Goal: Task Accomplishment & Management: Manage account settings

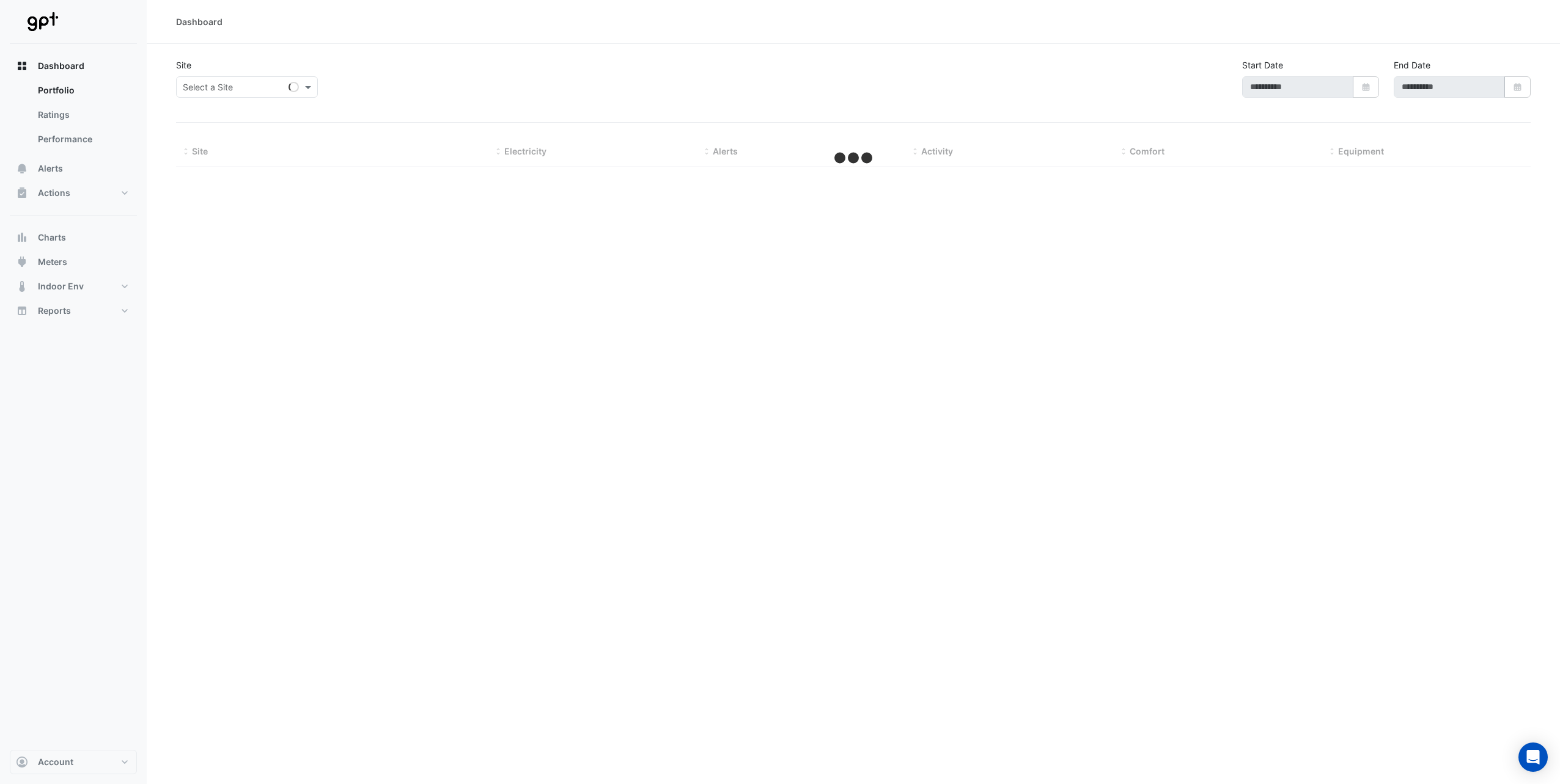
type input "**********"
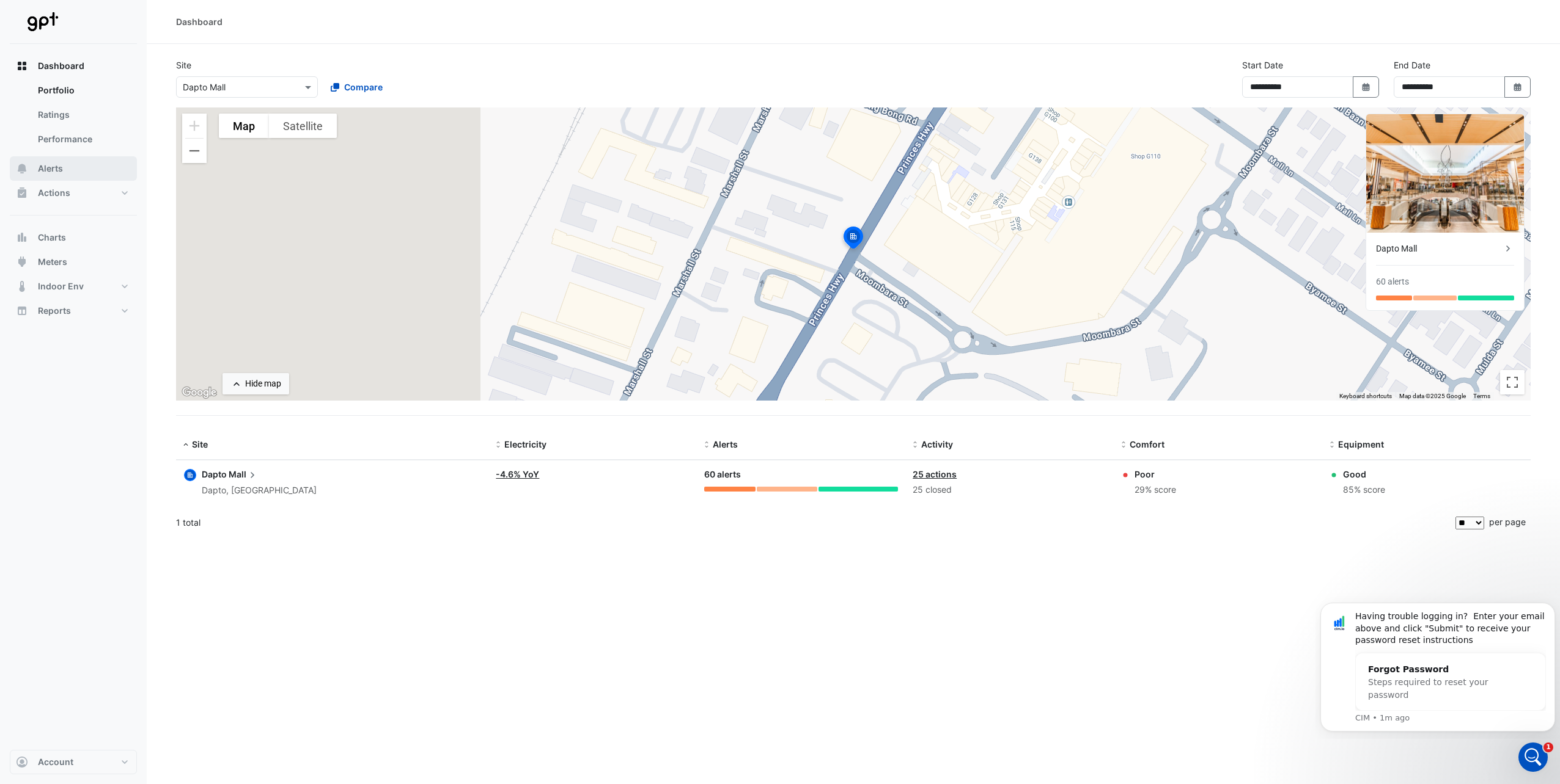
click at [36, 168] on button "Alerts" at bounding box center [74, 168] width 128 height 25
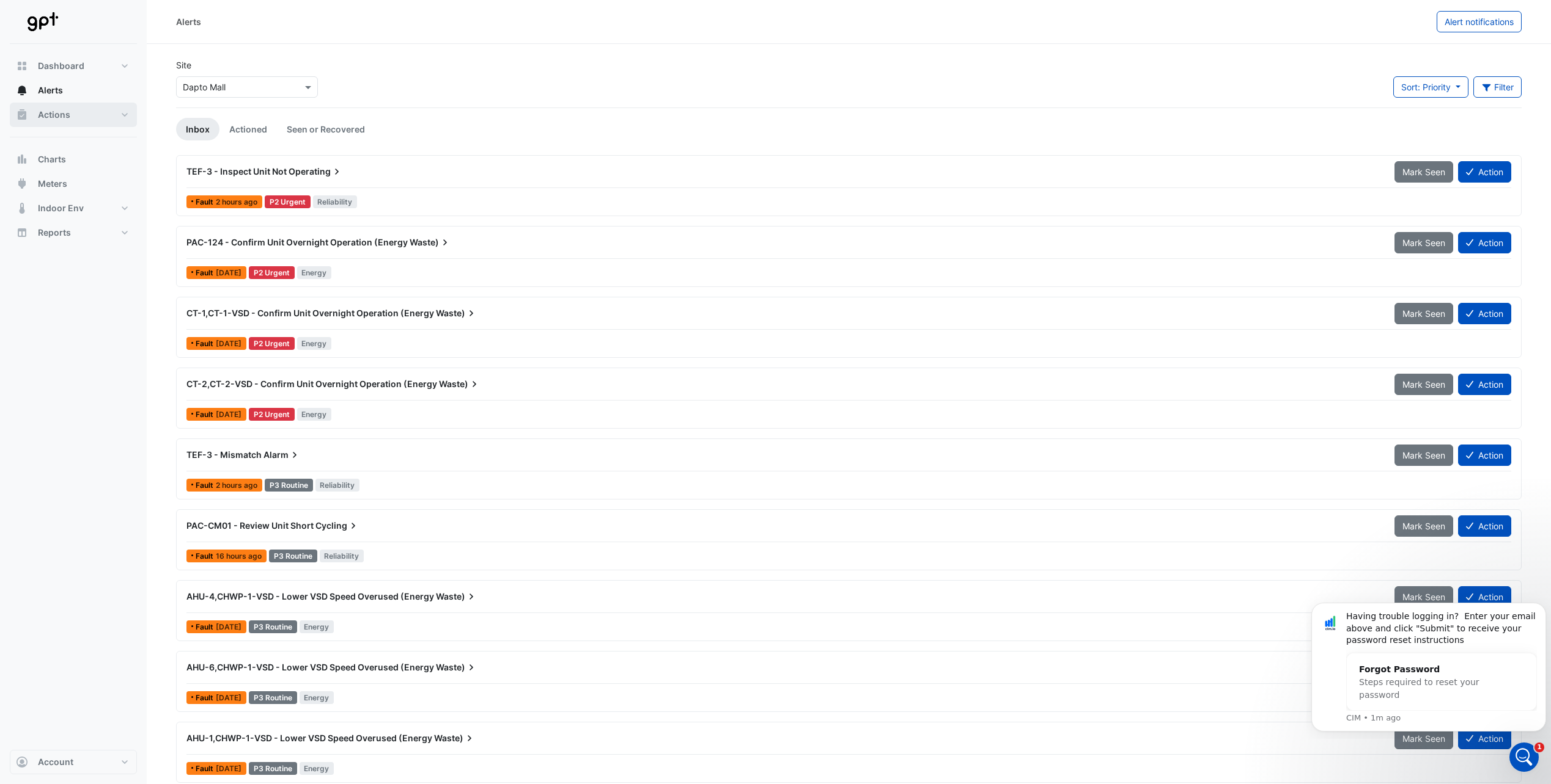
click at [66, 113] on span "Actions" at bounding box center [54, 115] width 32 height 12
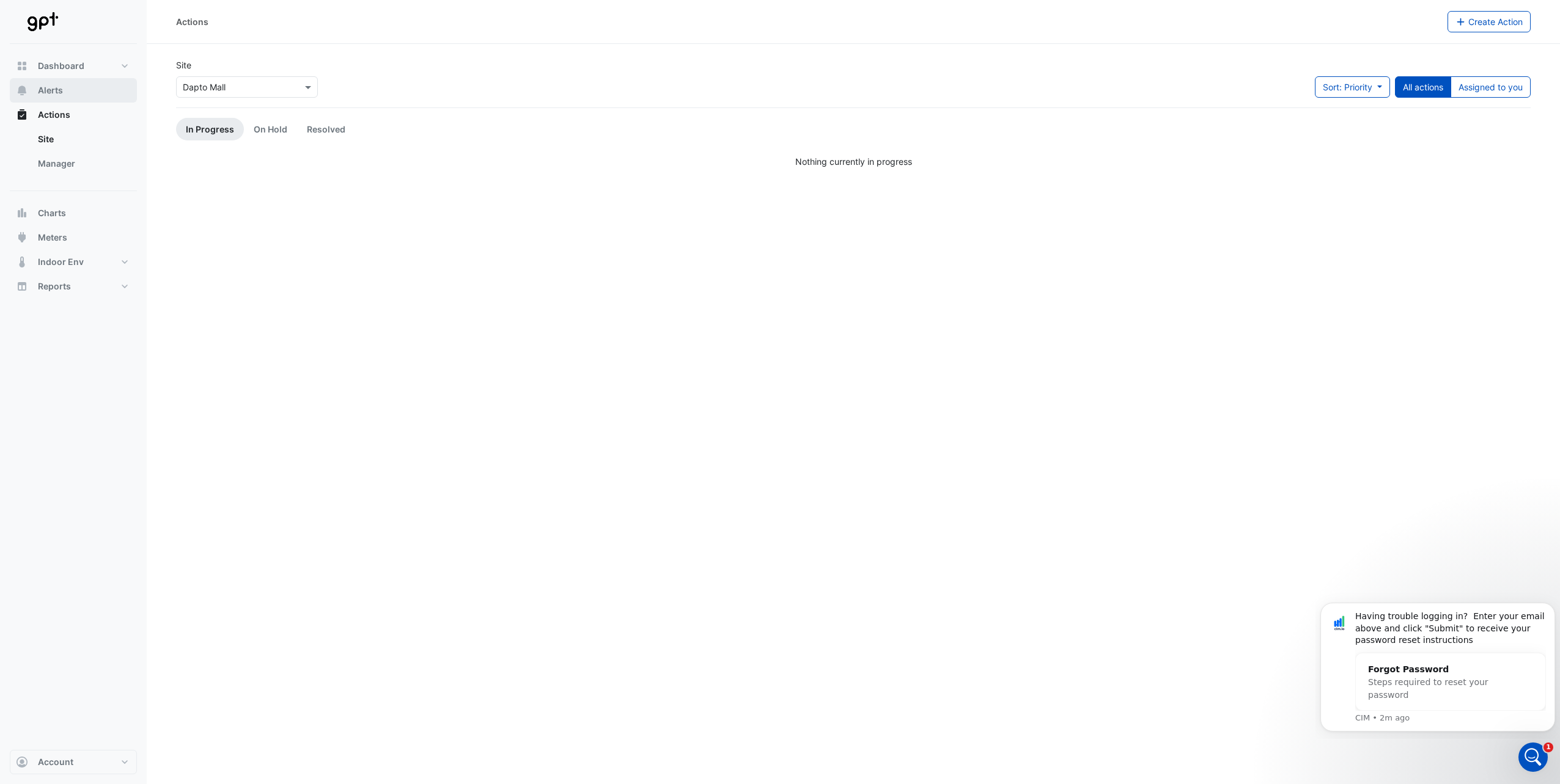
click at [64, 91] on button "Alerts" at bounding box center [74, 90] width 128 height 25
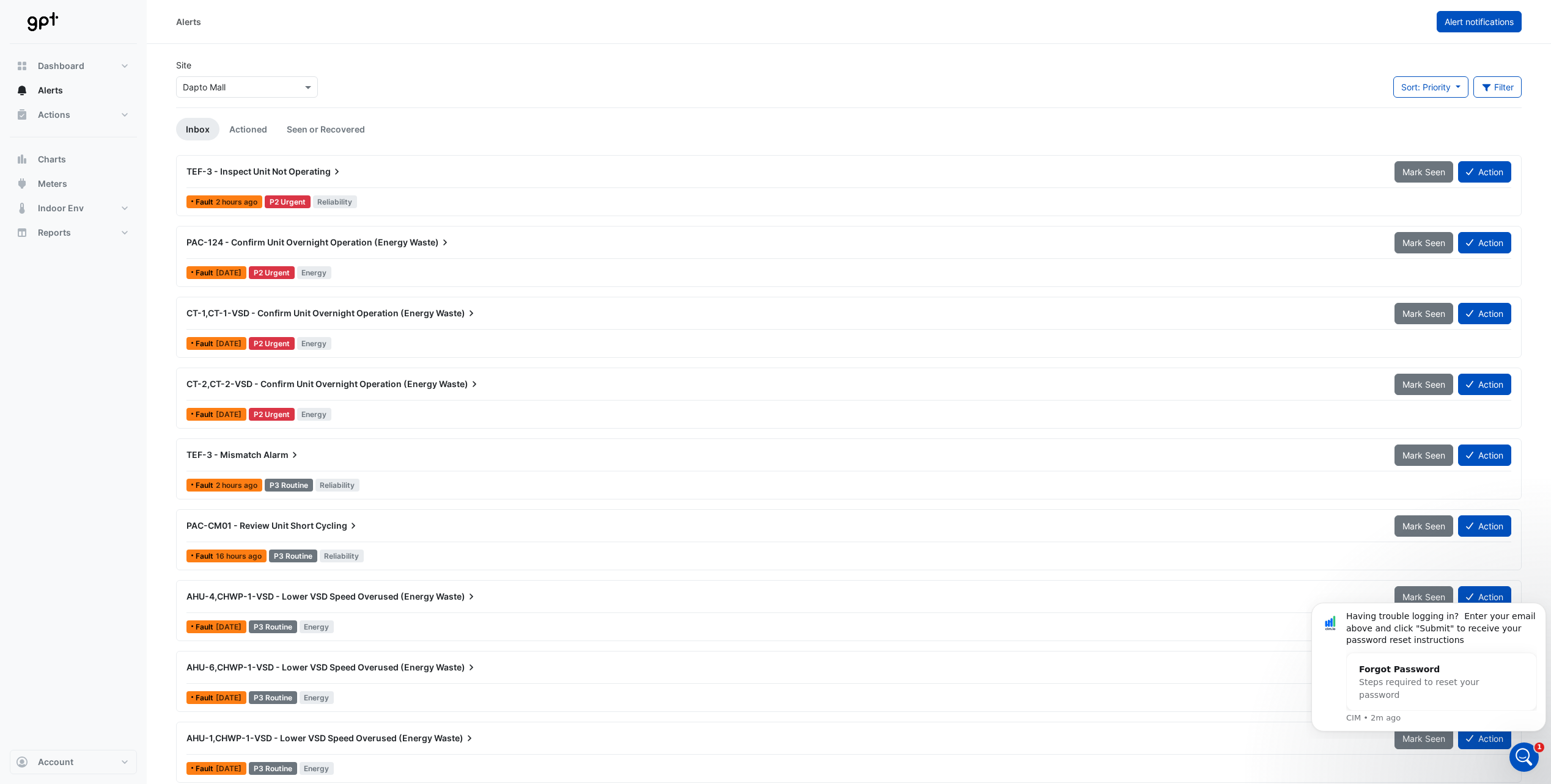
click at [1454, 23] on span "Alert notifications" at bounding box center [1478, 22] width 69 height 10
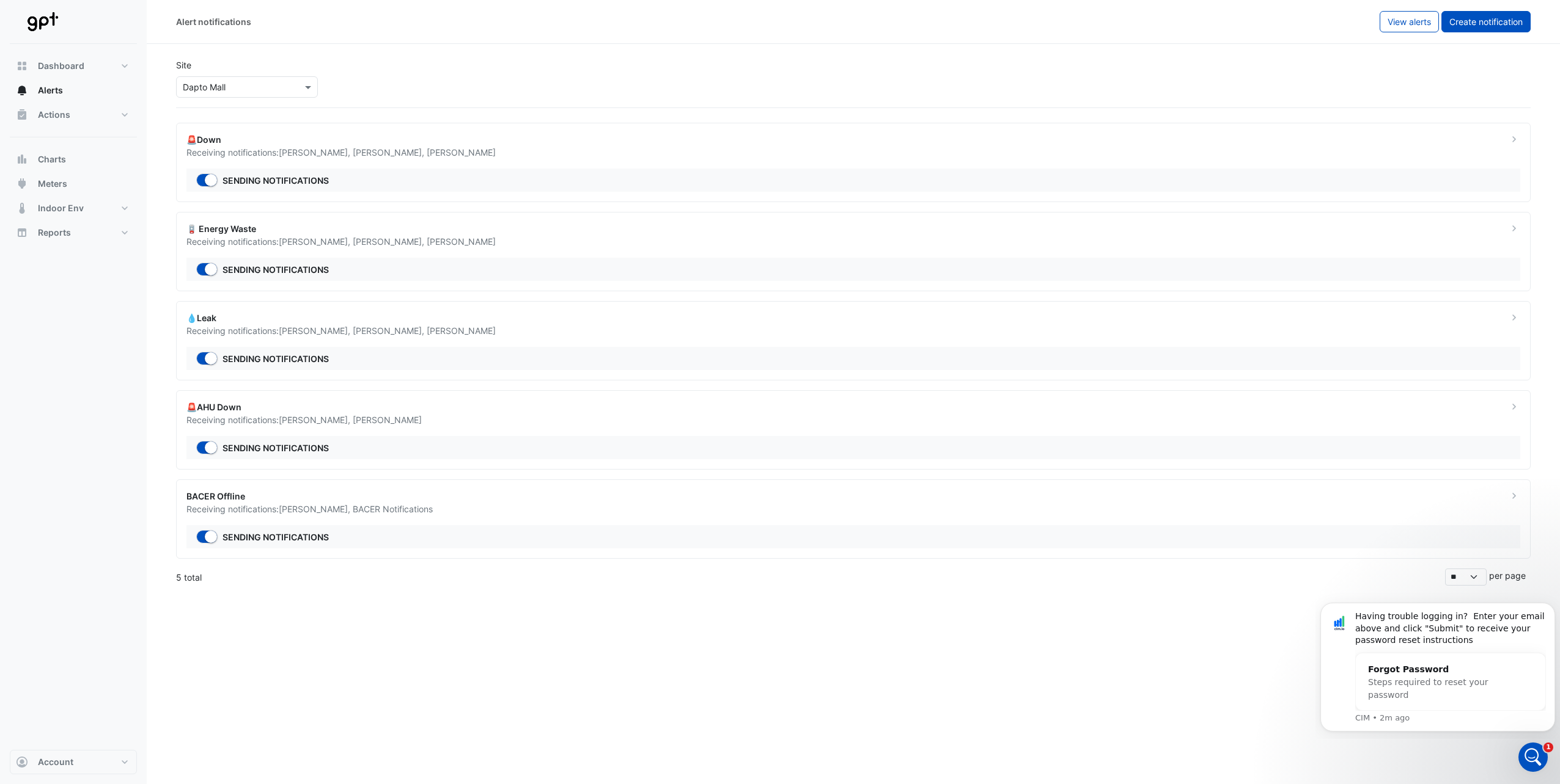
click at [1465, 25] on span "Create notification" at bounding box center [1486, 22] width 74 height 10
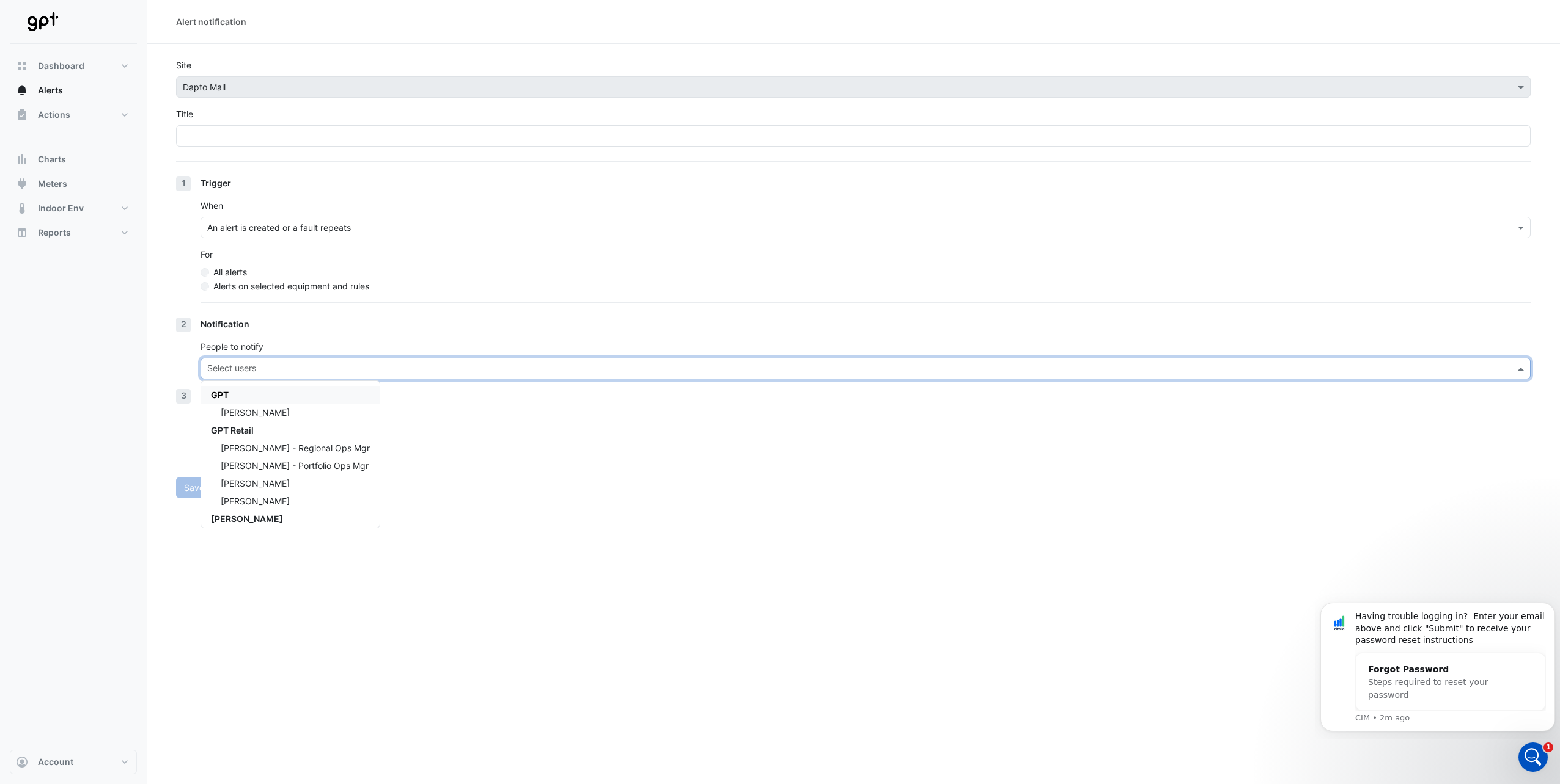
click at [230, 370] on input "text" at bounding box center [858, 370] width 1303 height 13
click at [245, 485] on span "[PERSON_NAME]" at bounding box center [254, 483] width 69 height 10
click at [171, 441] on section "Site × Dapto Mall Title 1 Trigger When An alert is created or a fault repeats F…" at bounding box center [853, 271] width 1413 height 454
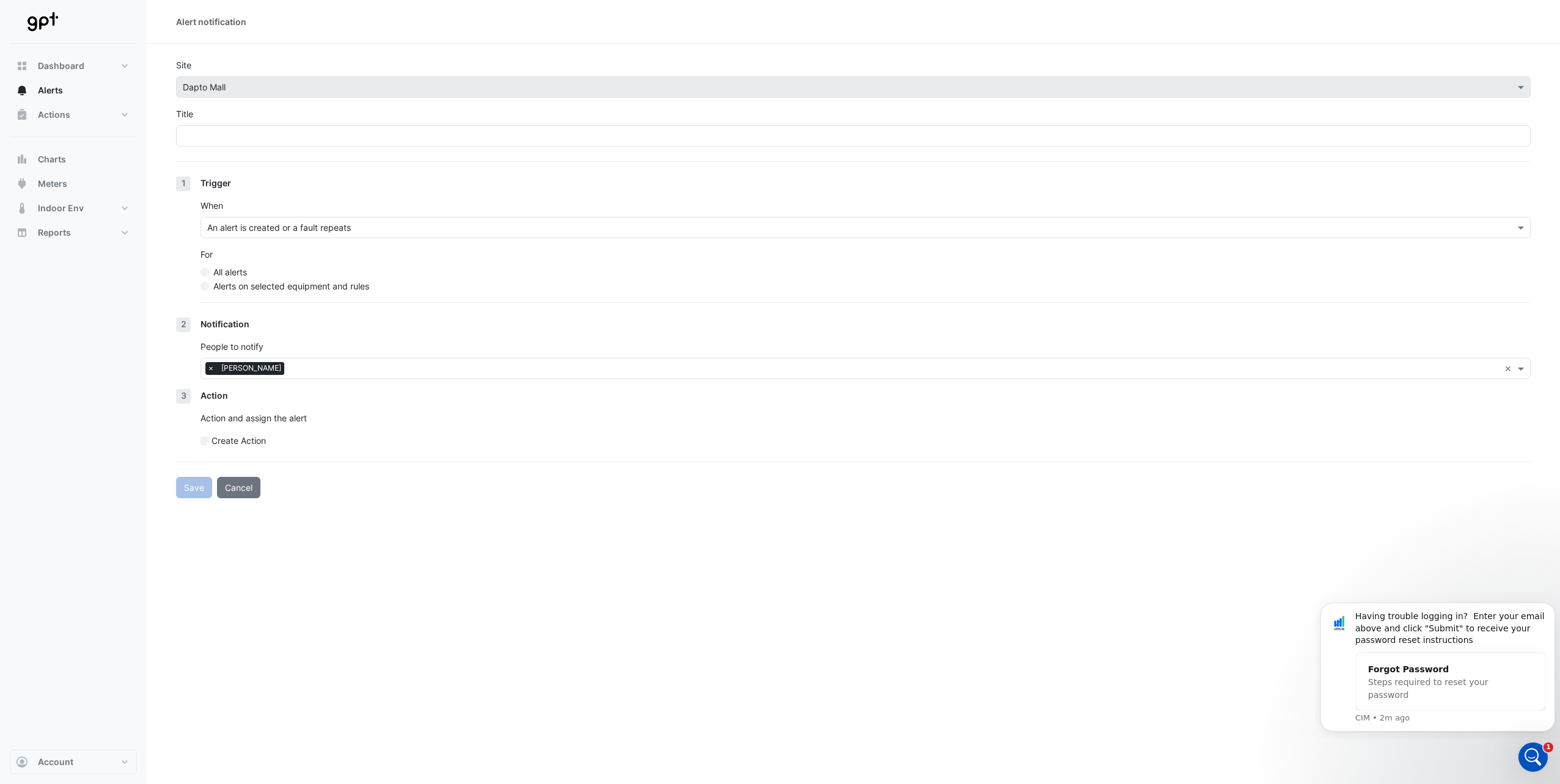
drag, startPoint x: 559, startPoint y: 547, endPoint x: 541, endPoint y: 544, distance: 18.2
click at [559, 546] on div "Alert notification Site × Dapto Mall Title 1 Trigger When An alert is created o…" at bounding box center [853, 392] width 1413 height 784
click at [240, 484] on button "Cancel" at bounding box center [239, 487] width 44 height 21
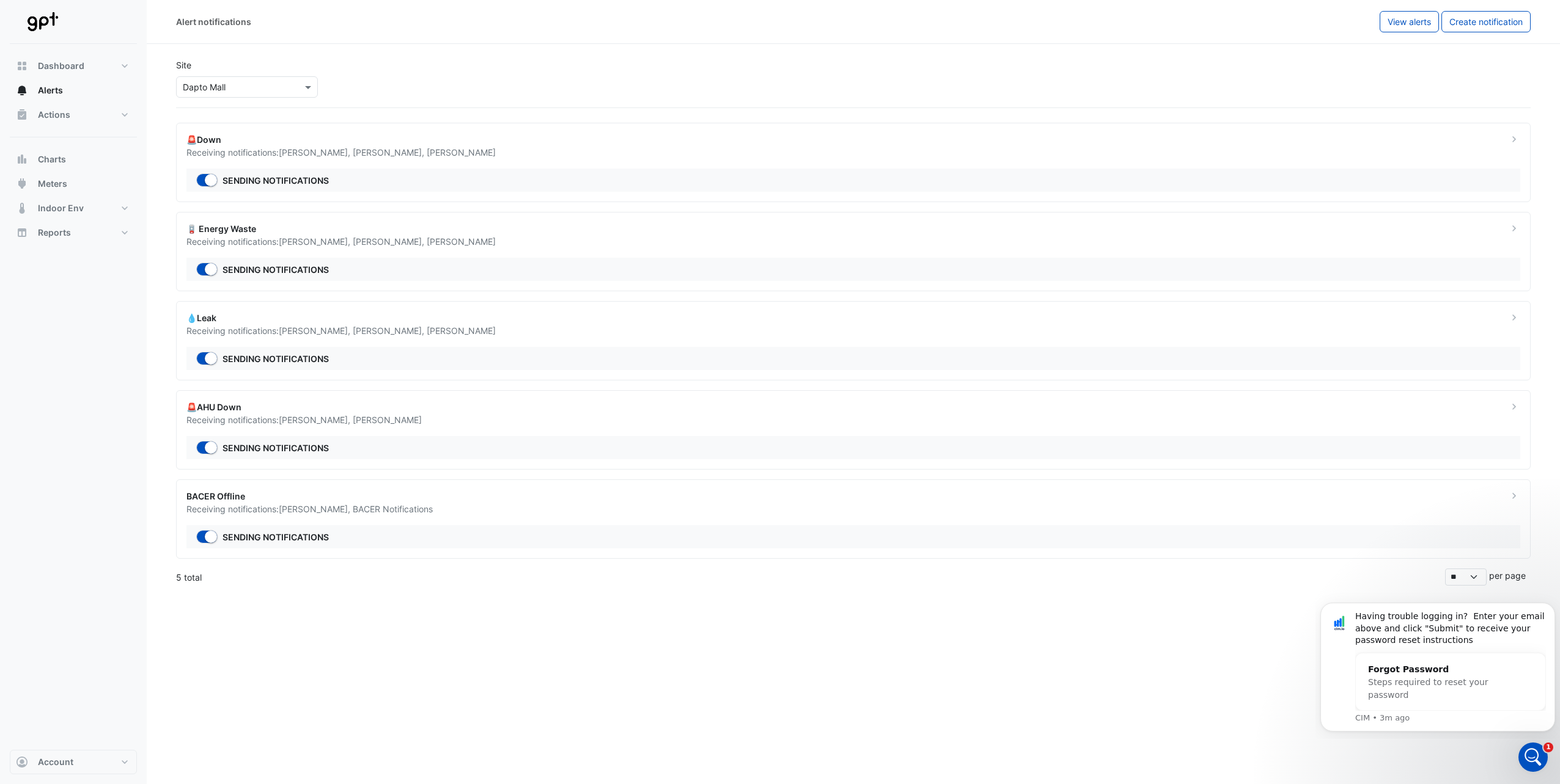
click at [1508, 136] on div at bounding box center [1513, 146] width 27 height 26
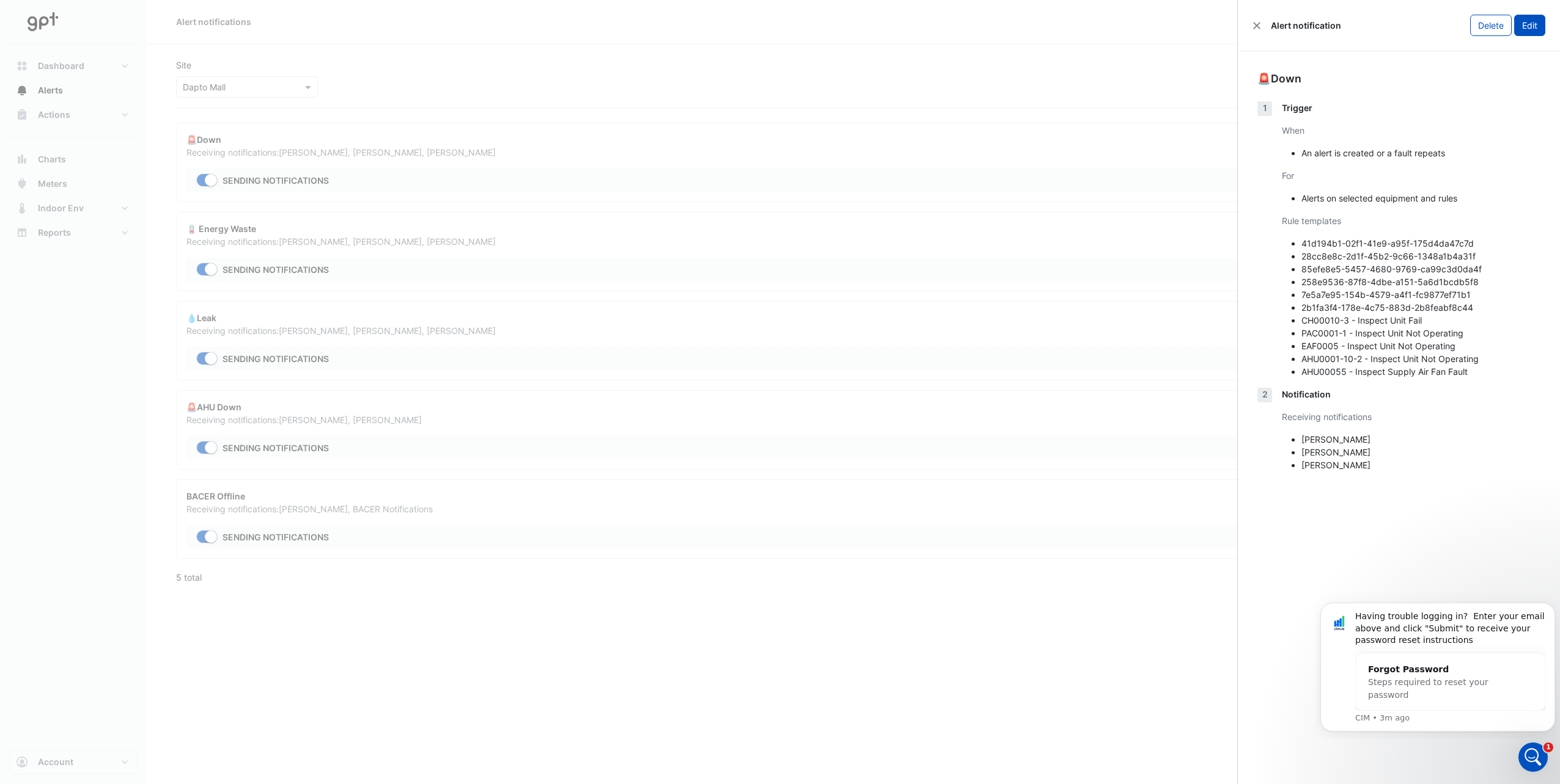
click at [1531, 17] on button "Edit" at bounding box center [1529, 25] width 31 height 21
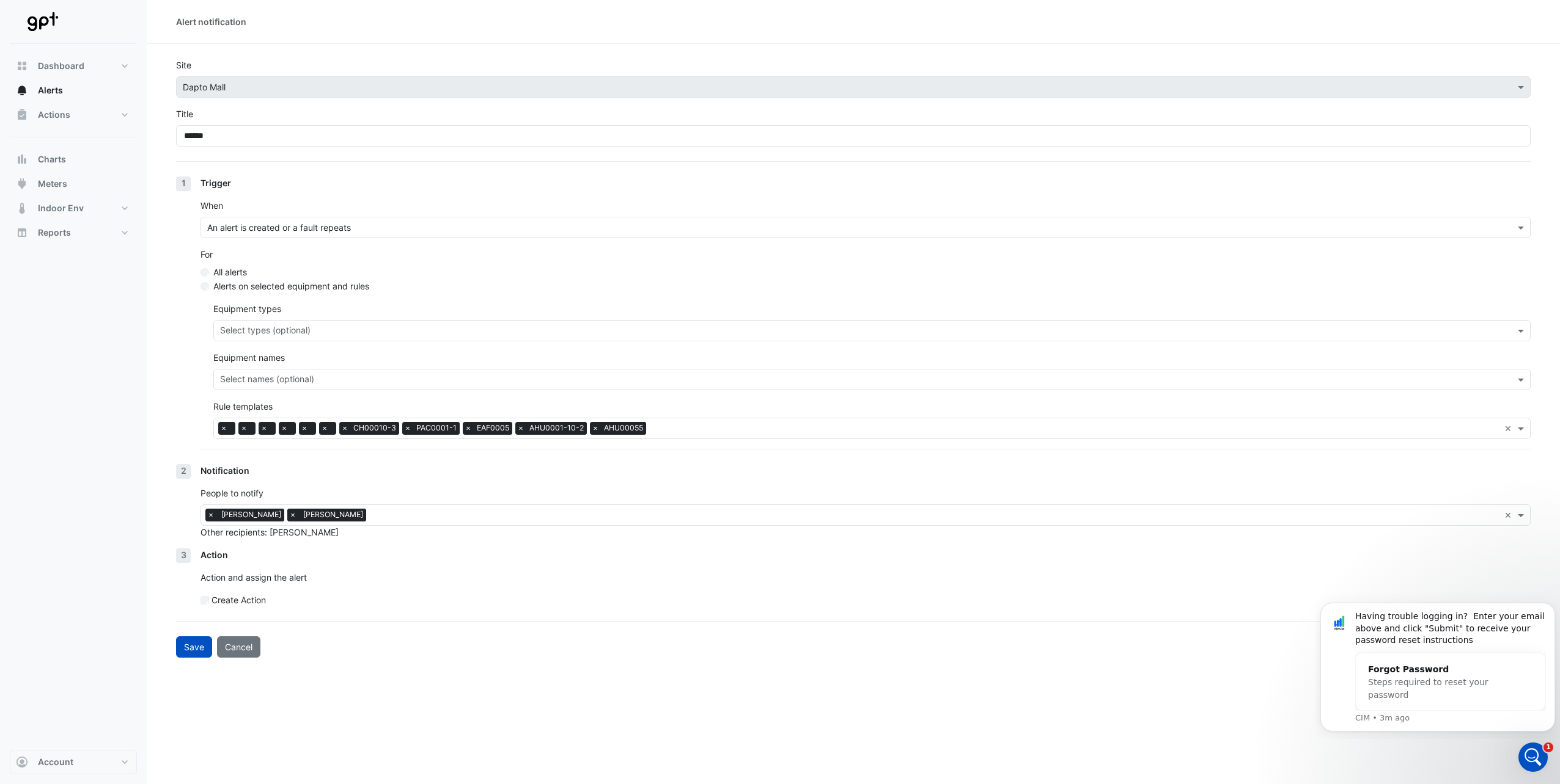
click at [287, 516] on span "×" at bounding box center [292, 515] width 11 height 12
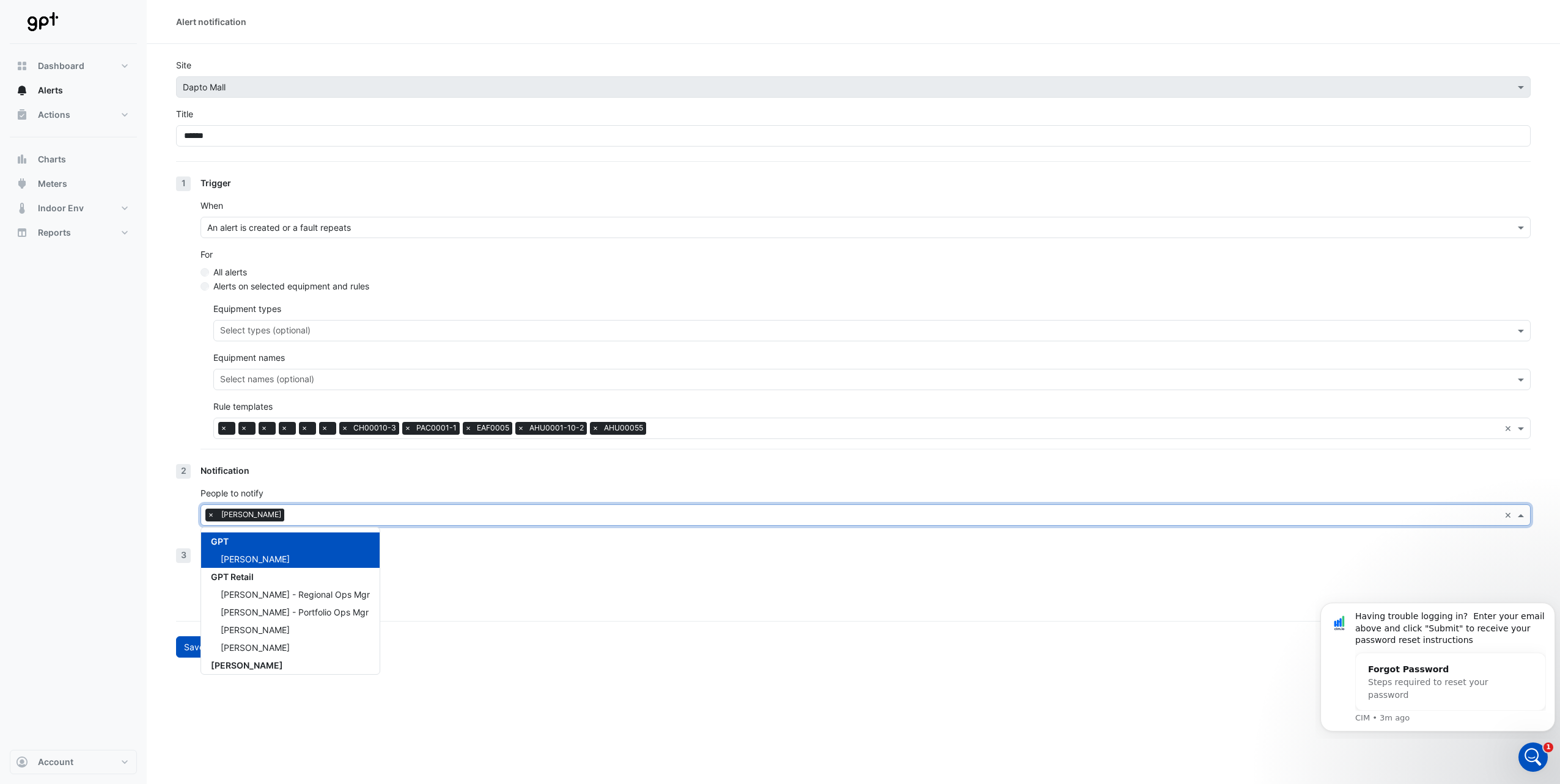
click at [296, 515] on input "text" at bounding box center [894, 516] width 1210 height 13
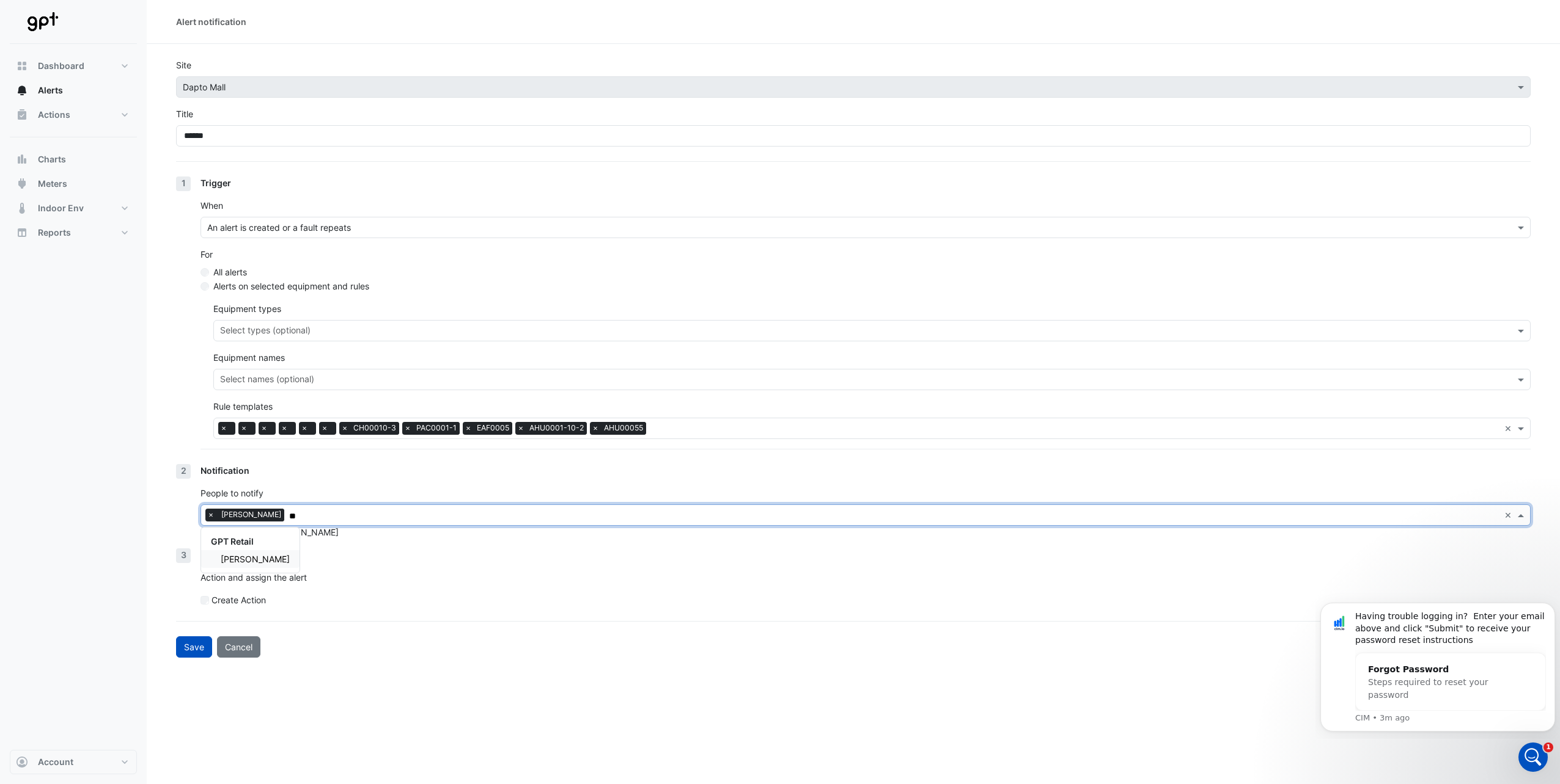
click at [255, 560] on span "[PERSON_NAME]" at bounding box center [254, 559] width 69 height 10
click at [232, 562] on span "[PERSON_NAME]" at bounding box center [254, 559] width 69 height 10
click at [250, 563] on span "[PERSON_NAME]" at bounding box center [254, 559] width 69 height 10
type input "**"
click at [186, 650] on button "Save" at bounding box center [194, 647] width 36 height 21
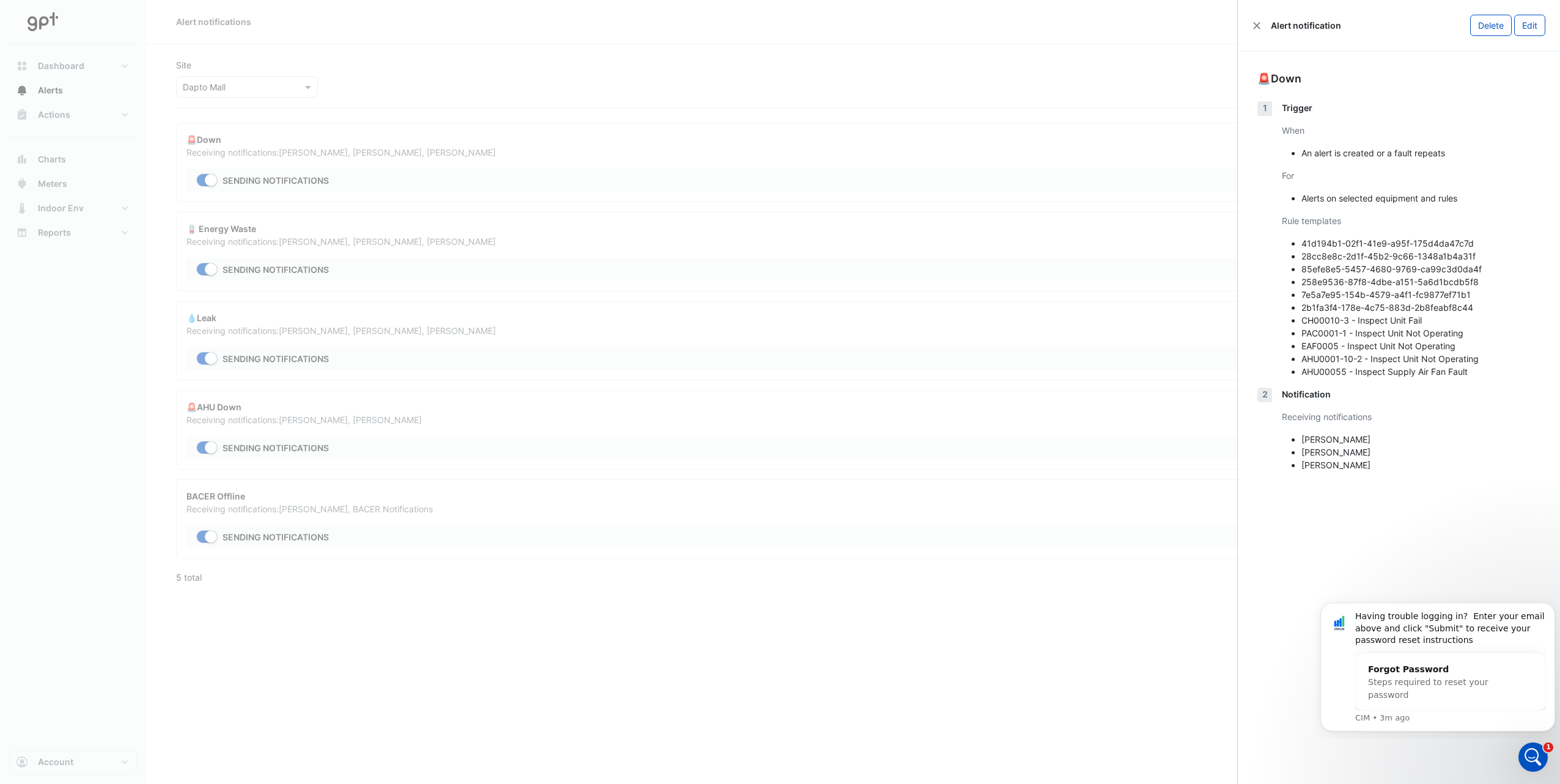
click at [1364, 559] on ngb-offcanvas-panel "Alert notification Delete Edit 🚨Down 1 Trigger When An alert is created or a fa…" at bounding box center [1399, 392] width 323 height 784
click at [1253, 28] on button "Close" at bounding box center [1256, 25] width 9 height 9
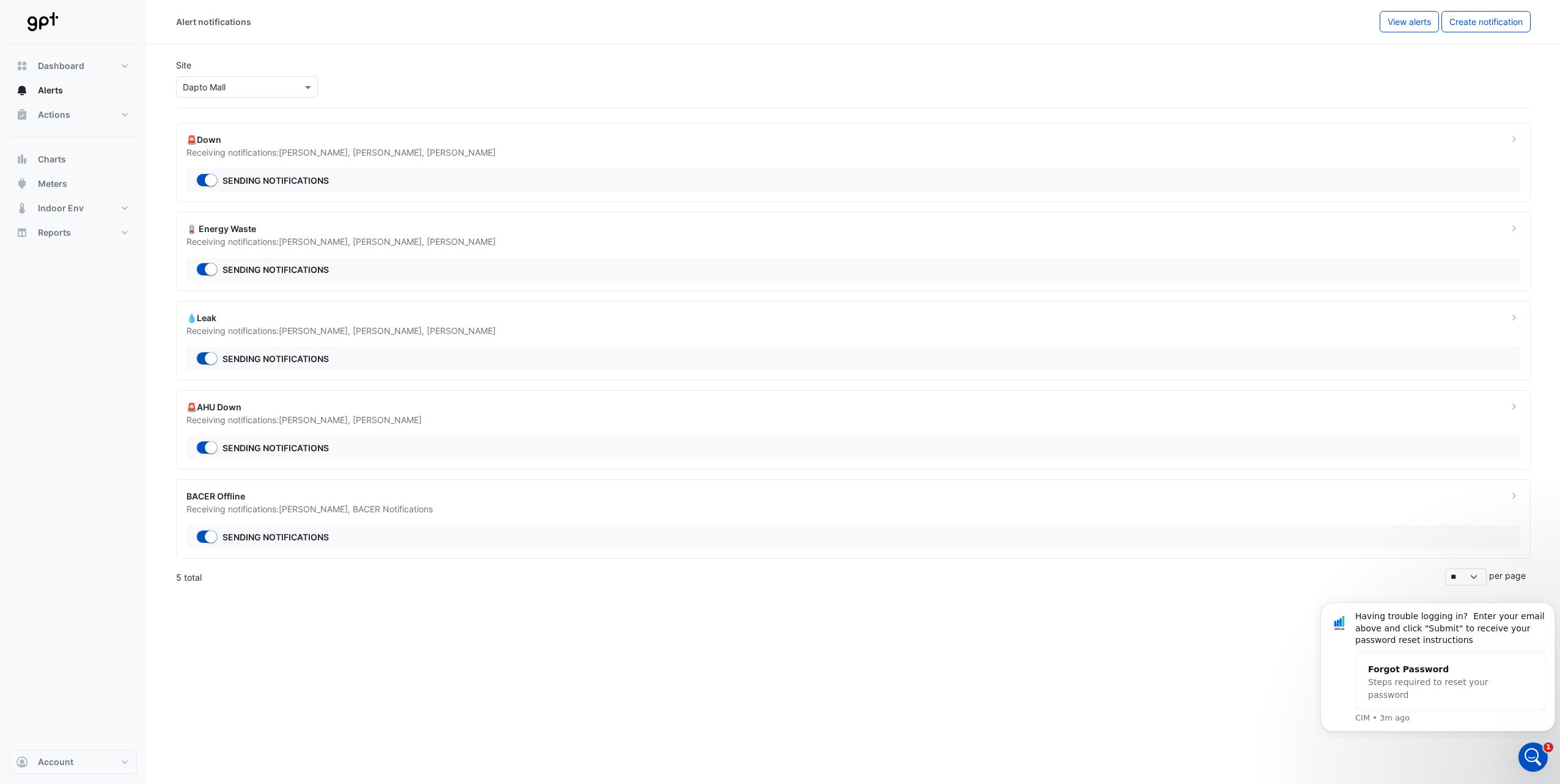
click at [1512, 231] on icon at bounding box center [1514, 228] width 12 height 12
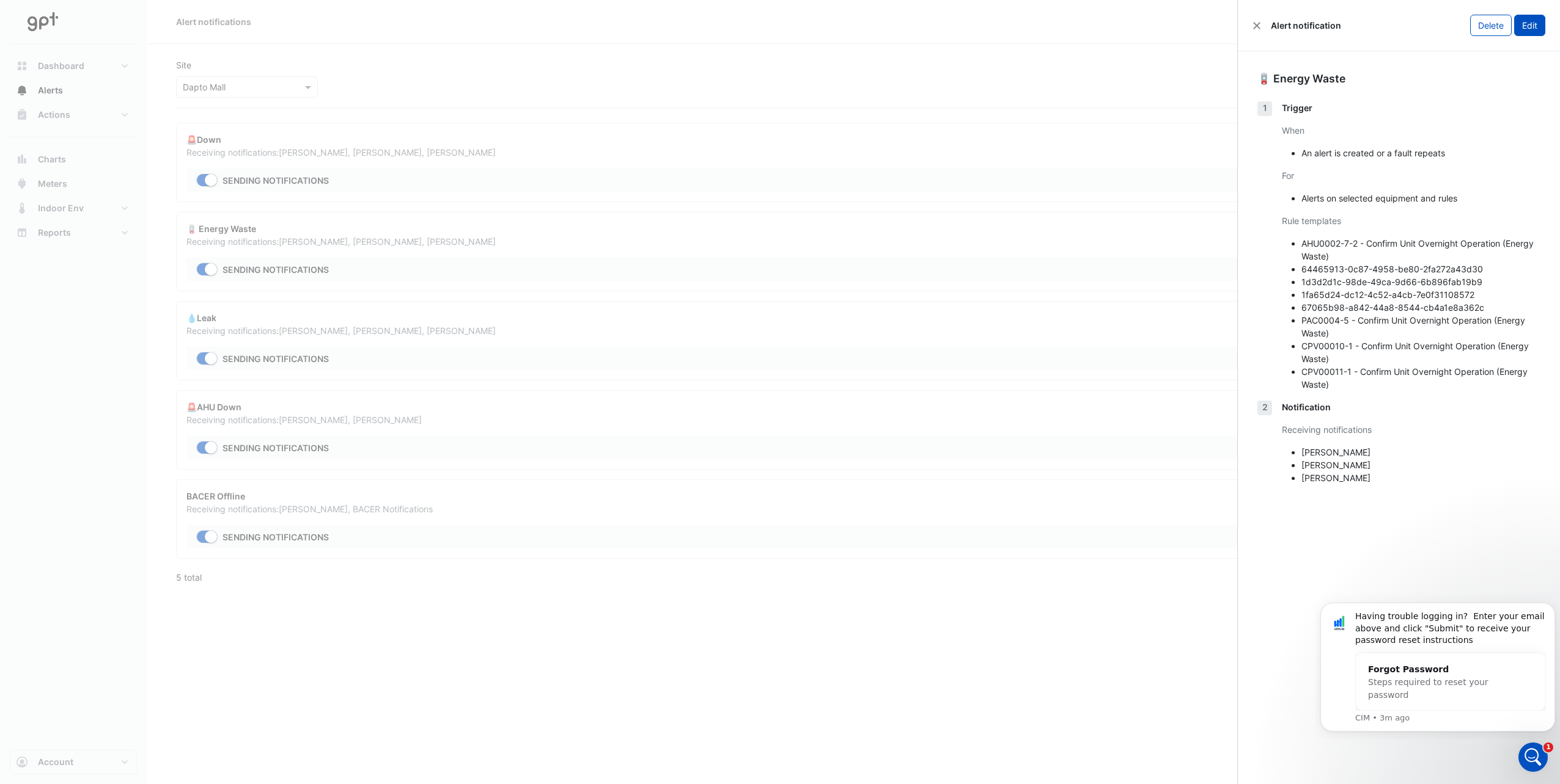
click at [1537, 26] on button "Edit" at bounding box center [1529, 25] width 31 height 21
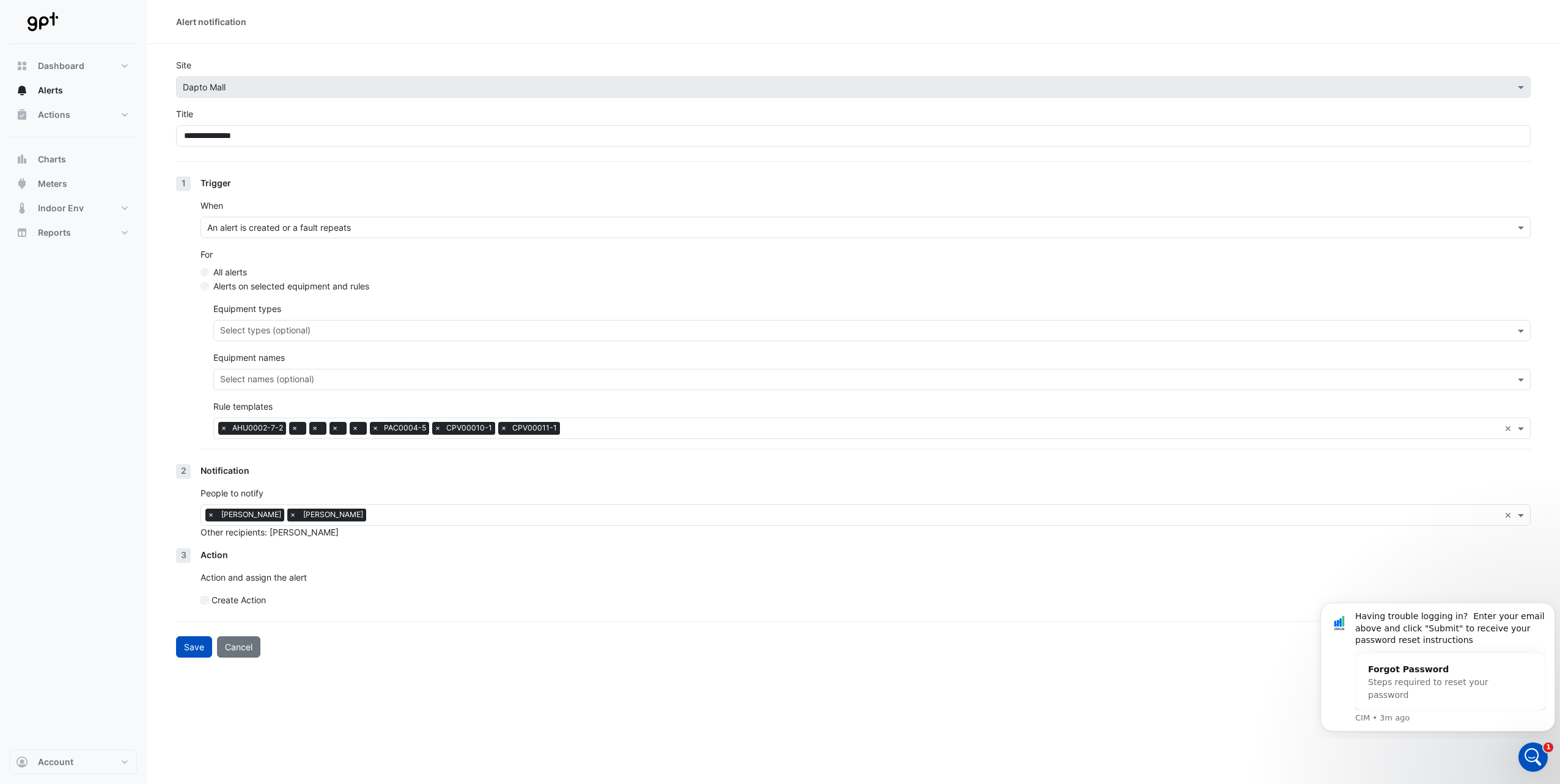
click at [287, 517] on span "×" at bounding box center [292, 515] width 11 height 12
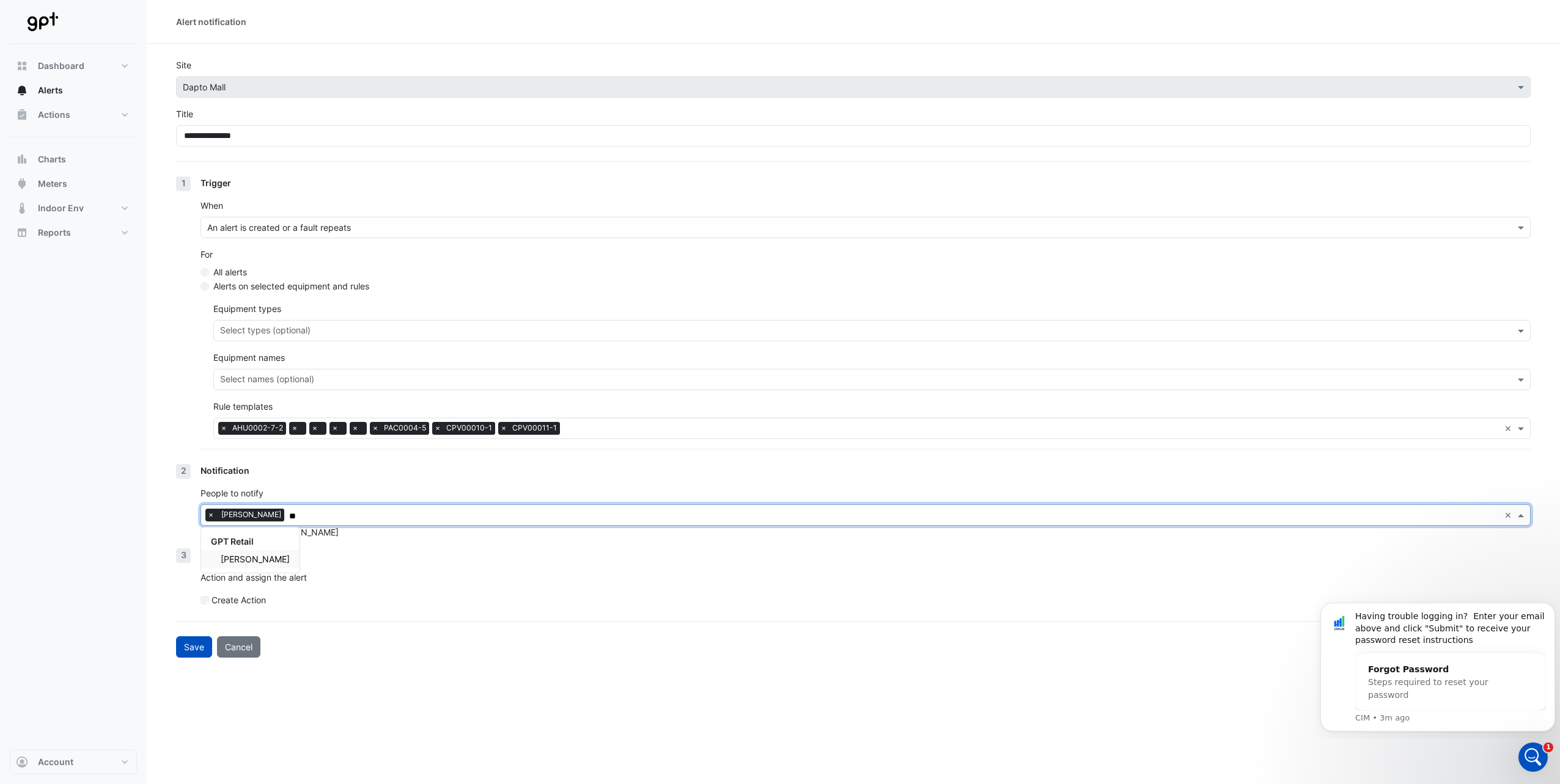
click at [257, 556] on span "[PERSON_NAME]" at bounding box center [254, 559] width 69 height 10
type input "**"
click at [187, 644] on button "Save" at bounding box center [194, 647] width 36 height 21
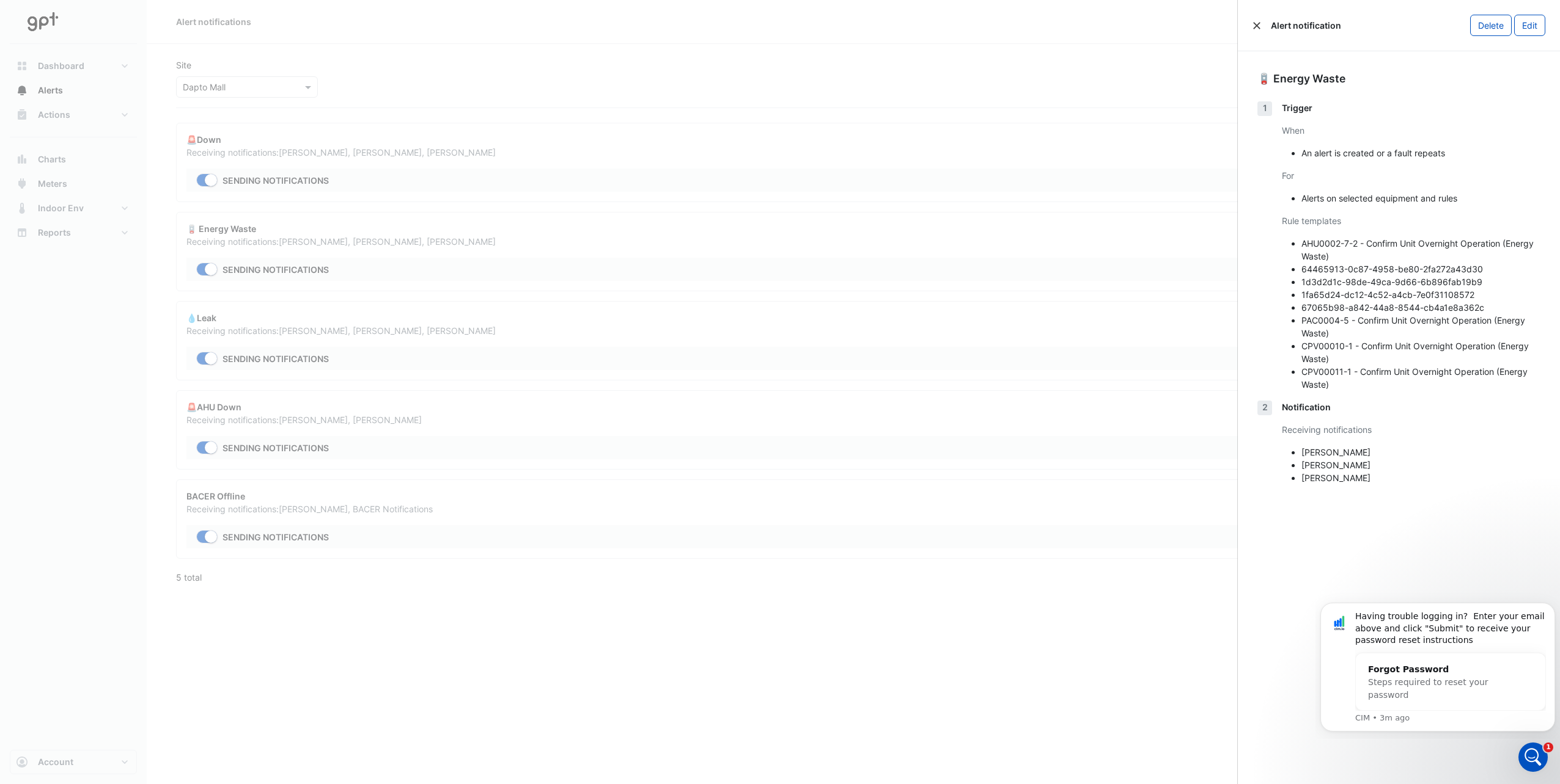
click at [1255, 26] on button "Close" at bounding box center [1256, 25] width 9 height 9
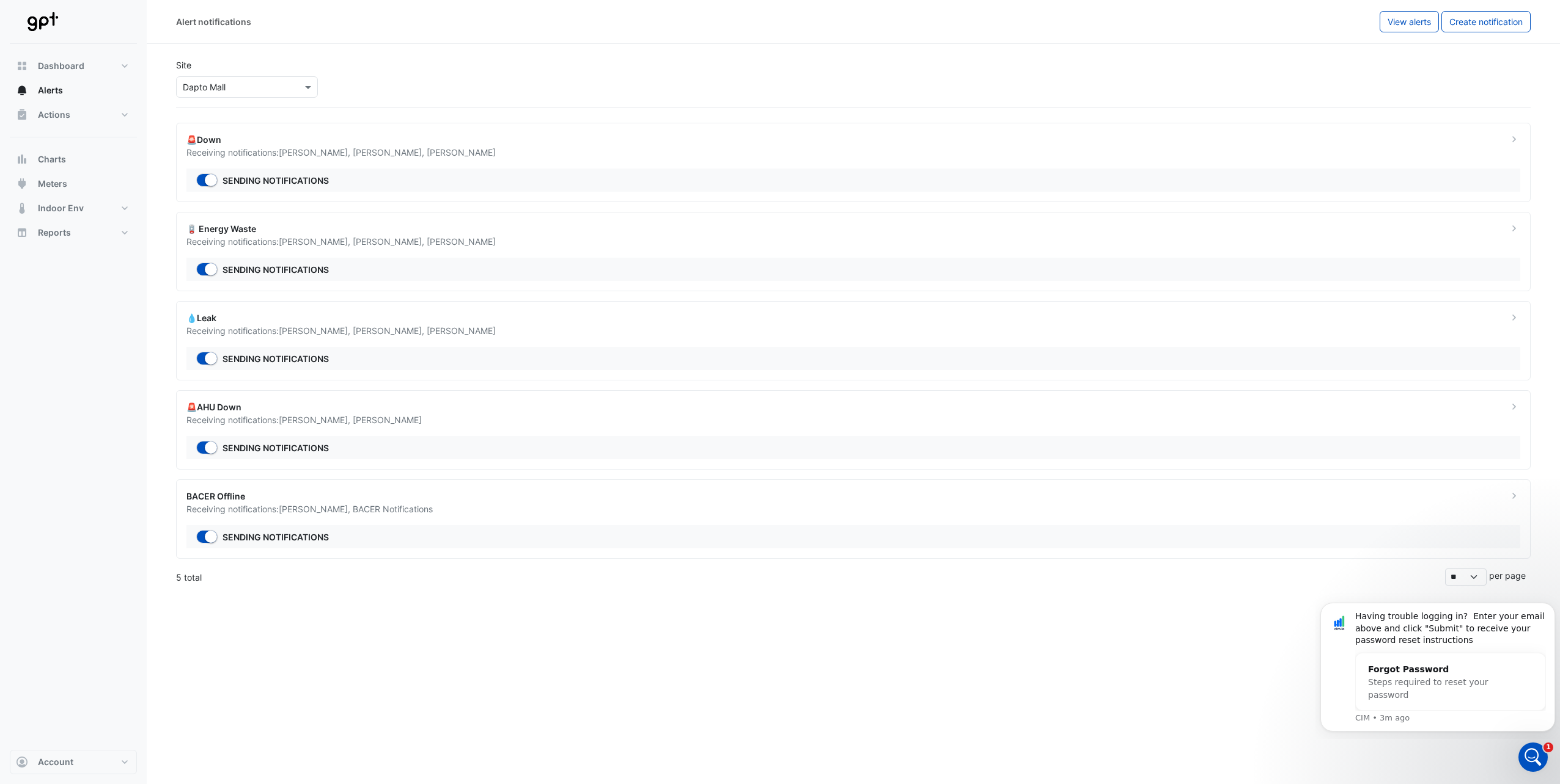
click at [1517, 319] on icon at bounding box center [1514, 318] width 12 height 12
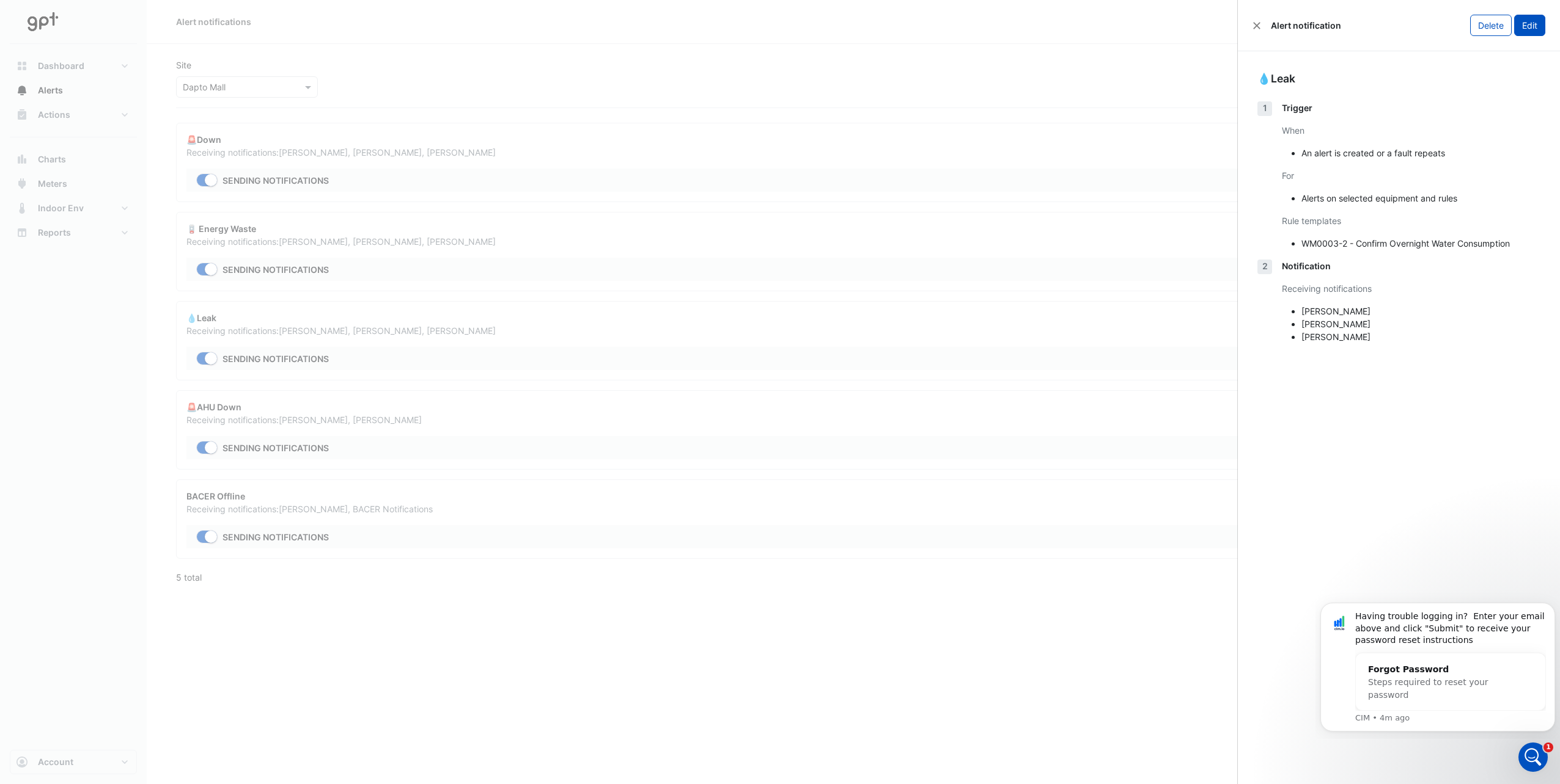
click at [1527, 27] on button "Edit" at bounding box center [1529, 25] width 31 height 21
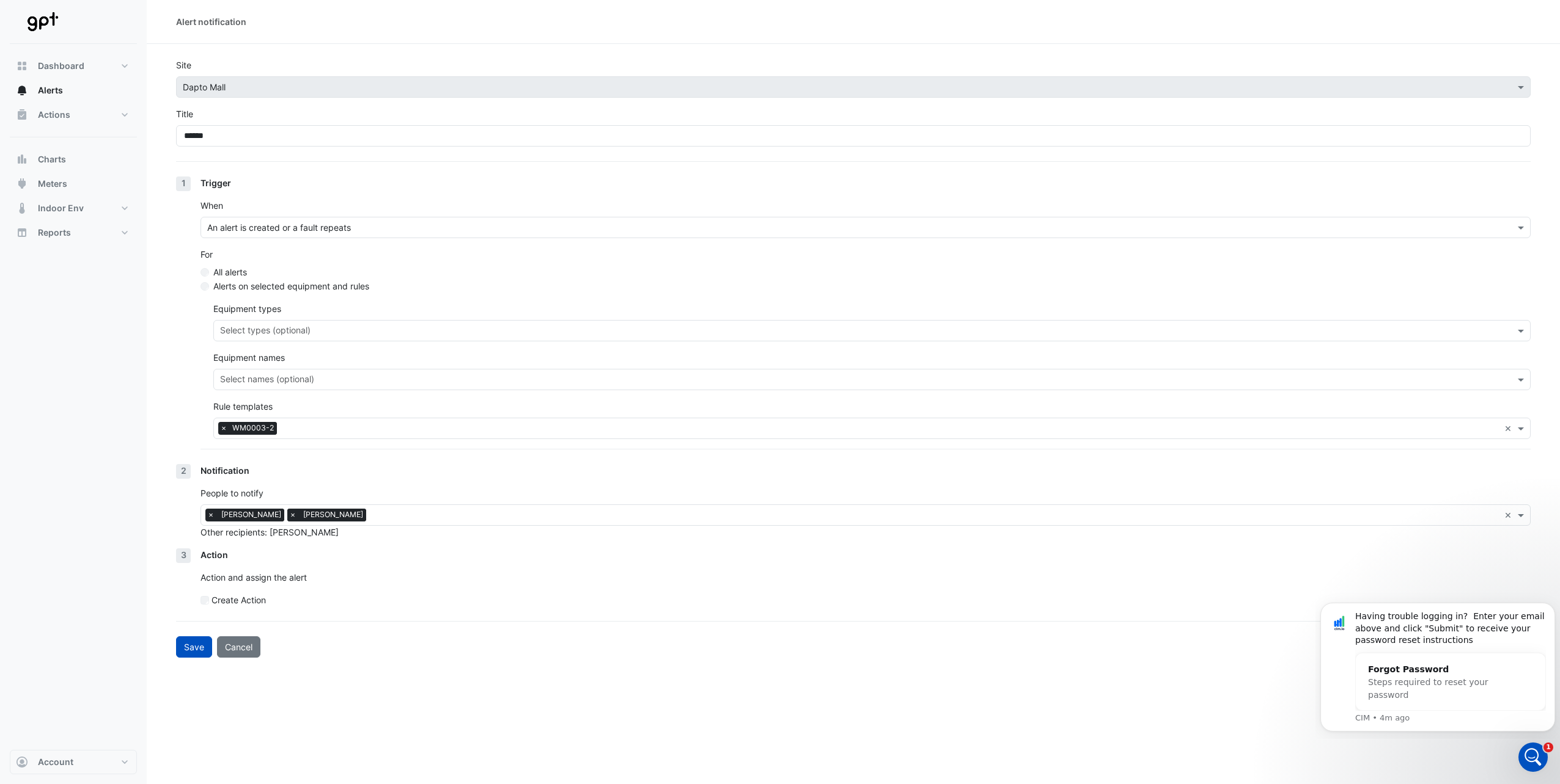
click at [287, 514] on span "×" at bounding box center [292, 515] width 11 height 12
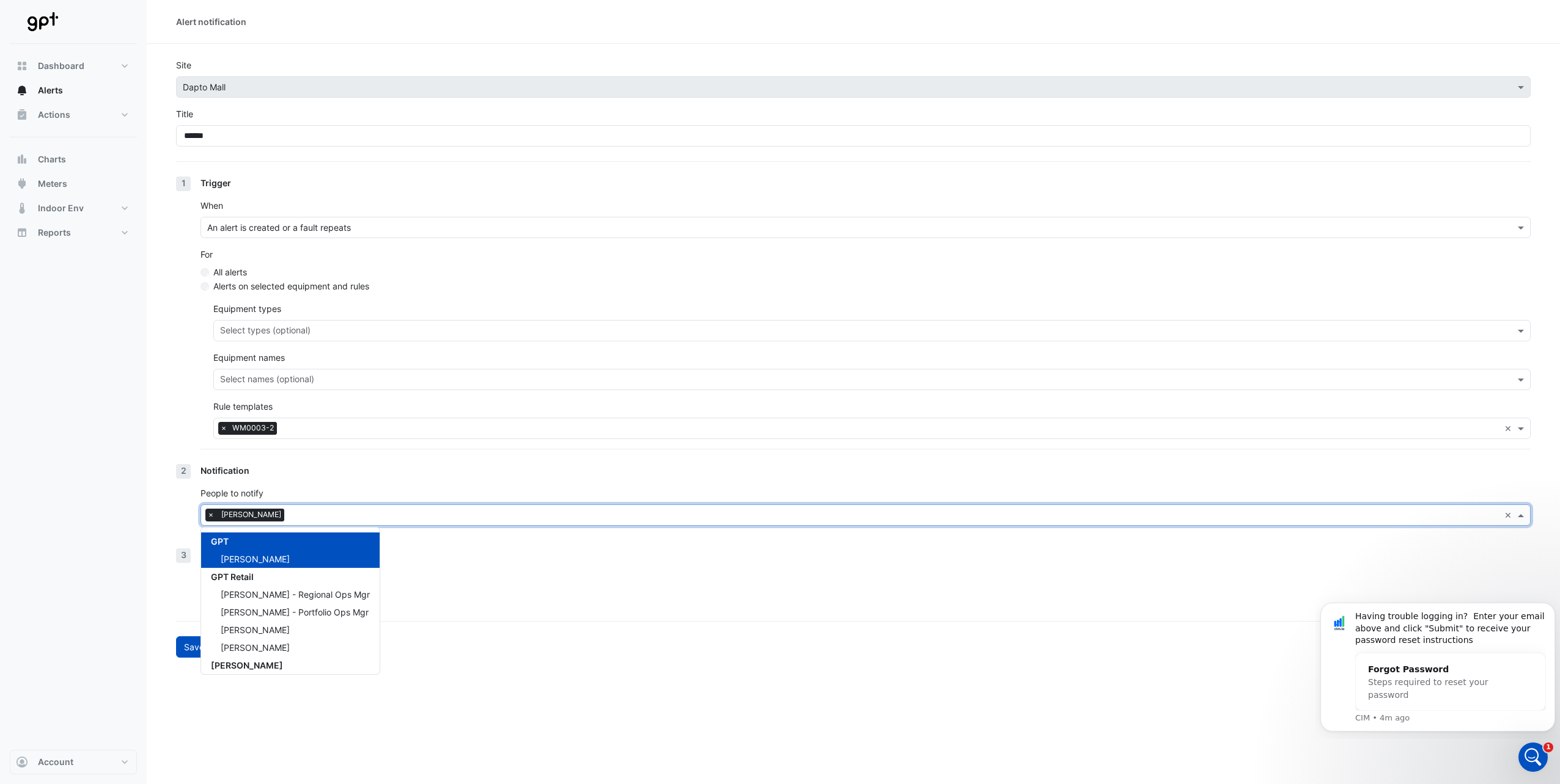
click at [289, 515] on input "text" at bounding box center [894, 516] width 1210 height 13
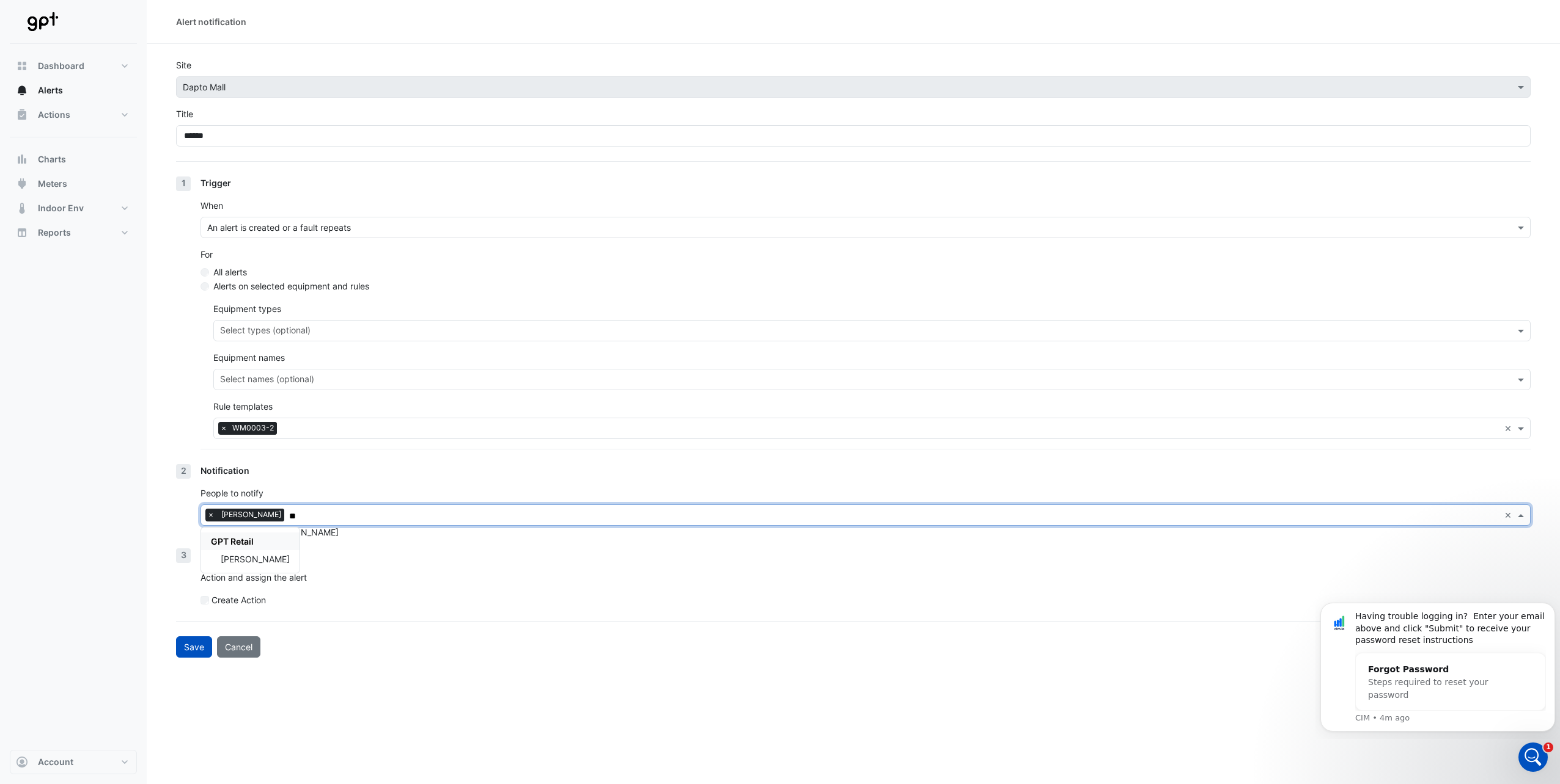
click at [253, 550] on div "GPT Retail" at bounding box center [250, 542] width 99 height 18
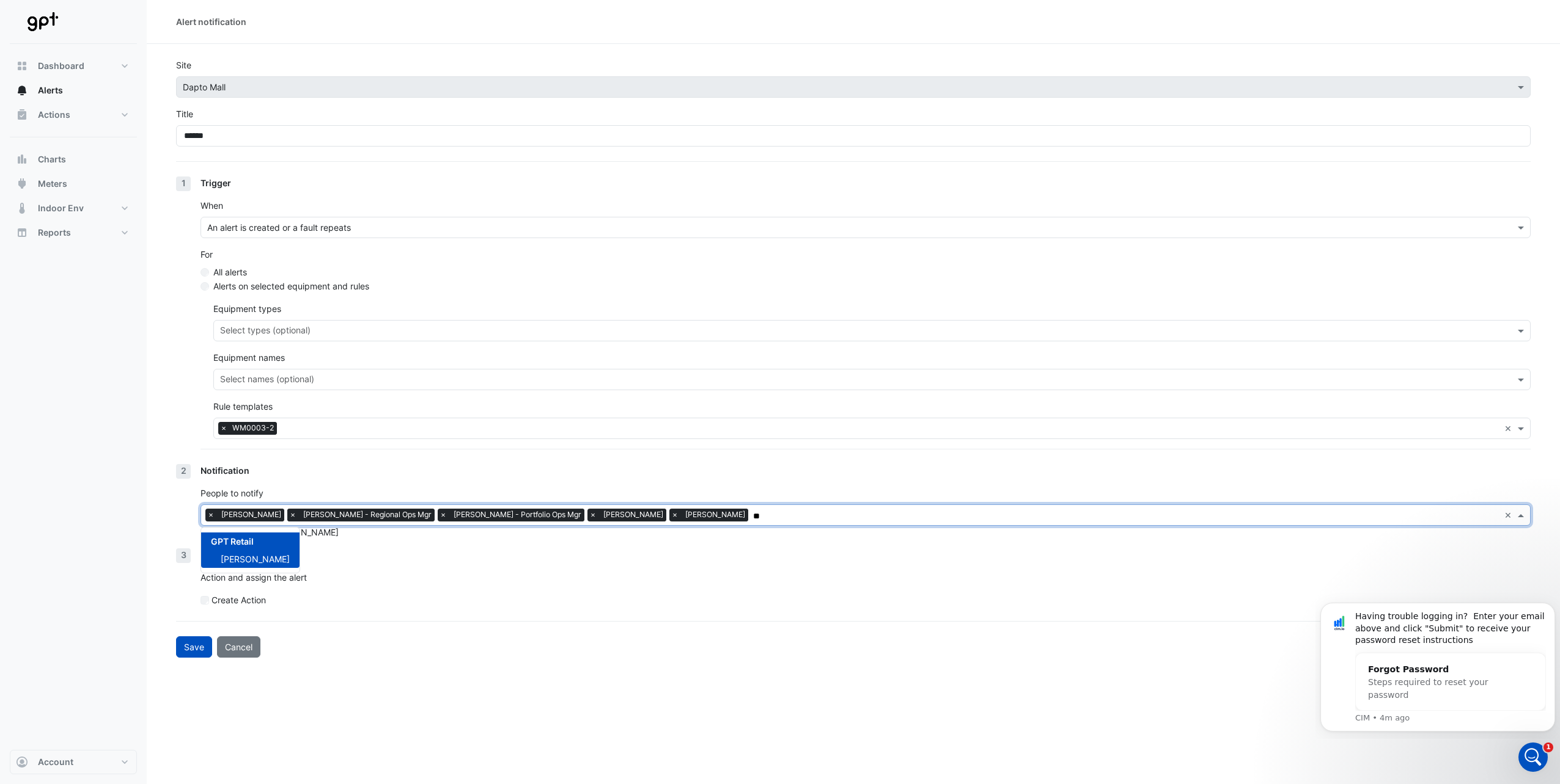
click at [287, 514] on span "×" at bounding box center [292, 515] width 11 height 12
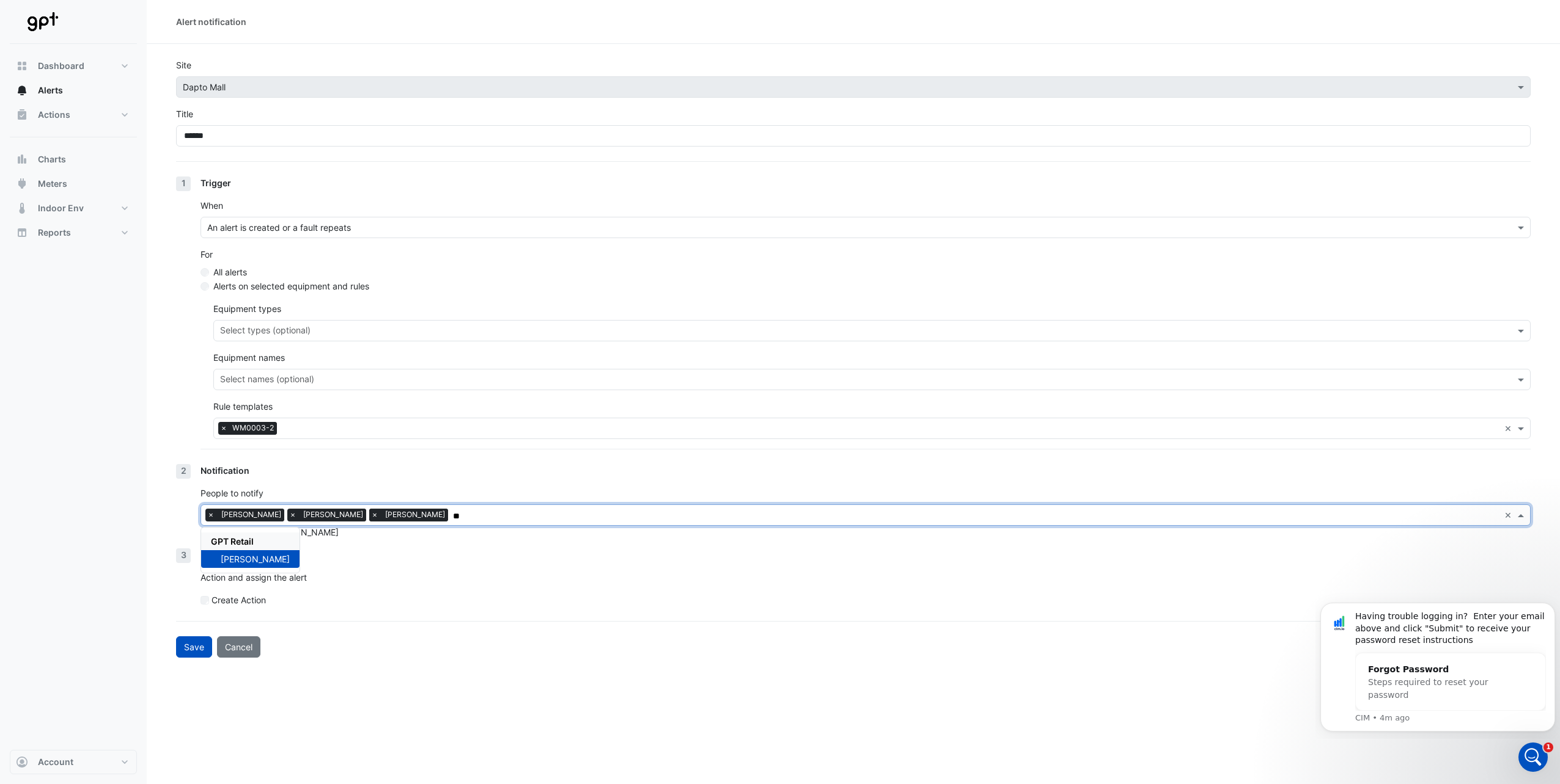
click at [369, 514] on span "×" at bounding box center [374, 515] width 11 height 12
click at [379, 513] on input "**" at bounding box center [935, 516] width 1128 height 13
type input "*"
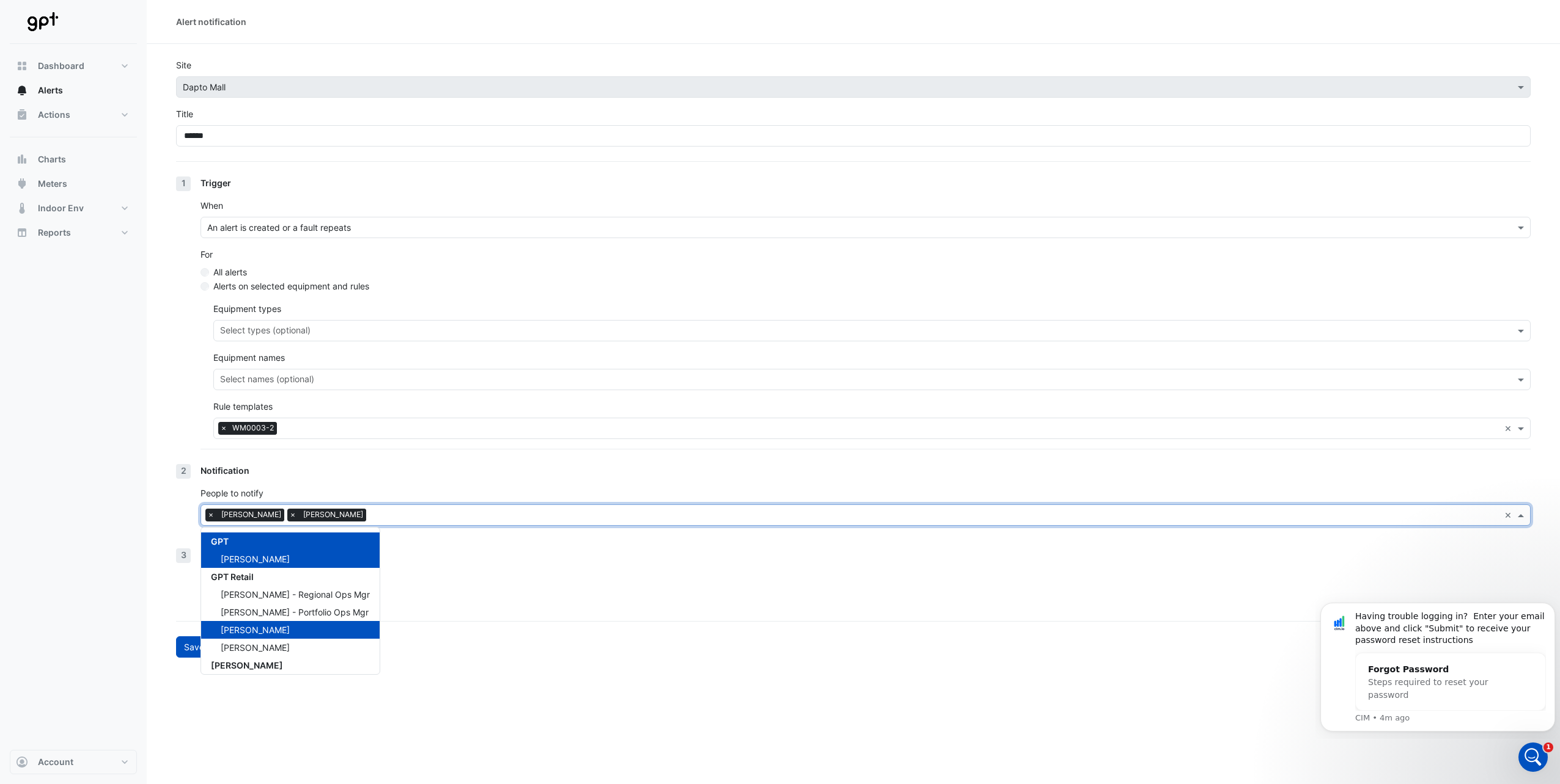
drag, startPoint x: 418, startPoint y: 578, endPoint x: 412, endPoint y: 577, distance: 6.1
click at [418, 576] on p "Action and assign the alert" at bounding box center [865, 577] width 1330 height 13
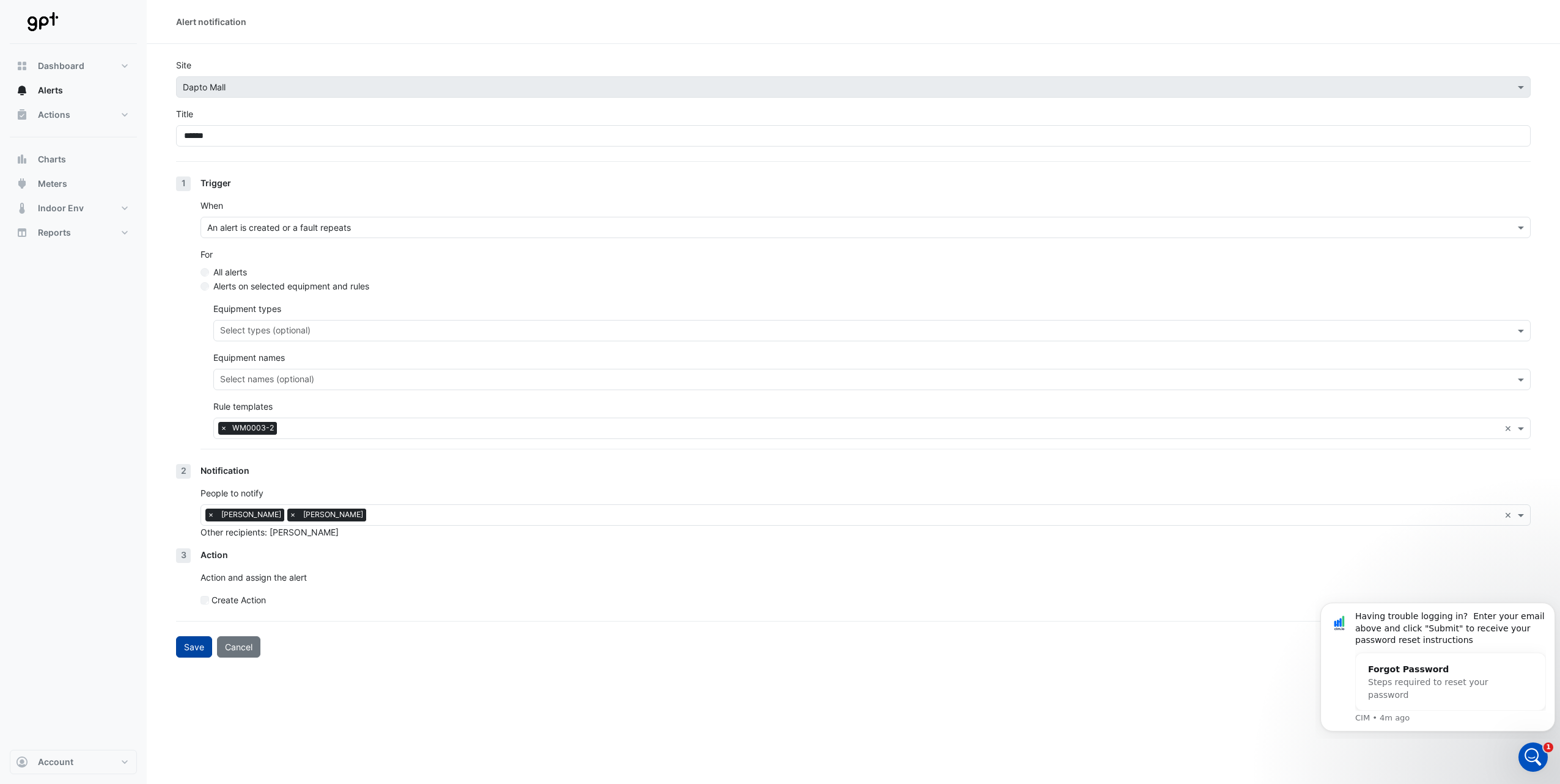
click at [195, 644] on button "Save" at bounding box center [194, 647] width 36 height 21
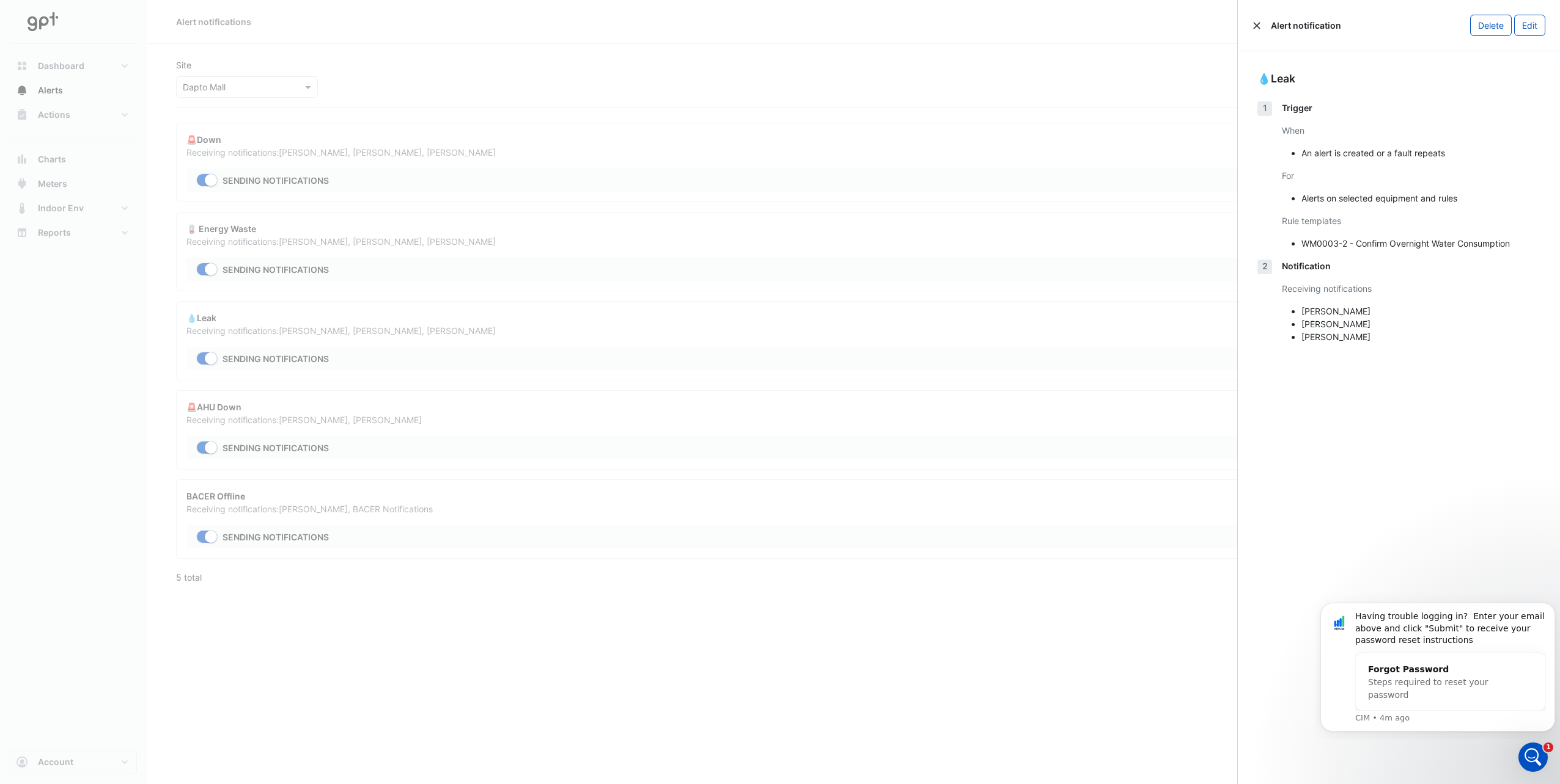
click at [1255, 23] on button "Close" at bounding box center [1256, 25] width 9 height 9
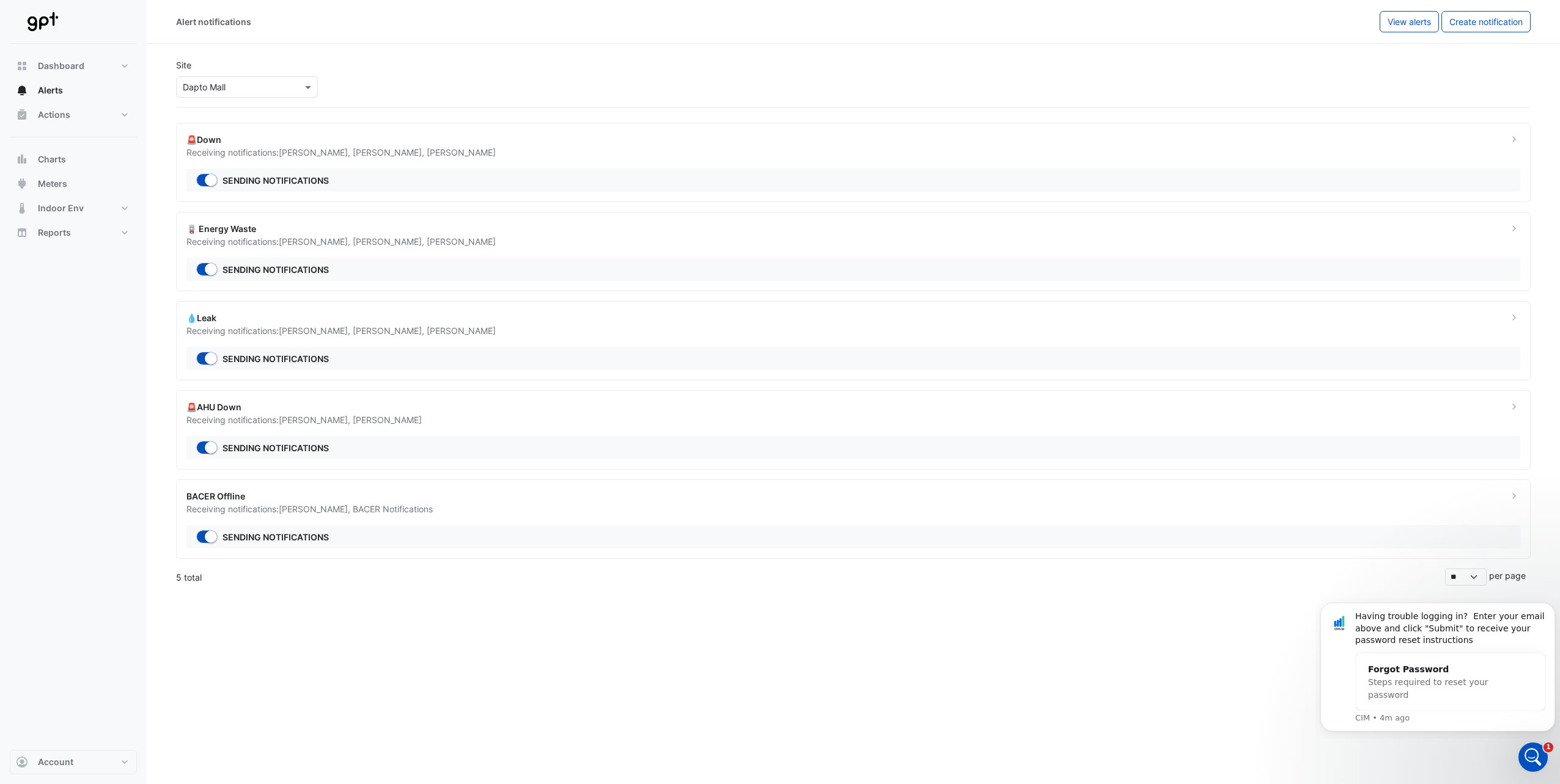
click at [1322, 412] on div "🚨AHU Down" at bounding box center [839, 406] width 1307 height 13
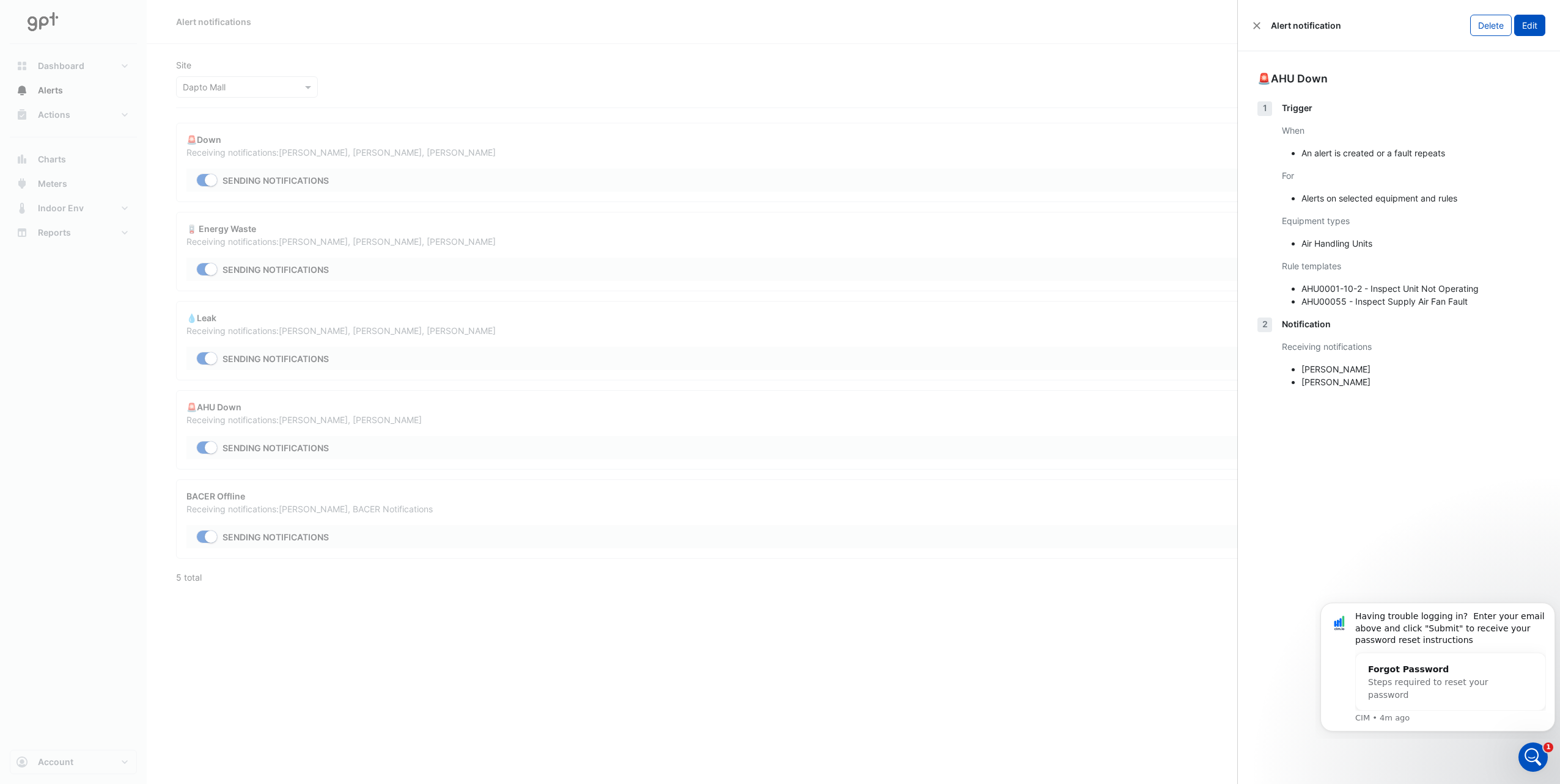
click at [1521, 29] on button "Edit" at bounding box center [1529, 25] width 31 height 21
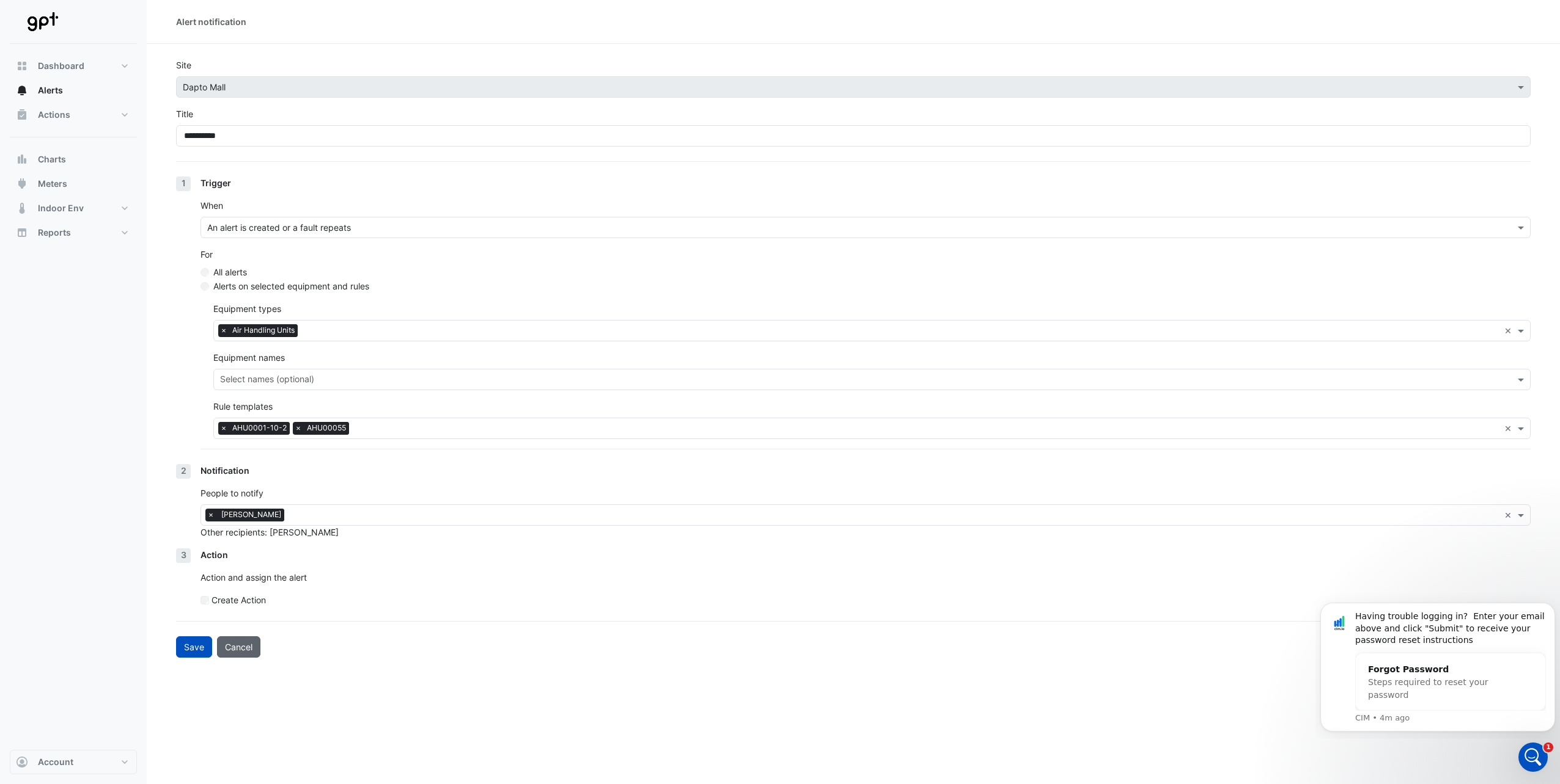
click at [236, 653] on button "Cancel" at bounding box center [239, 647] width 44 height 21
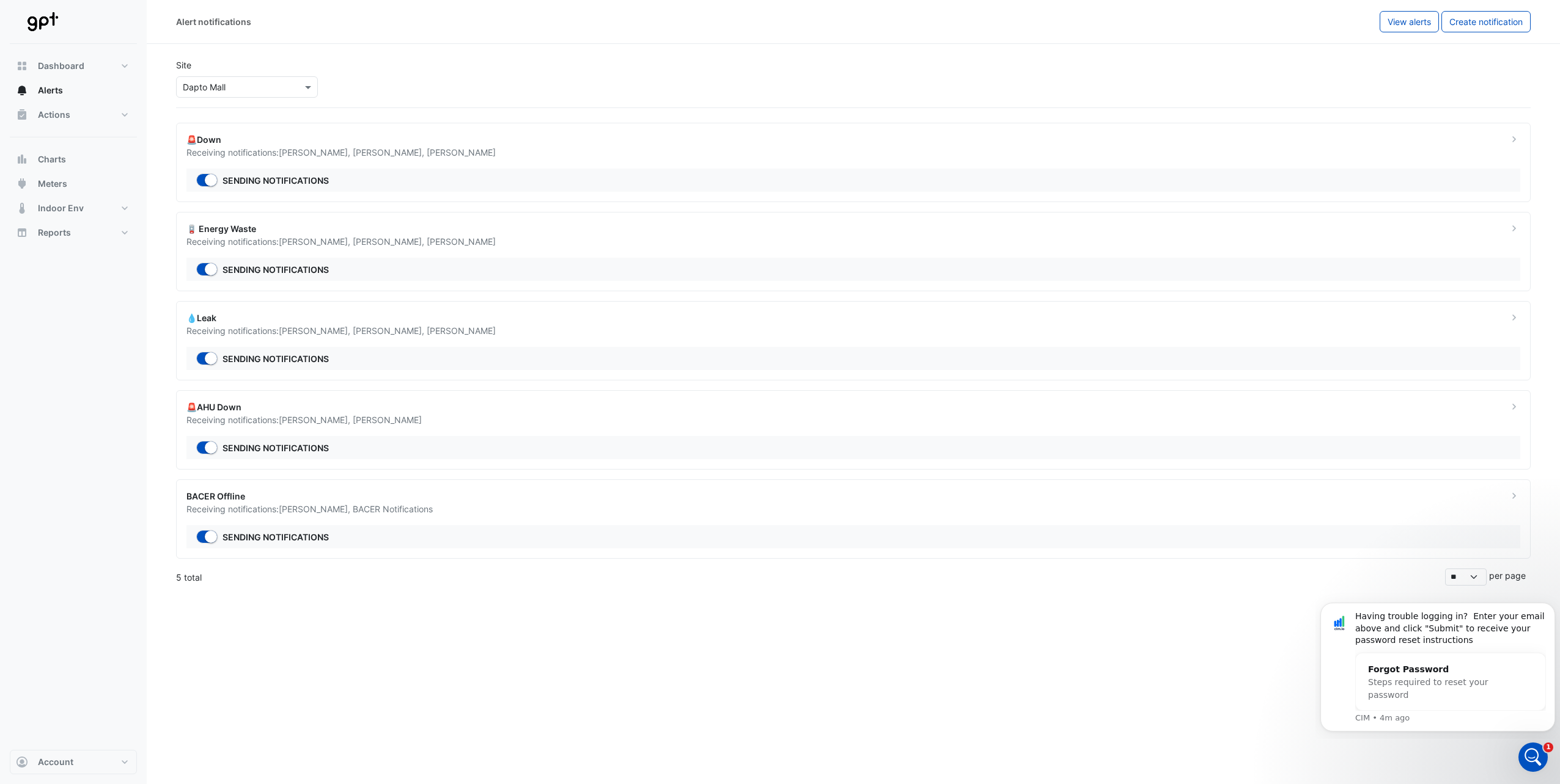
click at [655, 423] on div "Receiving notifications: Tim Fielding , Ritvick Mohan" at bounding box center [839, 419] width 1307 height 13
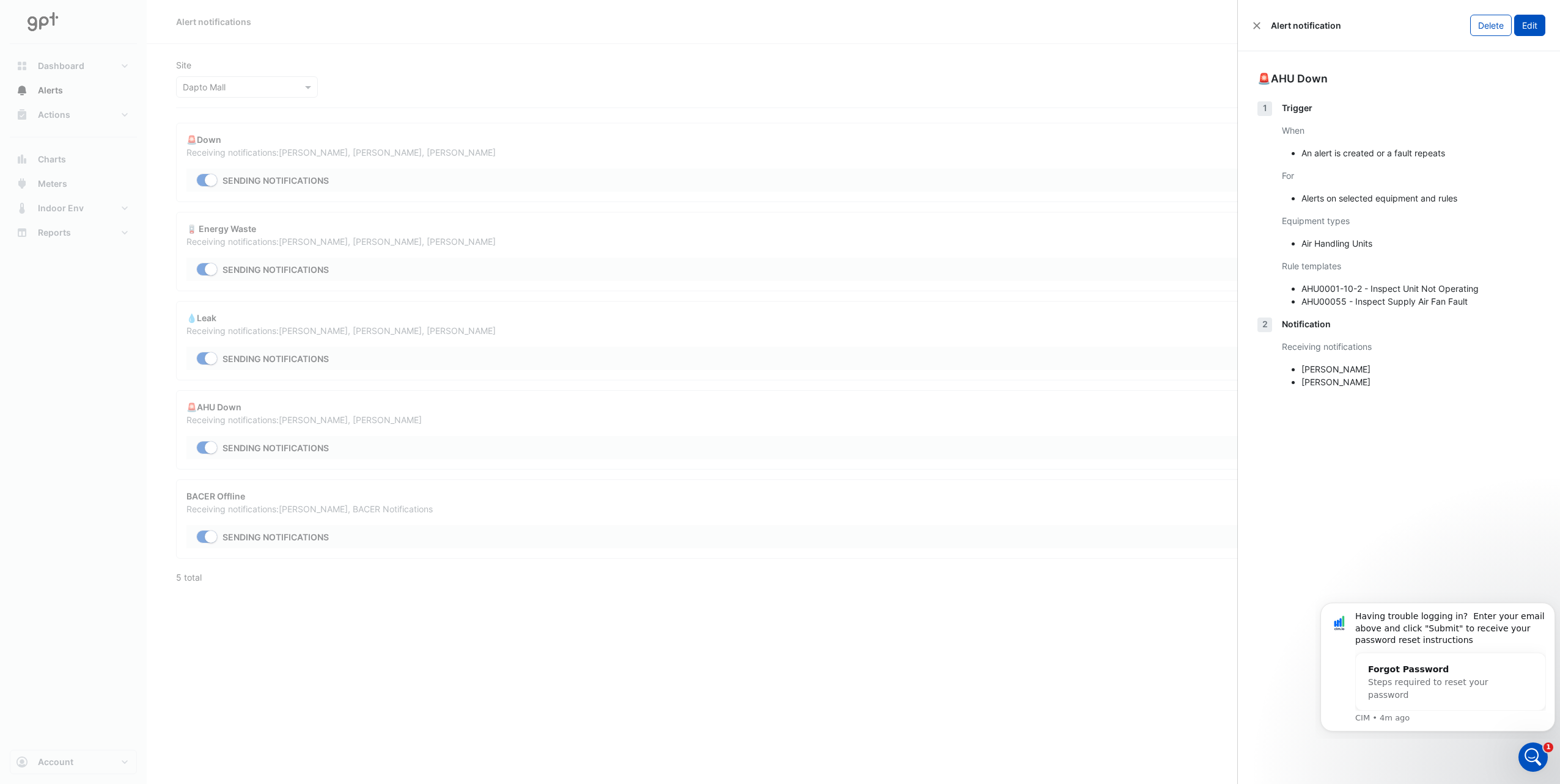
click at [1531, 28] on button "Edit" at bounding box center [1529, 25] width 31 height 21
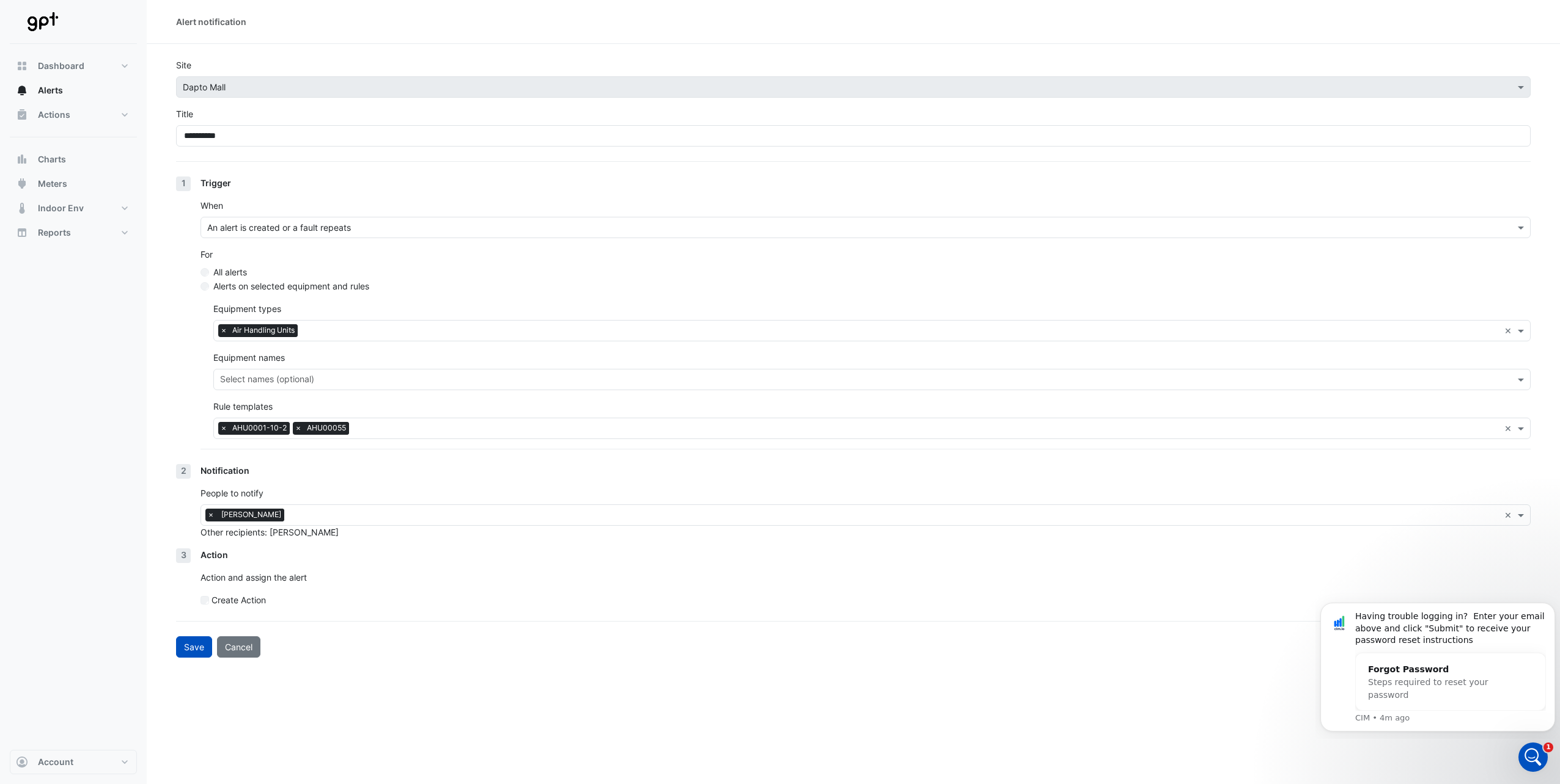
click at [209, 512] on span "×" at bounding box center [210, 515] width 11 height 12
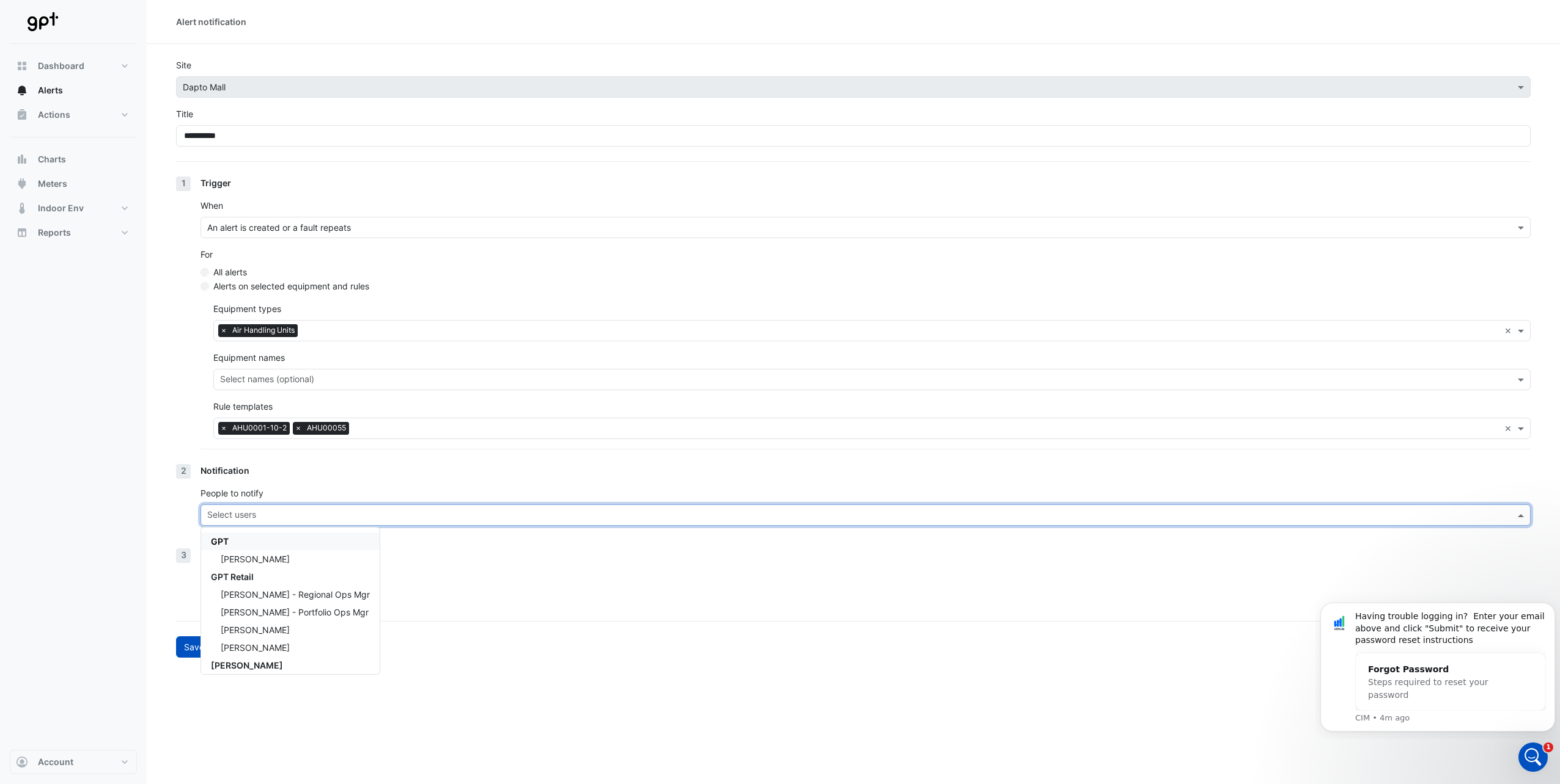
click at [223, 514] on input "text" at bounding box center [858, 516] width 1303 height 13
click at [223, 564] on span "[PERSON_NAME]" at bounding box center [254, 559] width 69 height 10
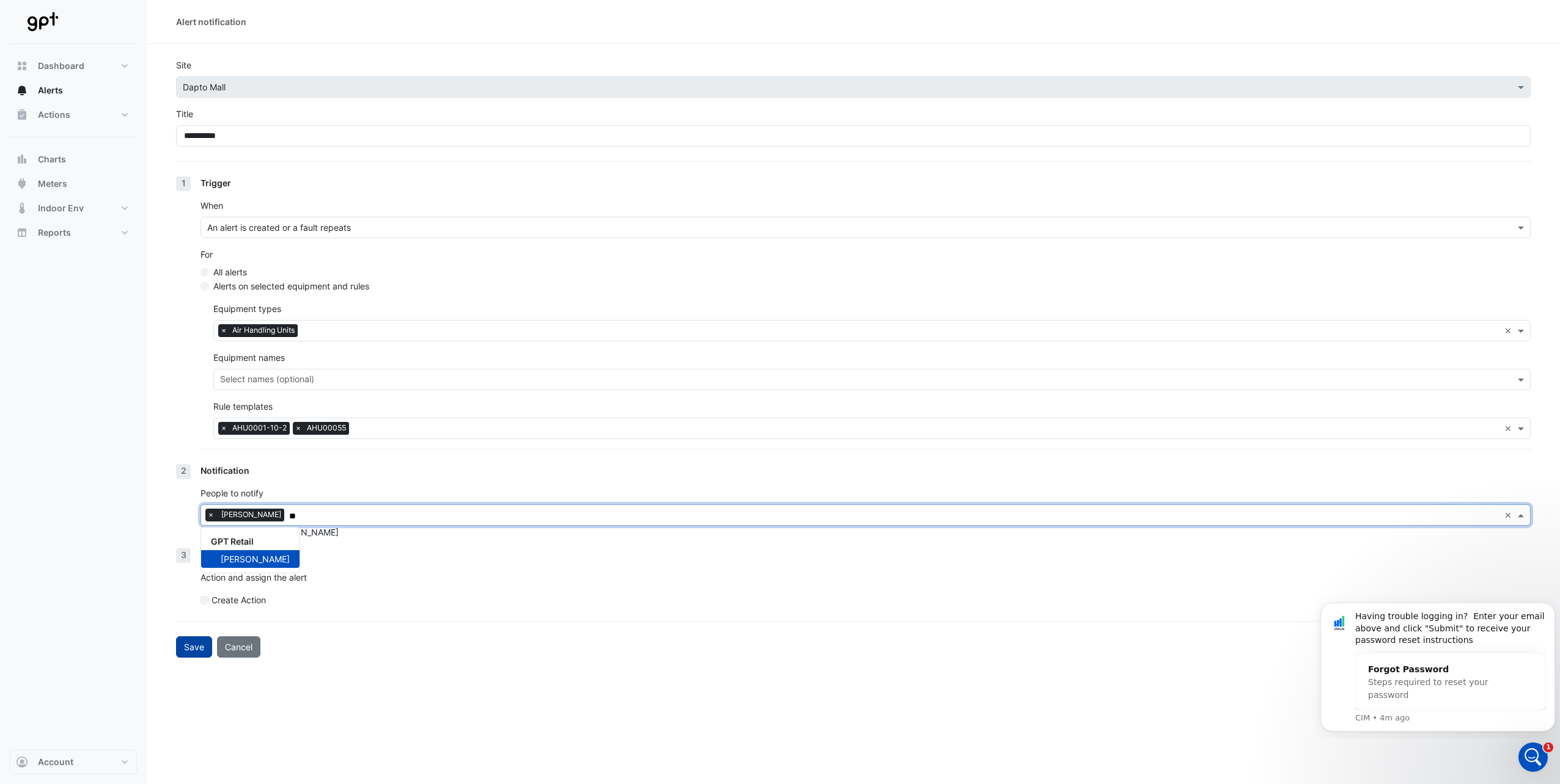
type input "**"
click at [195, 651] on button "Save" at bounding box center [194, 647] width 36 height 21
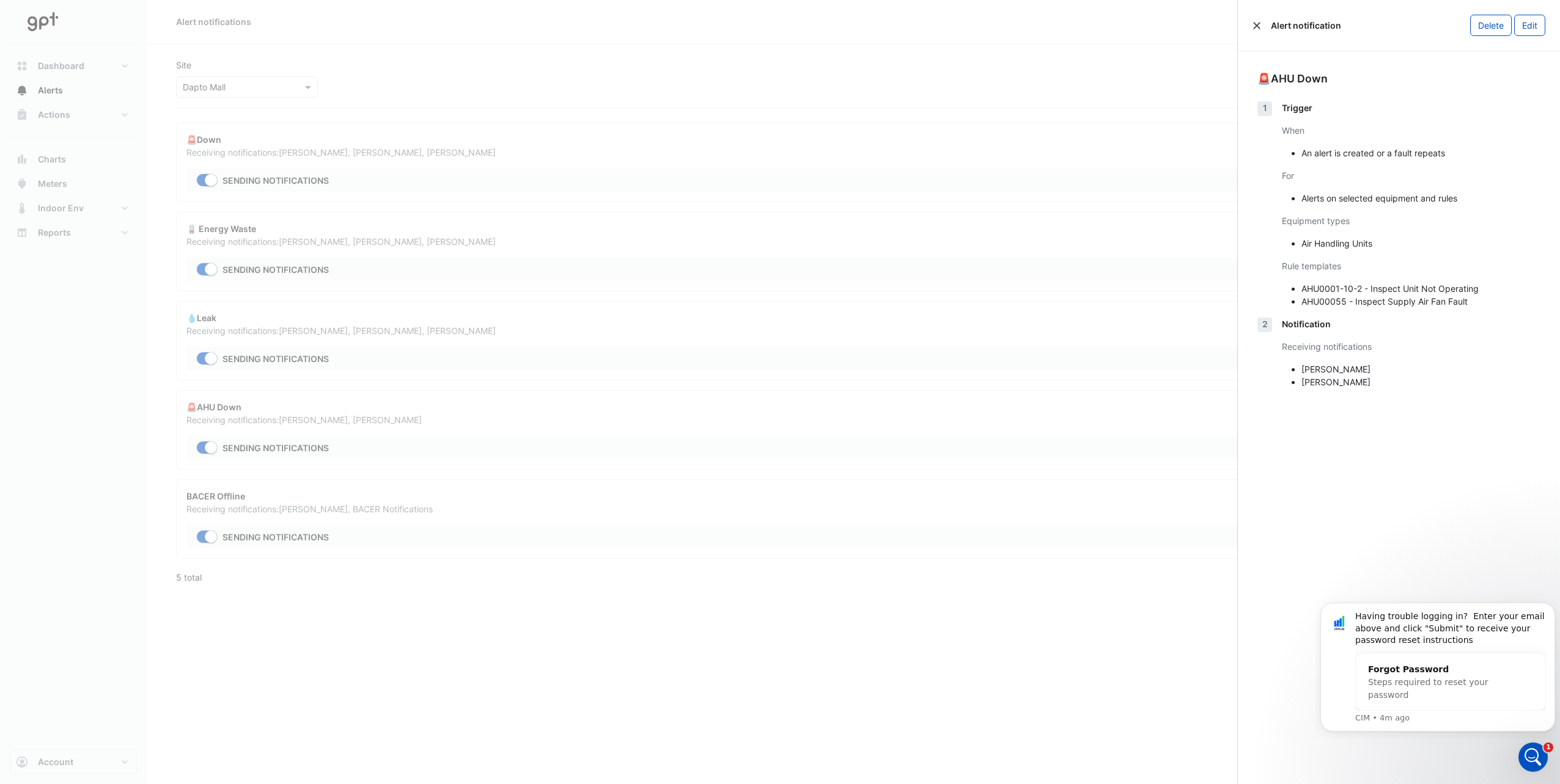
click at [1255, 27] on button "Close" at bounding box center [1256, 25] width 9 height 9
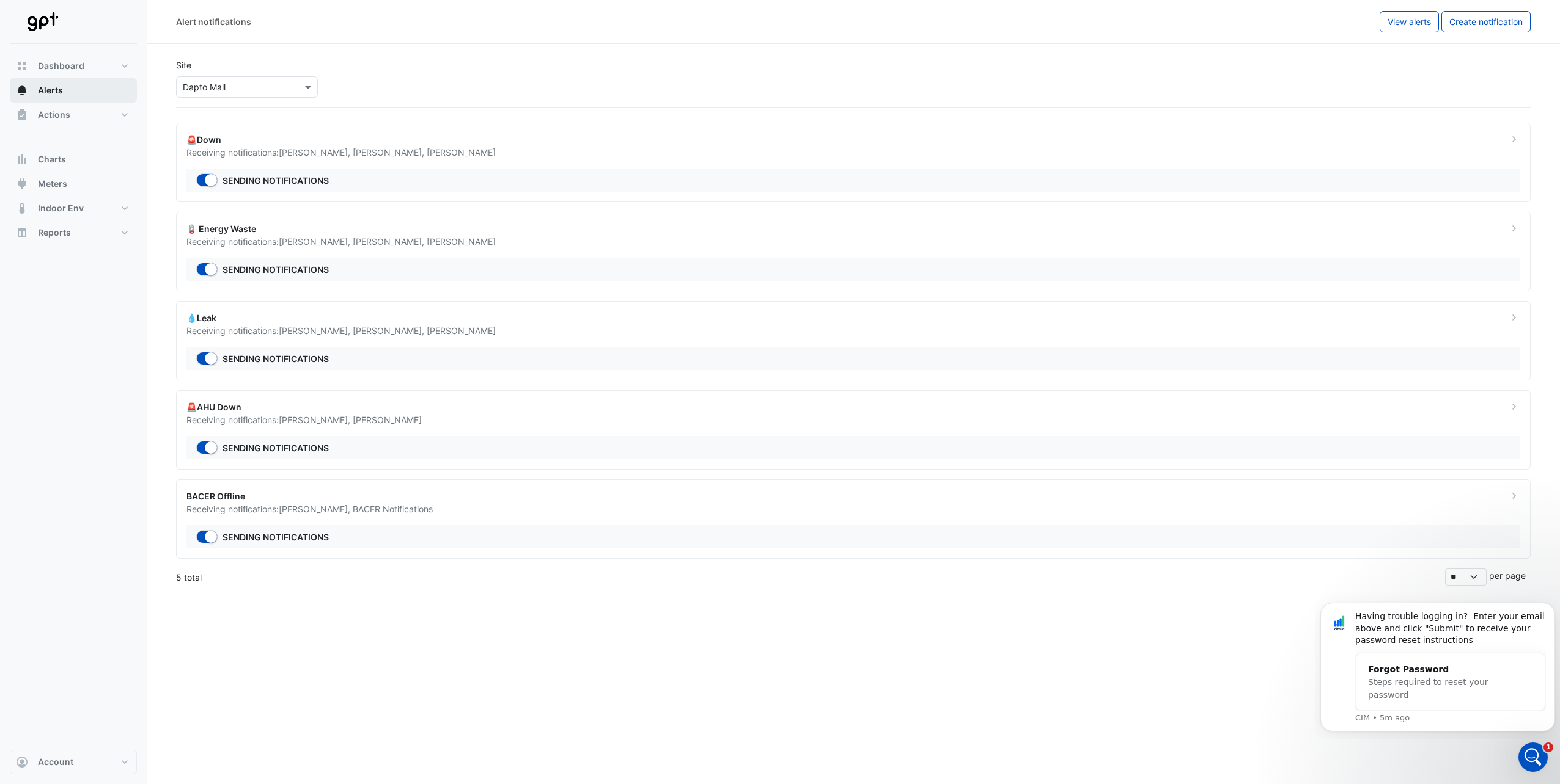
click at [57, 79] on button "Alerts" at bounding box center [74, 90] width 128 height 25
click at [48, 96] on span "Alerts" at bounding box center [50, 91] width 25 height 12
click at [55, 119] on span "Actions" at bounding box center [54, 115] width 32 height 12
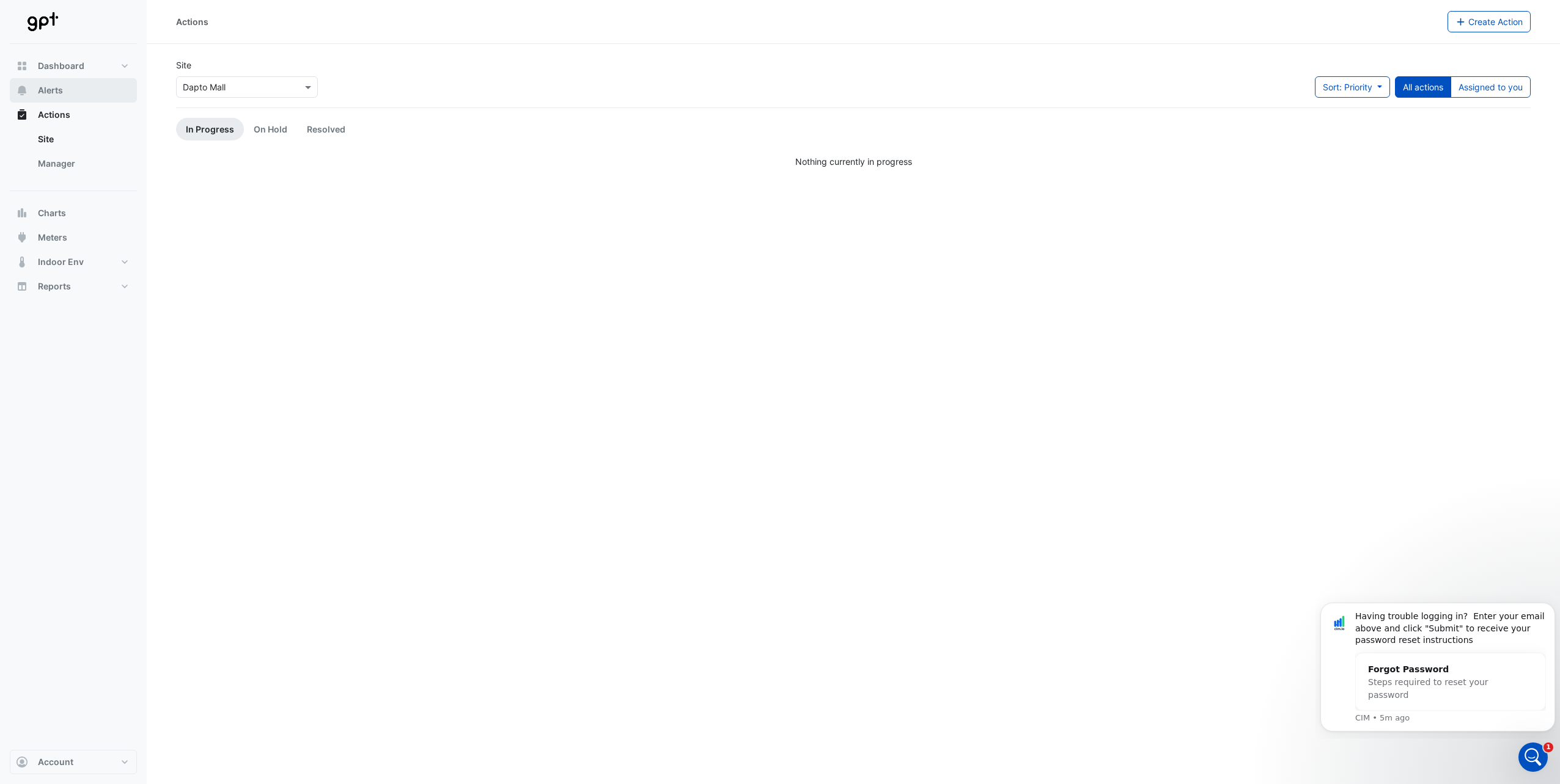
click at [48, 99] on button "Alerts" at bounding box center [74, 90] width 128 height 25
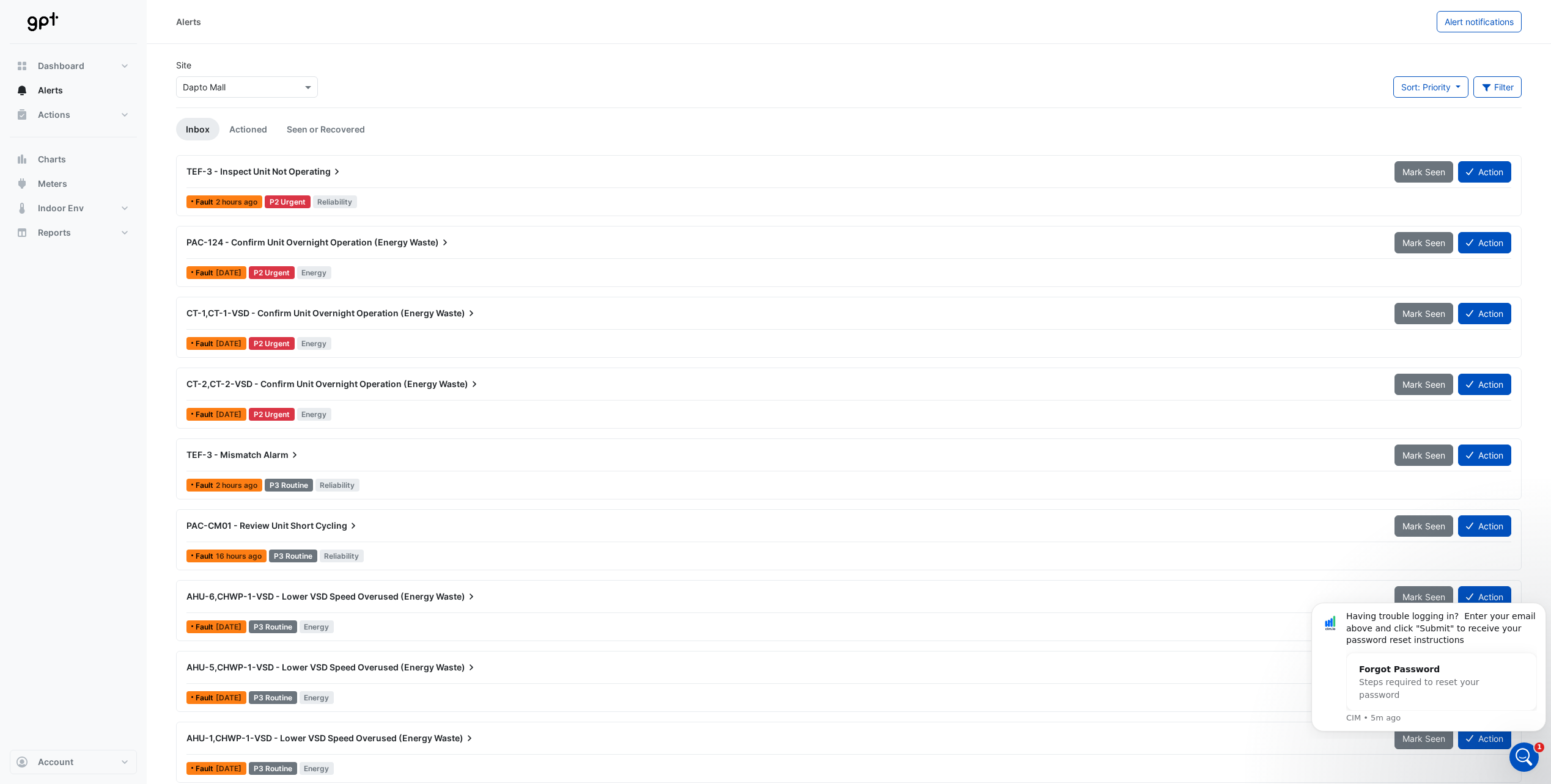
click at [269, 171] on span "TEF-3 - Inspect Unit Not" at bounding box center [236, 171] width 101 height 10
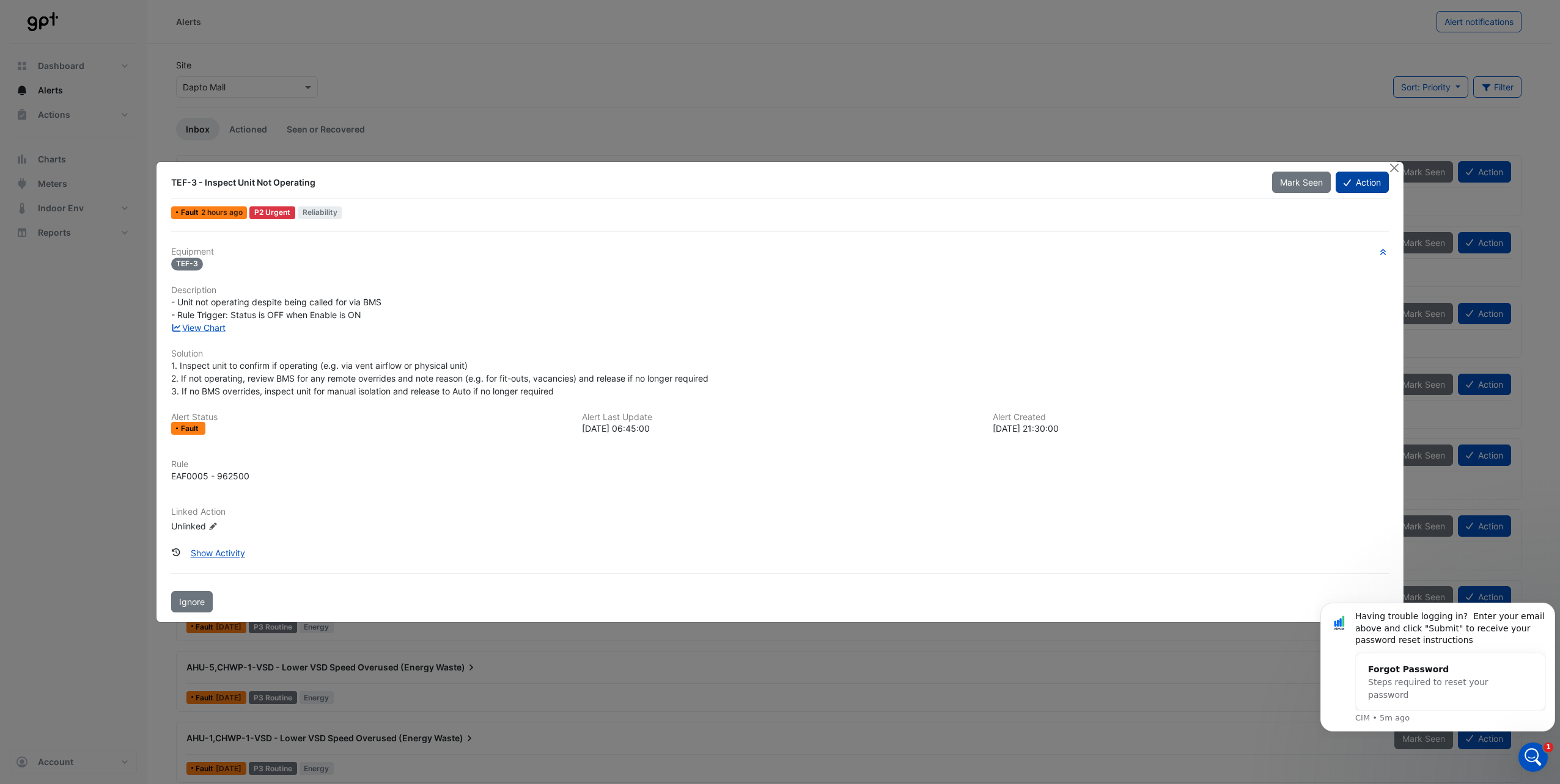
click at [1350, 188] on button "Action" at bounding box center [1362, 181] width 53 height 21
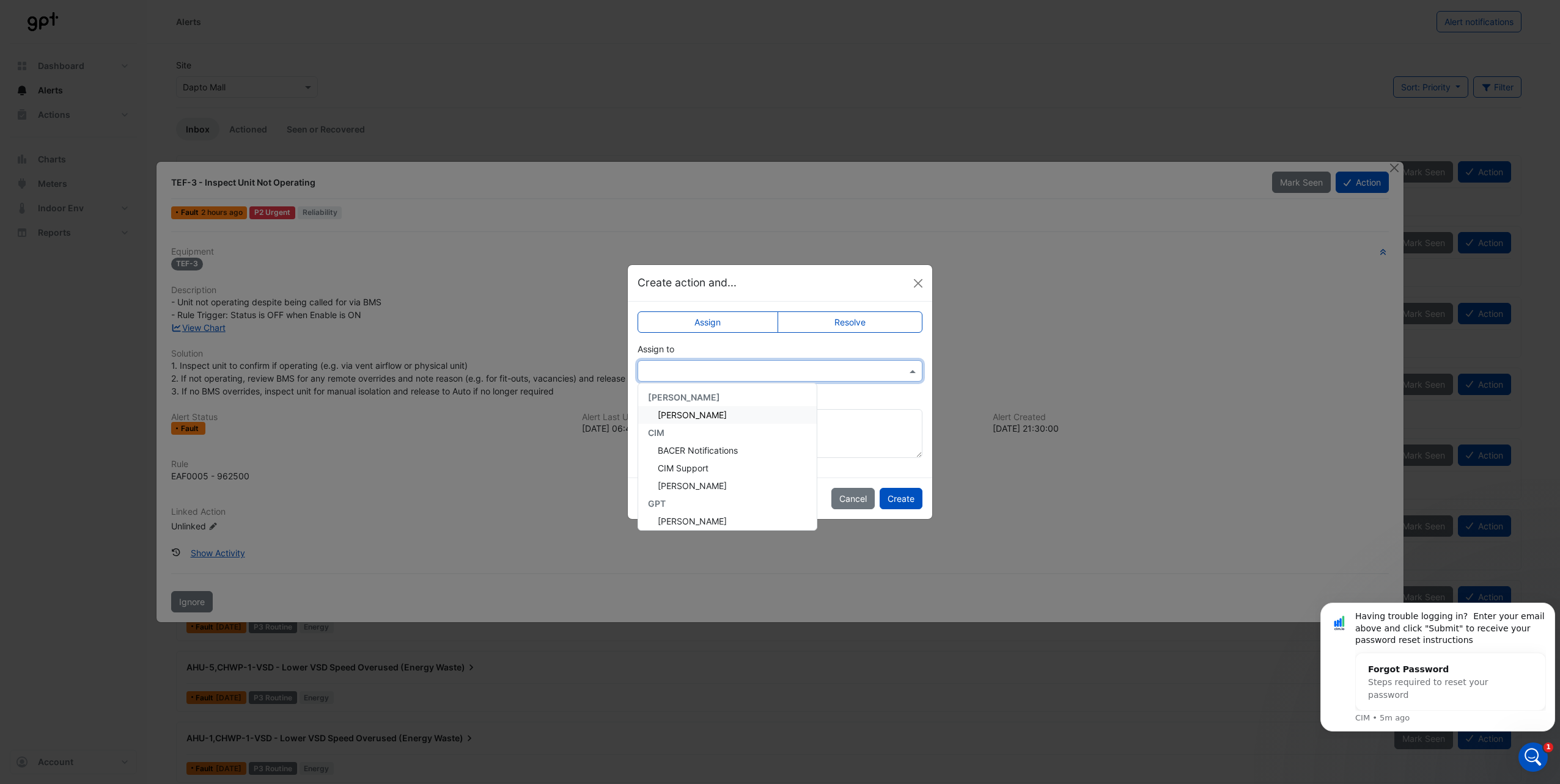
click at [722, 370] on input "text" at bounding box center [768, 372] width 247 height 13
click at [826, 322] on label "Resolve" at bounding box center [850, 322] width 146 height 21
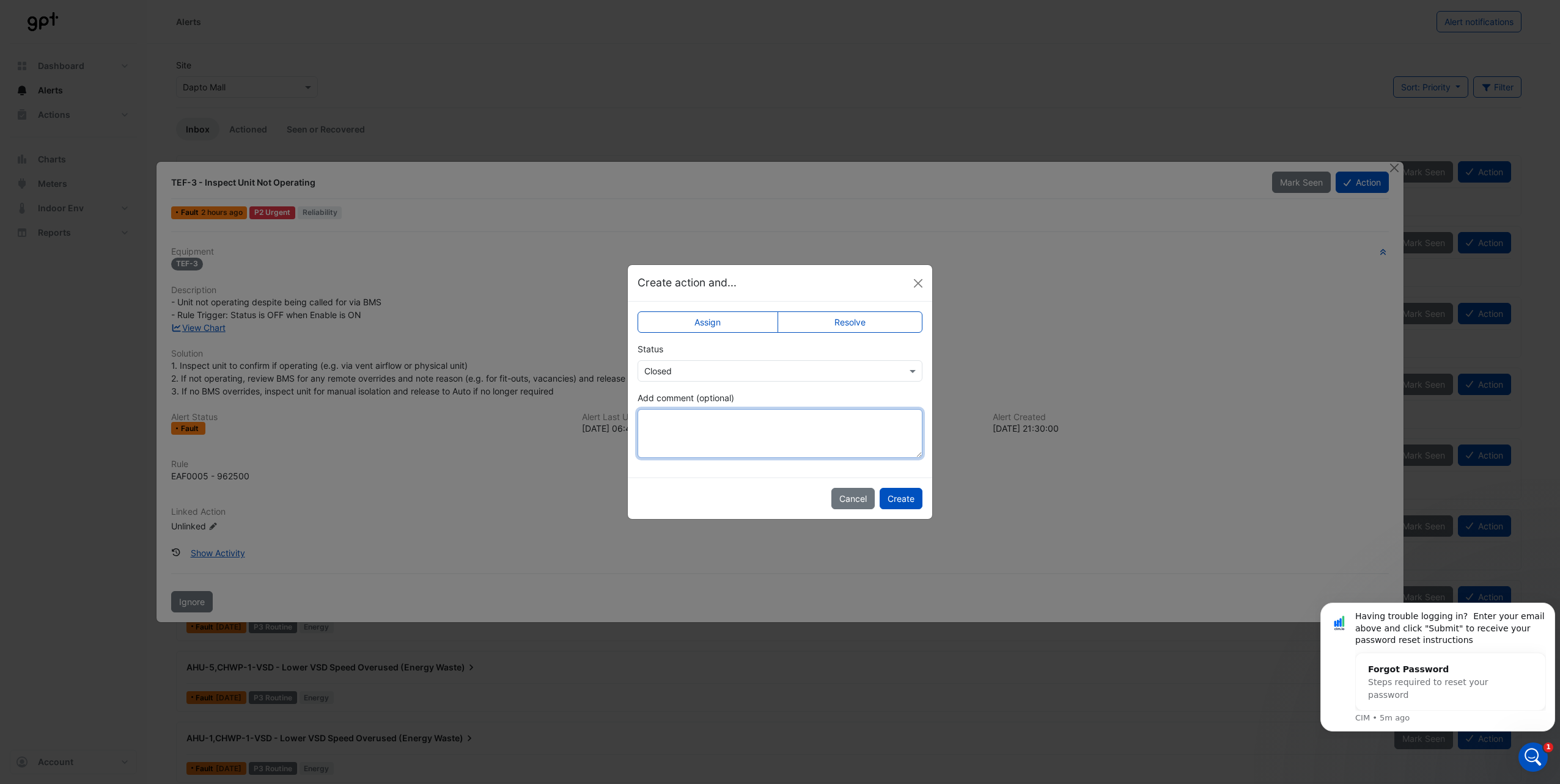
click at [710, 409] on textarea "Add comment (optional)" at bounding box center [780, 433] width 285 height 49
type textarea "*"
drag, startPoint x: 707, startPoint y: 420, endPoint x: 829, endPoint y: 439, distance: 123.5
click at [829, 439] on textarea "**********" at bounding box center [780, 433] width 285 height 49
drag, startPoint x: 675, startPoint y: 433, endPoint x: 642, endPoint y: 419, distance: 35.8
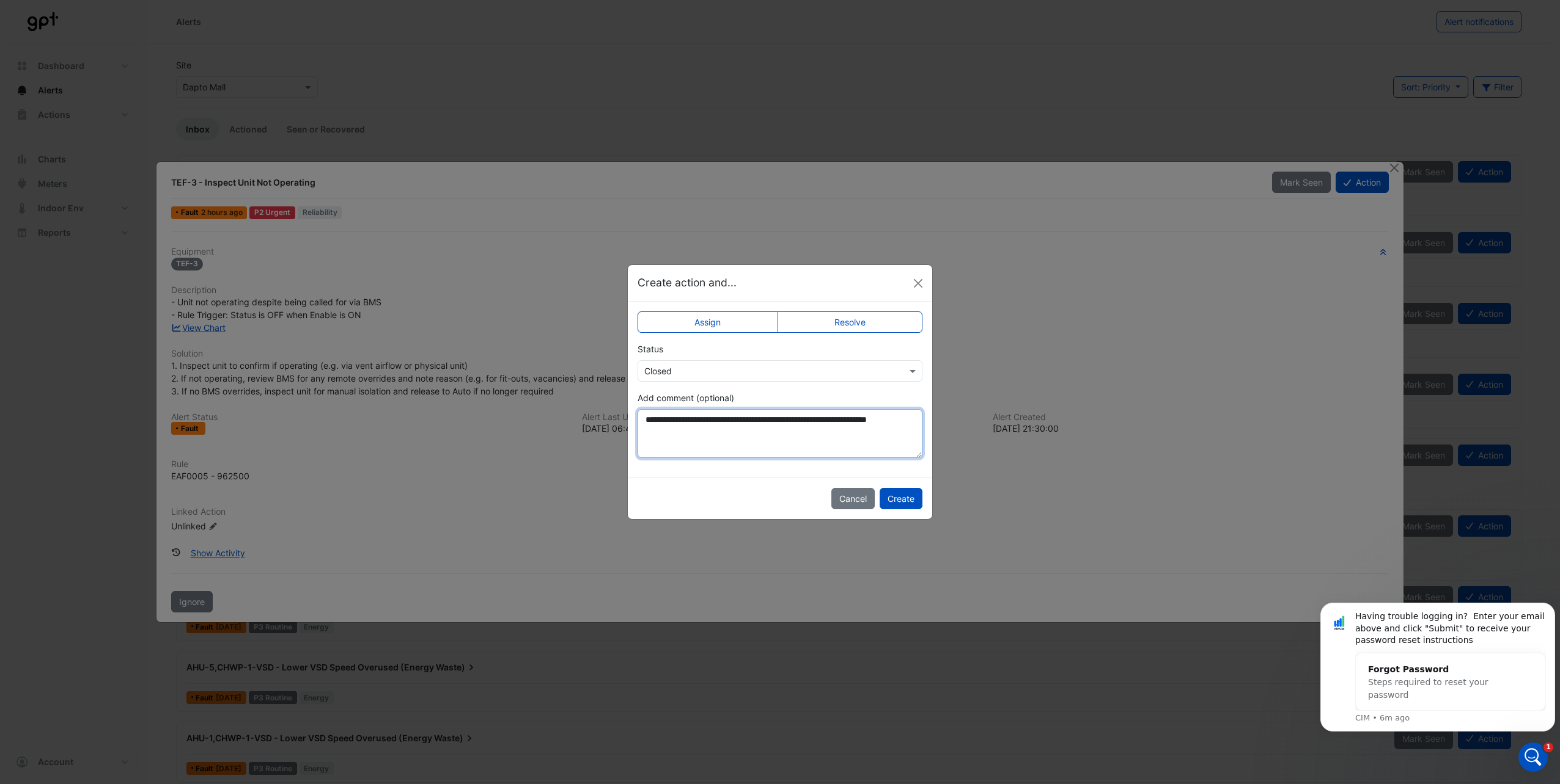
click at [642, 419] on textarea "**********" at bounding box center [780, 433] width 285 height 49
type textarea "**********"
click at [903, 495] on button "Create" at bounding box center [900, 498] width 43 height 21
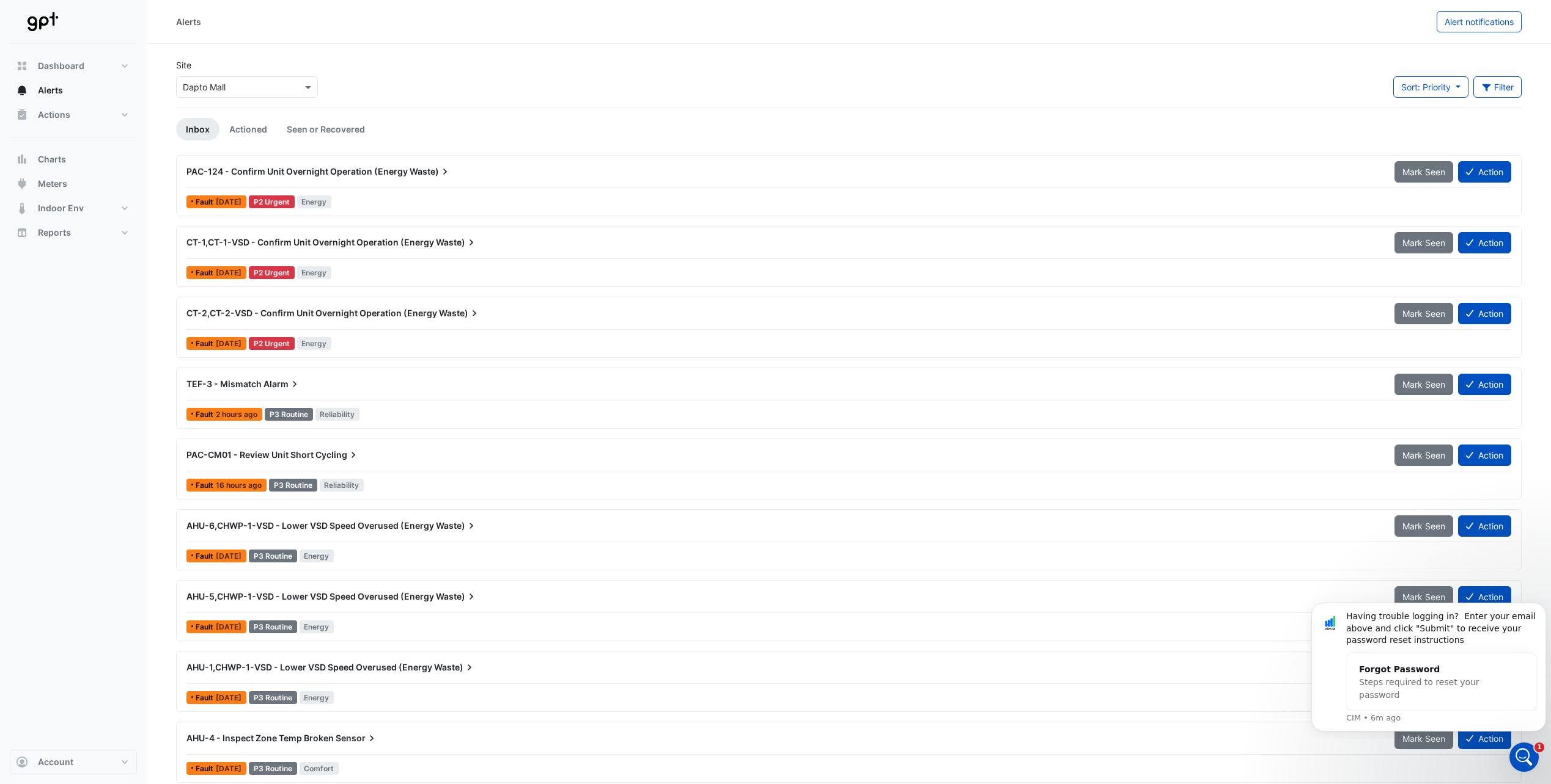
click at [225, 382] on span "TEF-3 - Mismatch" at bounding box center [223, 384] width 75 height 10
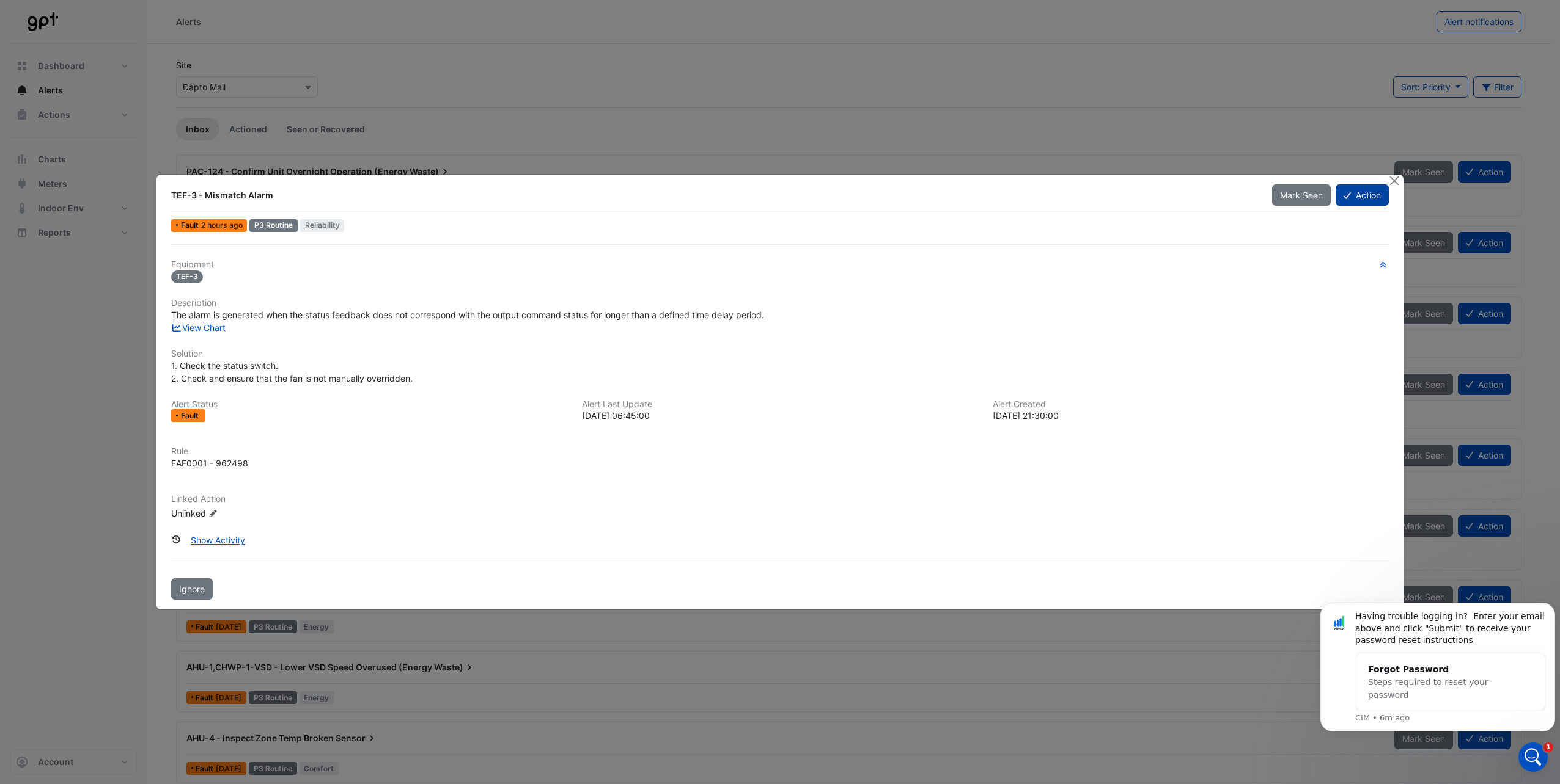
click at [1356, 193] on button "Action" at bounding box center [1362, 194] width 53 height 21
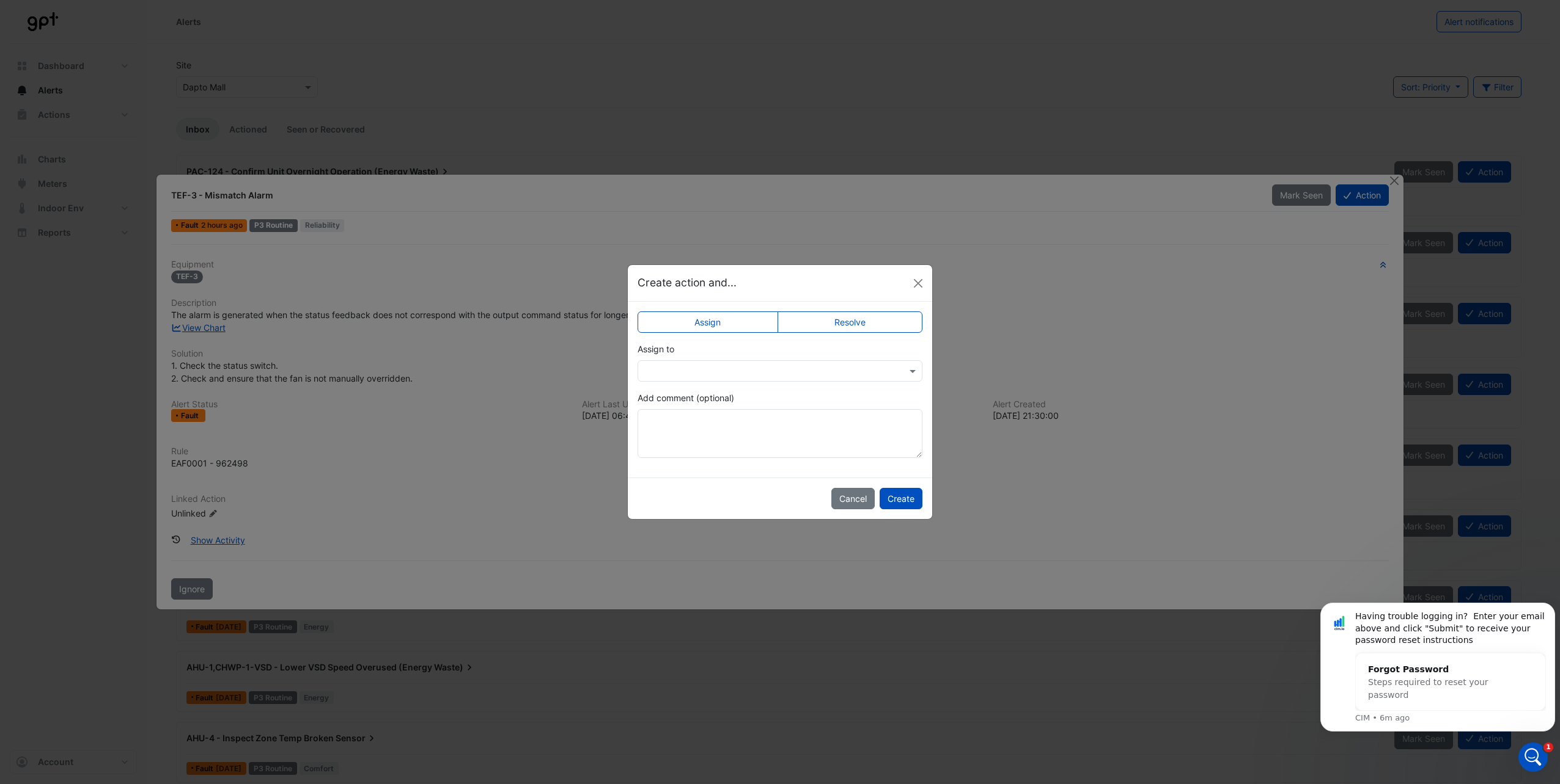
click at [827, 317] on label "Resolve" at bounding box center [850, 322] width 146 height 21
click at [737, 430] on textarea "Add comment (optional)" at bounding box center [780, 433] width 285 height 49
type textarea "**********"
click at [894, 496] on button "Create" at bounding box center [900, 498] width 43 height 21
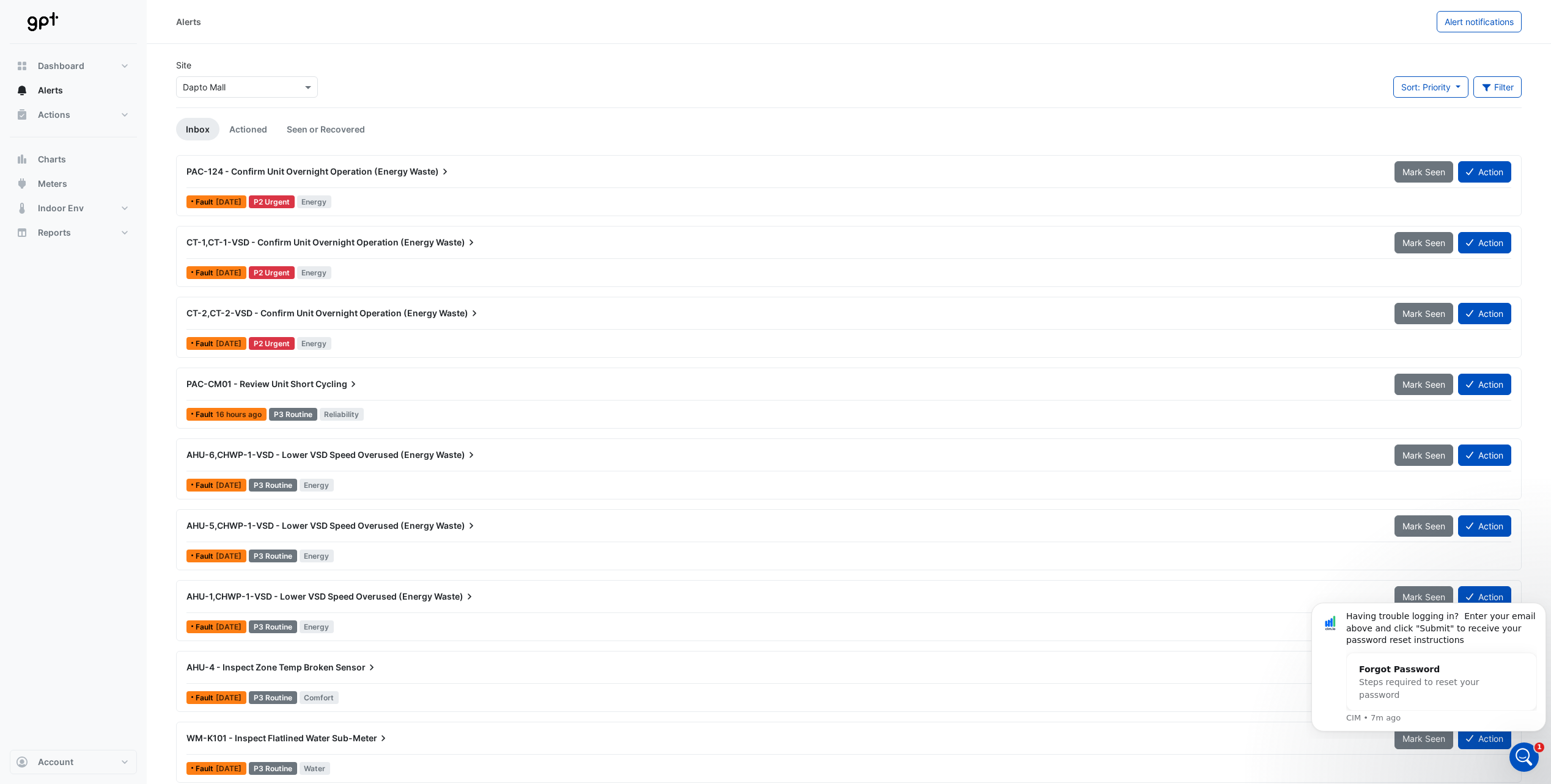
click at [336, 168] on span "PAC-124 - Confirm Unit Overnight Operation (Energy" at bounding box center [297, 171] width 221 height 10
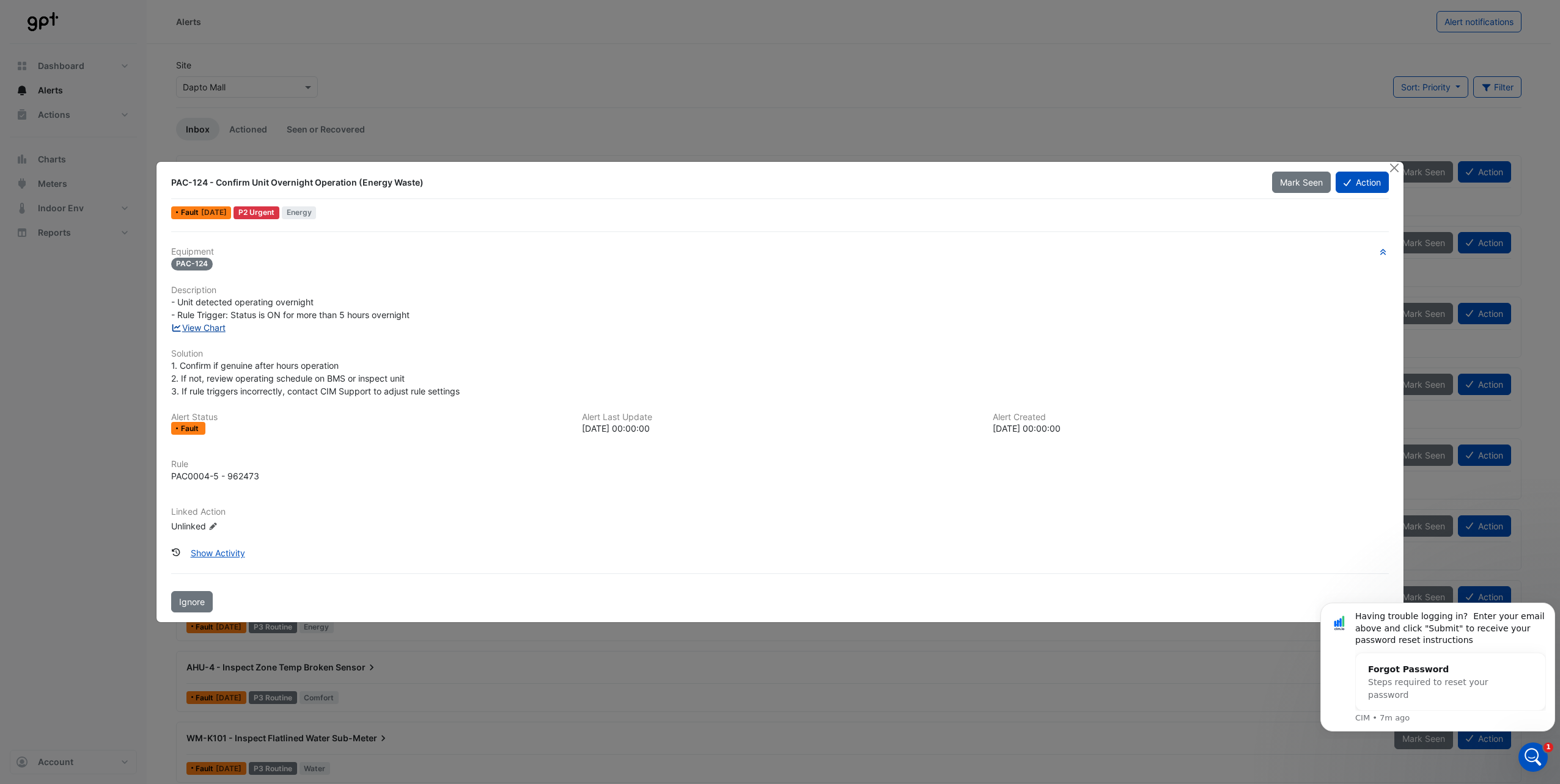
click at [216, 328] on link "View Chart" at bounding box center [198, 328] width 55 height 10
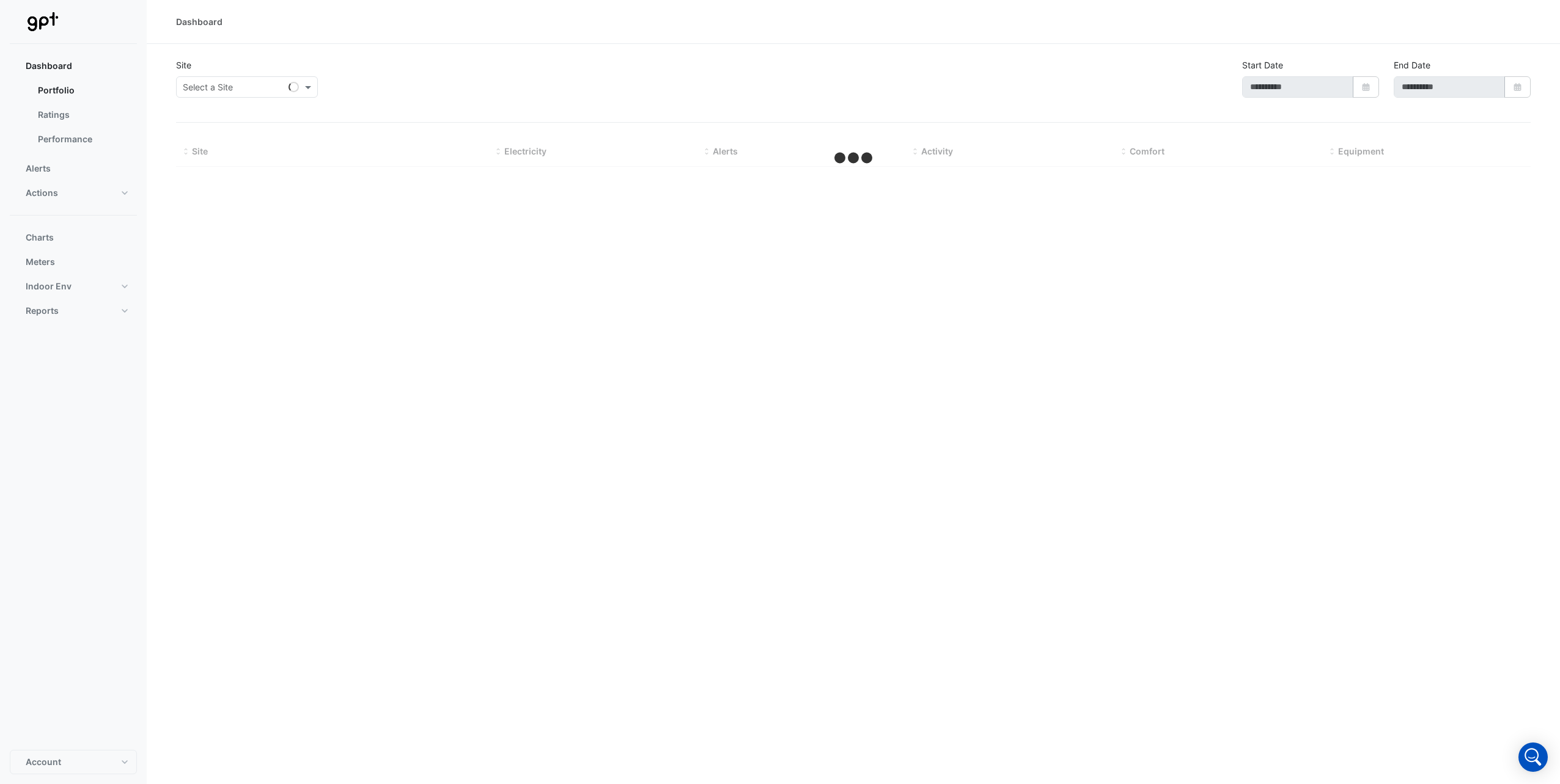
type input "**********"
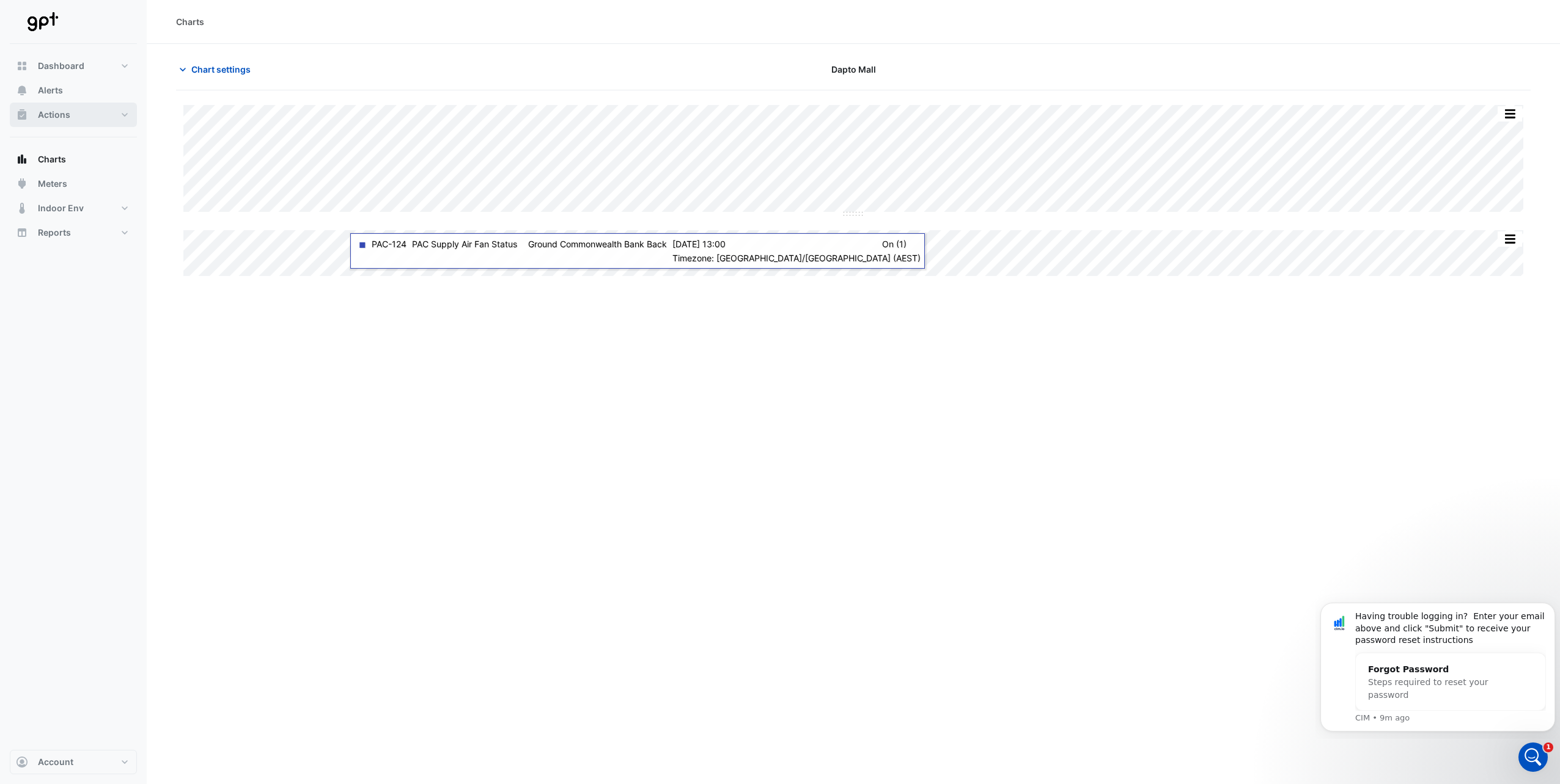
click at [54, 107] on button "Actions" at bounding box center [74, 115] width 128 height 25
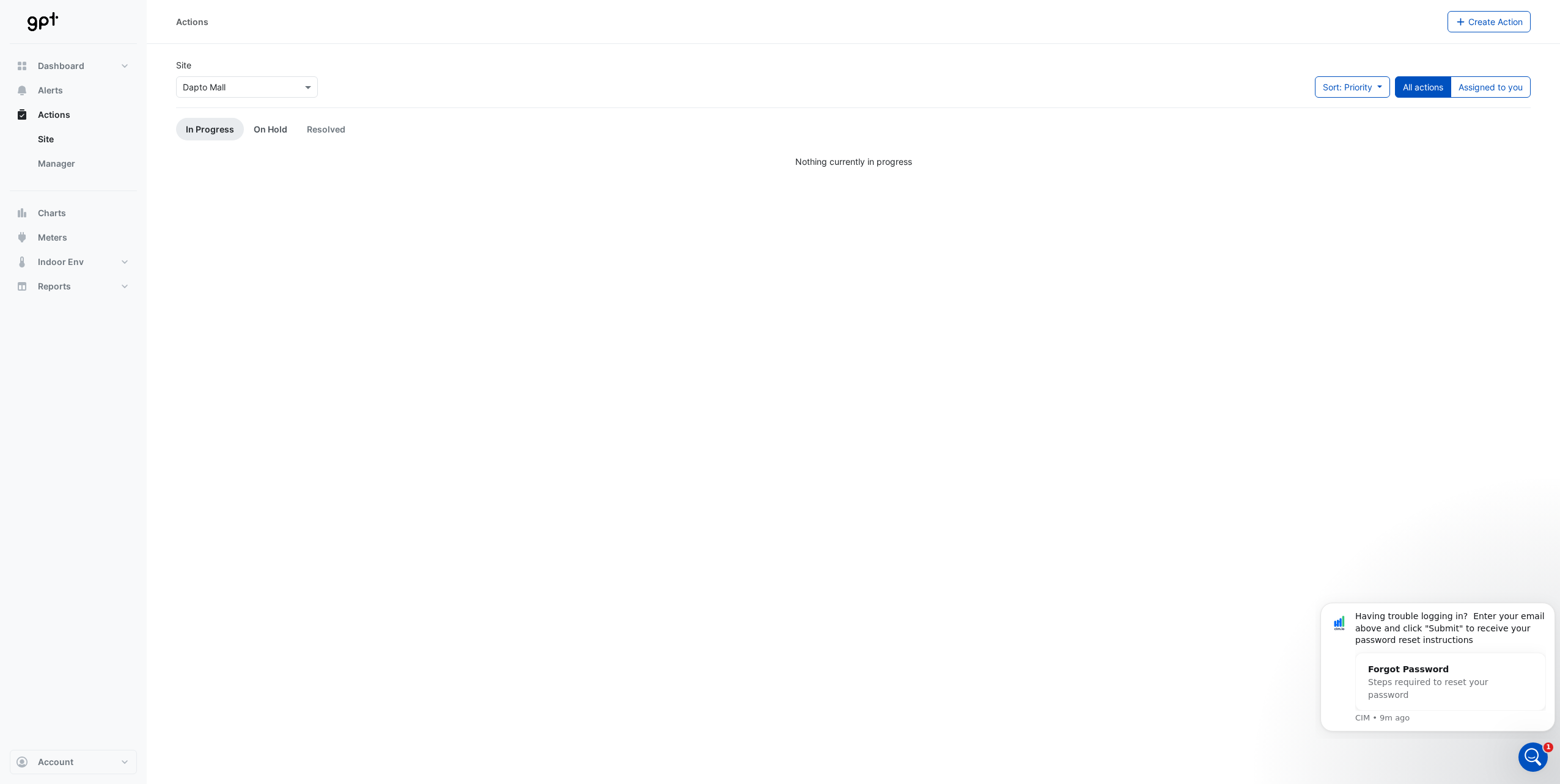
click at [249, 126] on link "On Hold" at bounding box center [270, 129] width 53 height 23
click at [310, 132] on link "Resolved" at bounding box center [326, 129] width 58 height 23
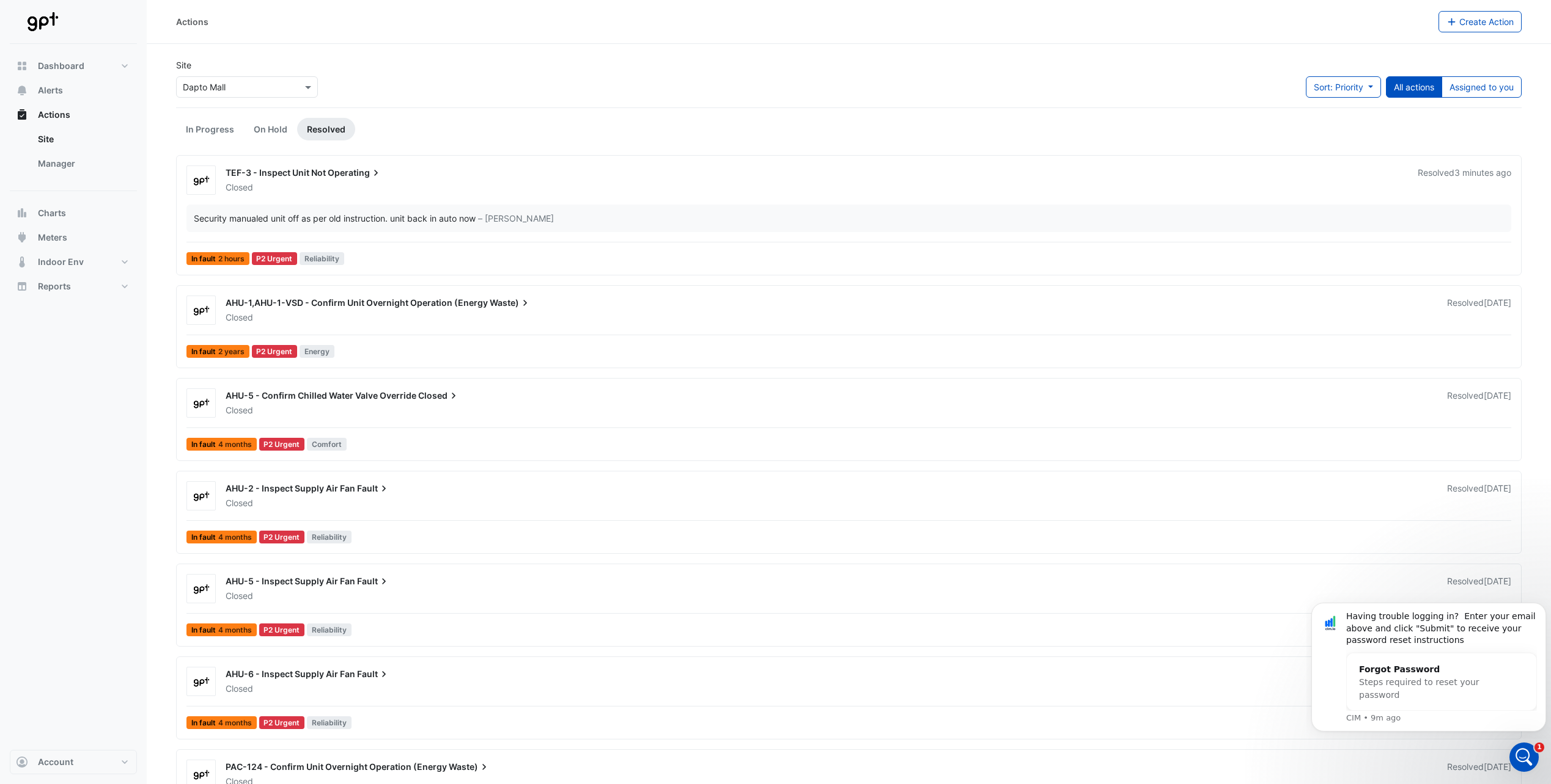
scroll to position [61, 0]
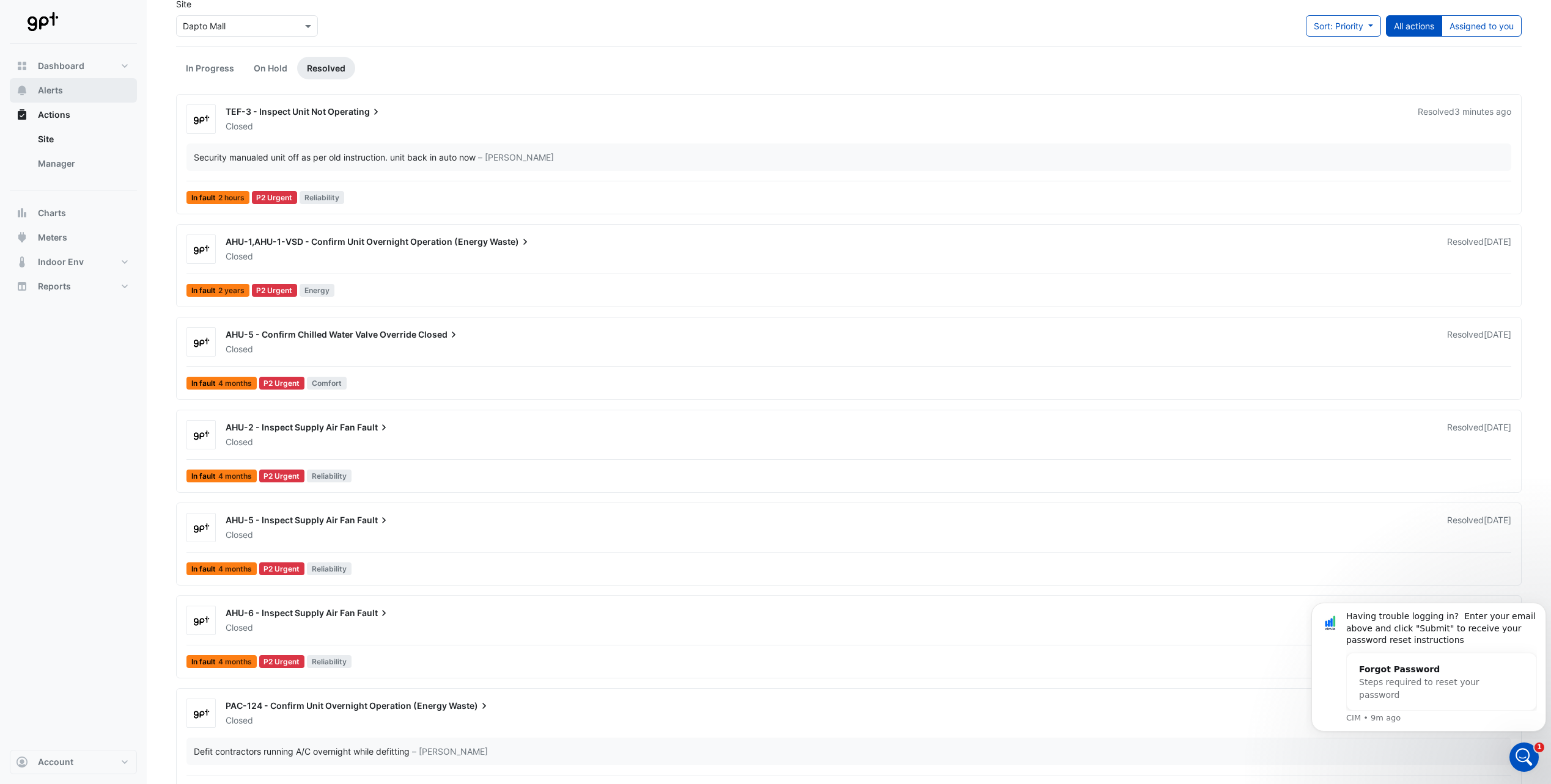
click at [50, 94] on span "Alerts" at bounding box center [50, 91] width 25 height 12
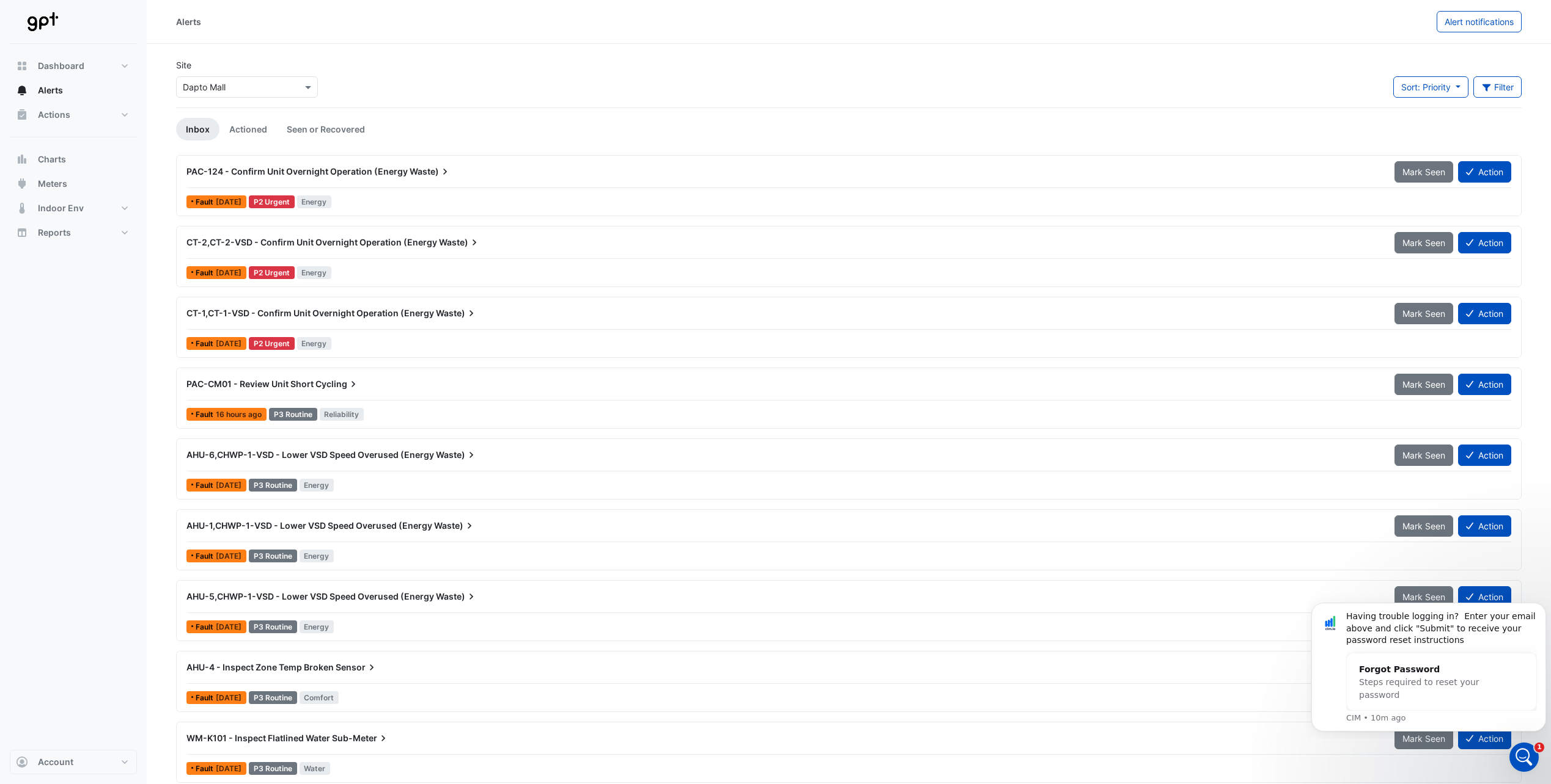
click at [249, 386] on span "PAC-CM01 - Review Unit Short" at bounding box center [250, 384] width 128 height 10
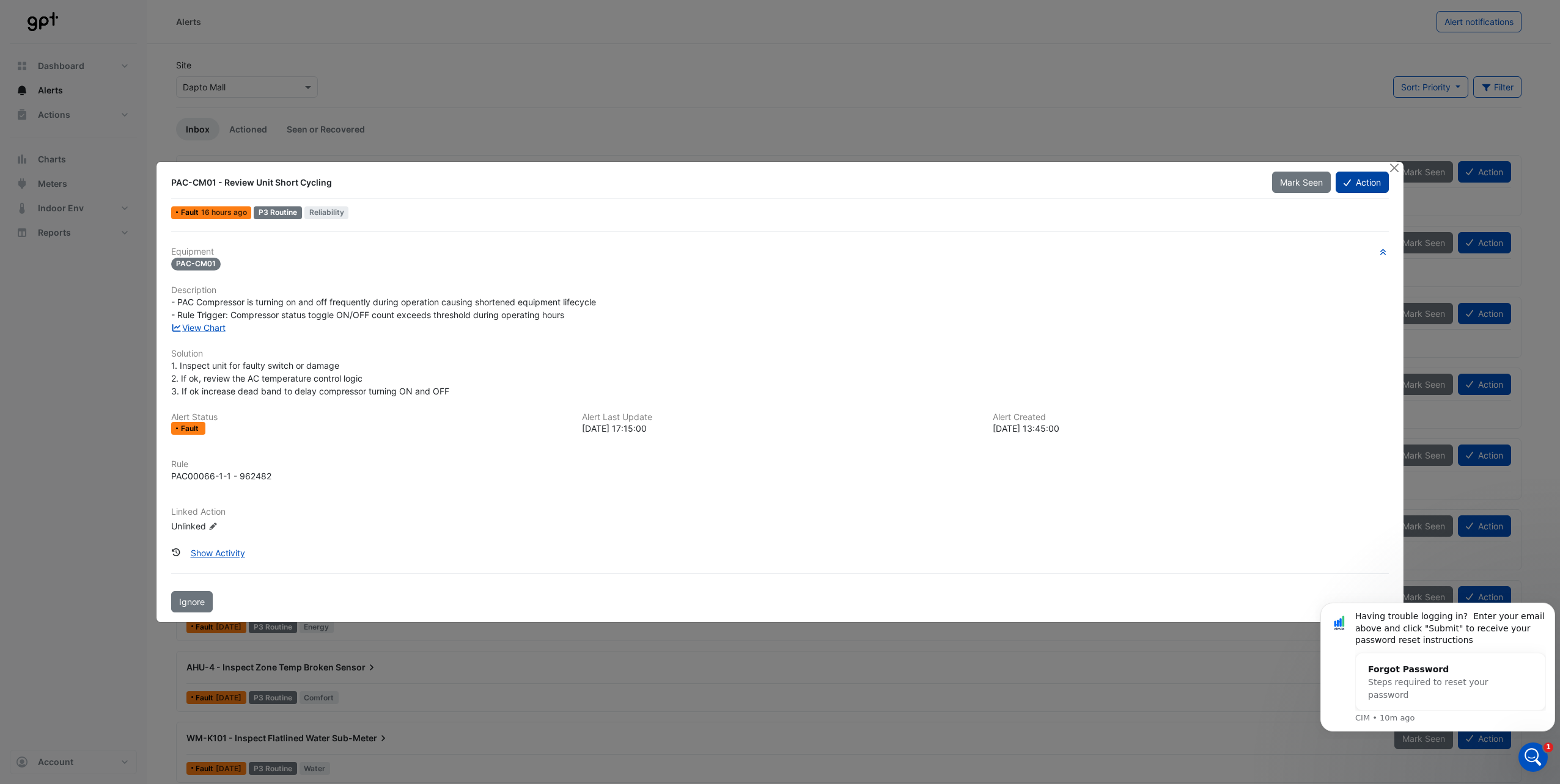
click at [1352, 180] on button "Action" at bounding box center [1362, 181] width 53 height 21
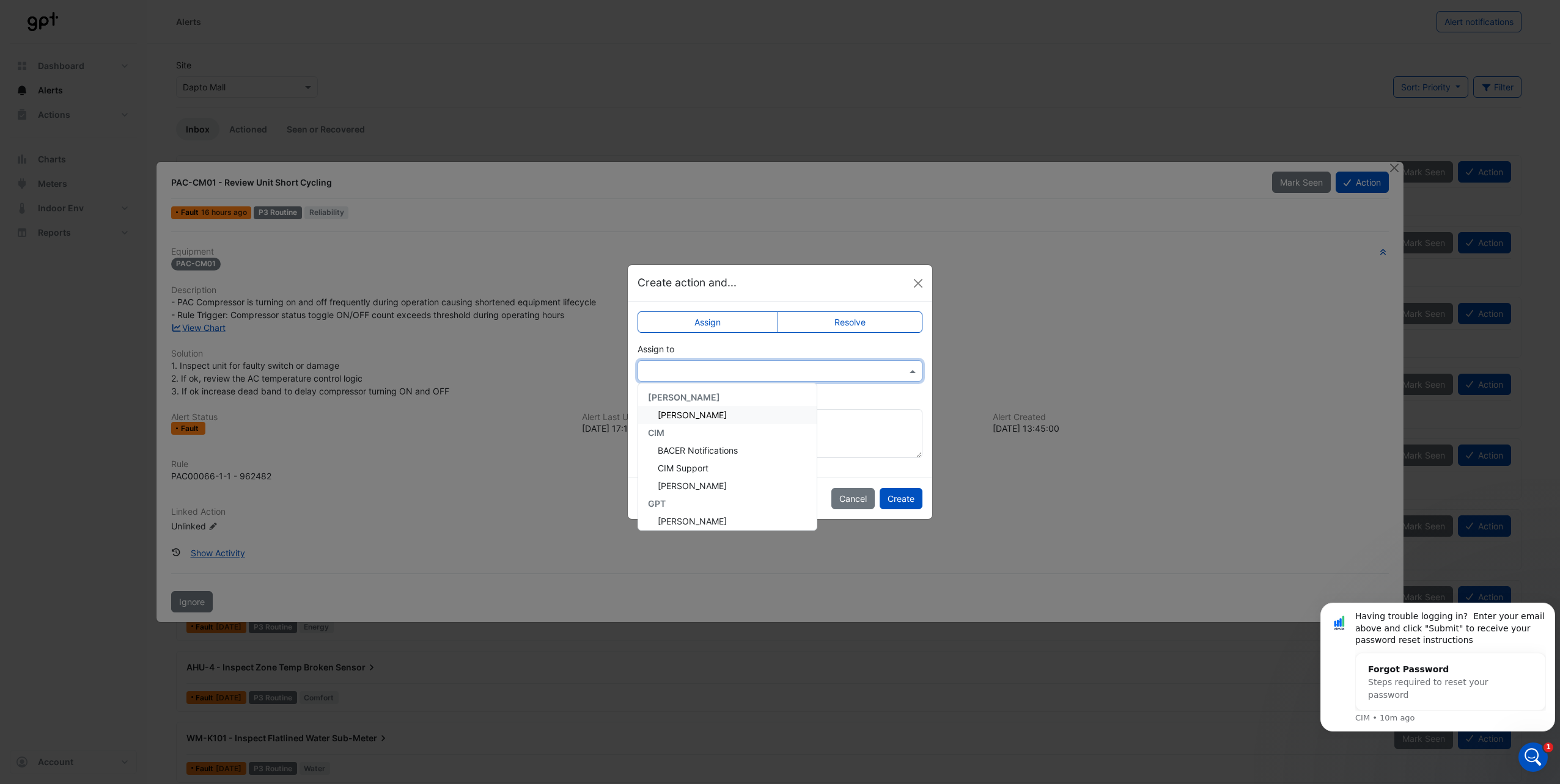
click at [720, 366] on input "text" at bounding box center [768, 372] width 247 height 13
click at [858, 495] on button "Cancel" at bounding box center [853, 498] width 44 height 21
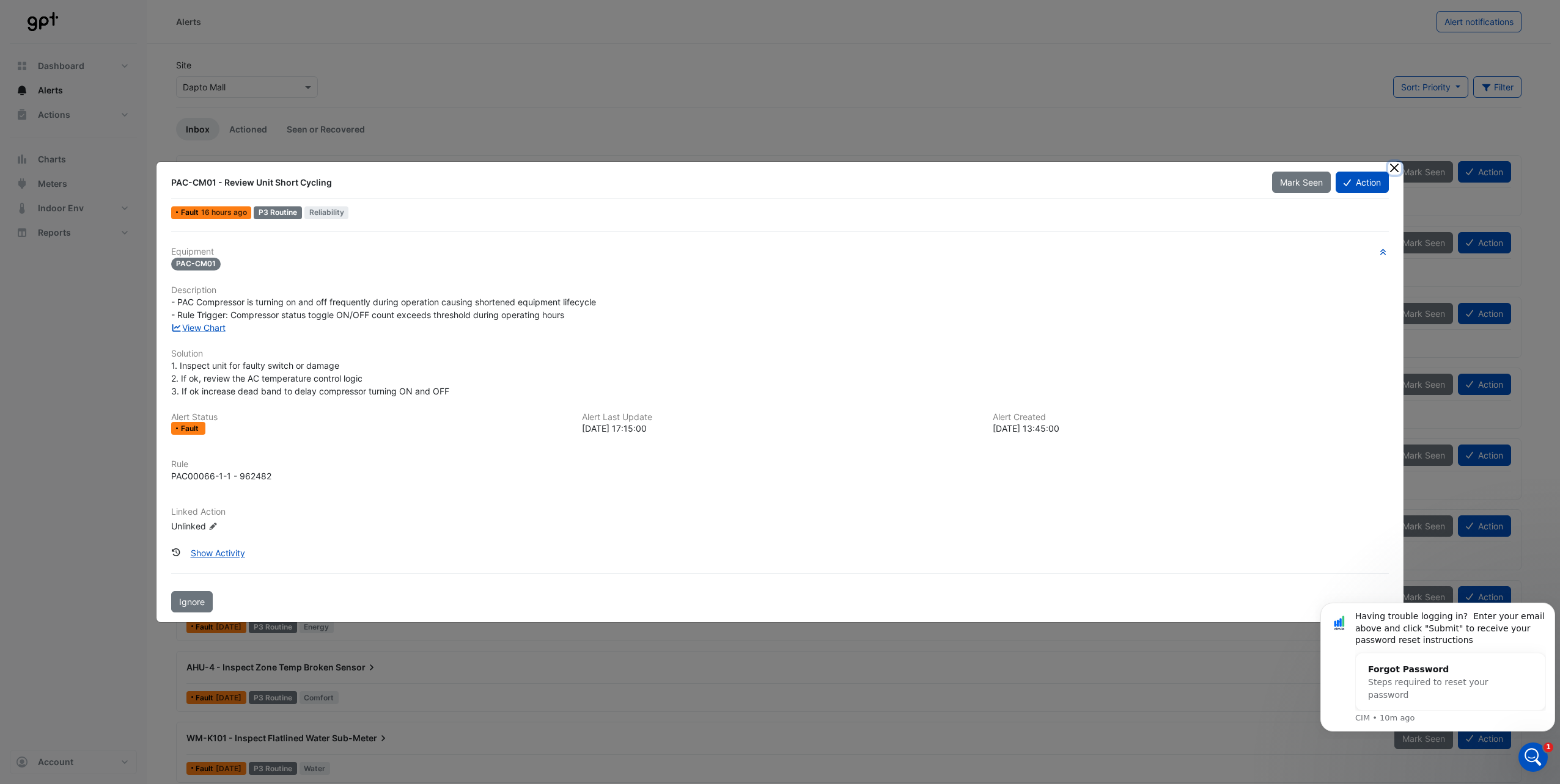
click at [1393, 166] on button "Close" at bounding box center [1394, 167] width 13 height 13
